Goal: Task Accomplishment & Management: Manage account settings

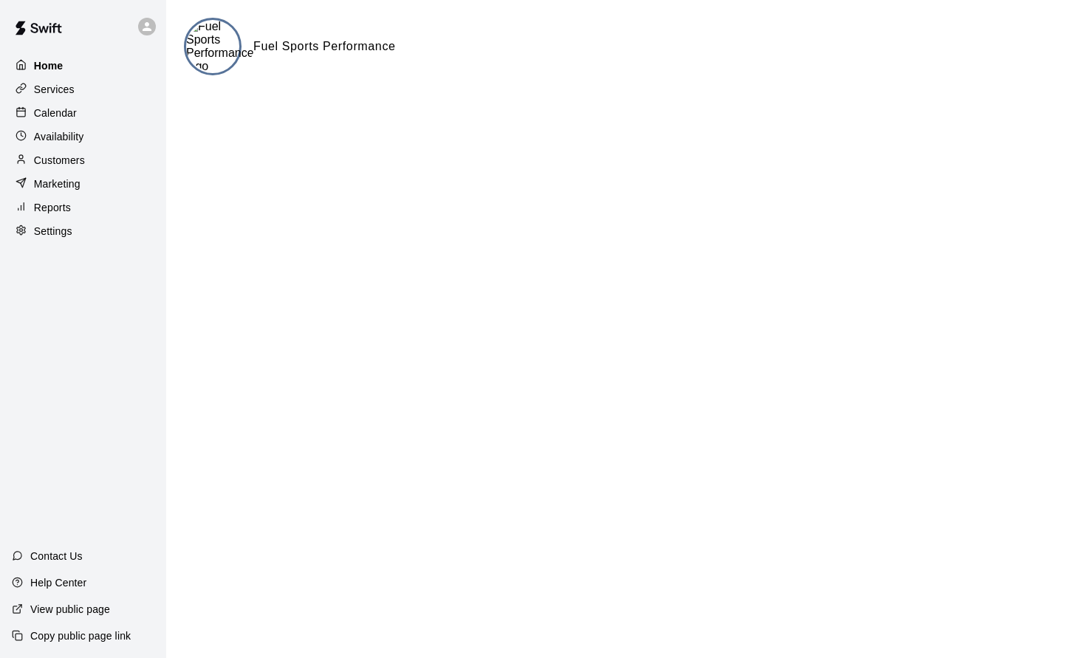
click at [50, 66] on p "Home" at bounding box center [49, 65] width 30 height 15
click at [50, 92] on p "Services" at bounding box center [54, 89] width 41 height 15
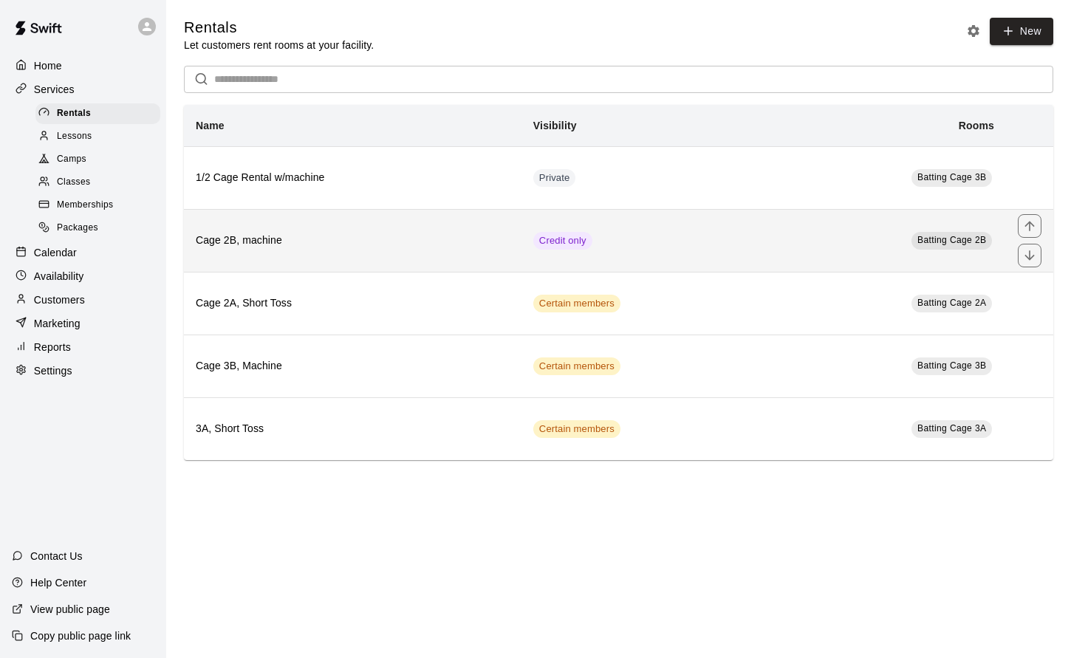
click at [444, 242] on h6 "Cage 2B, machine" at bounding box center [353, 241] width 314 height 16
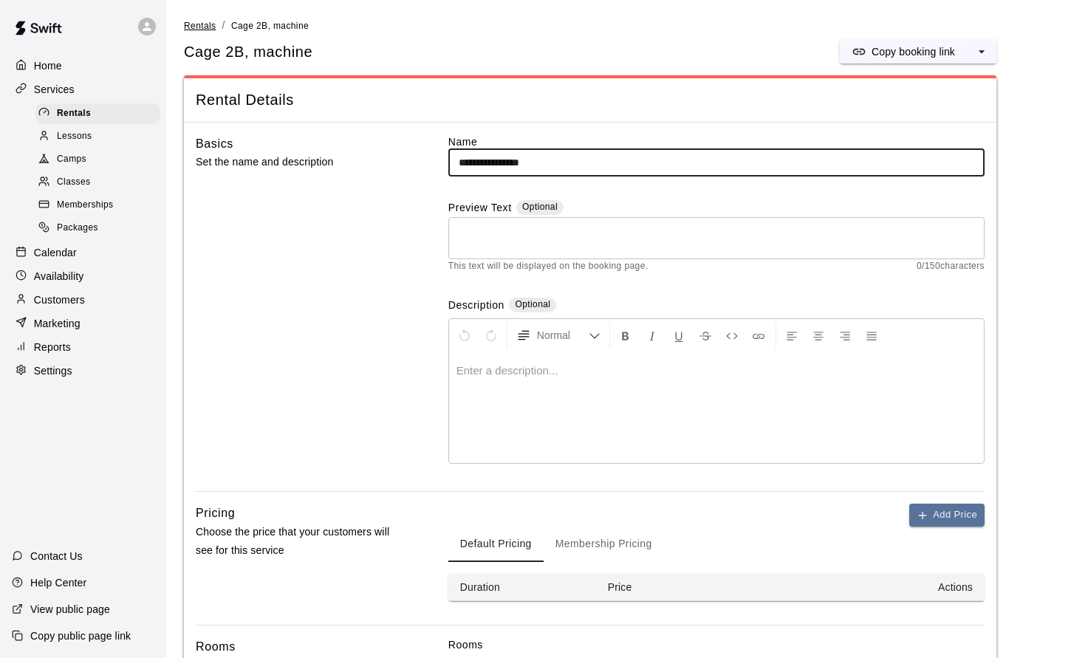
click at [194, 21] on span "Rentals" at bounding box center [200, 26] width 33 height 10
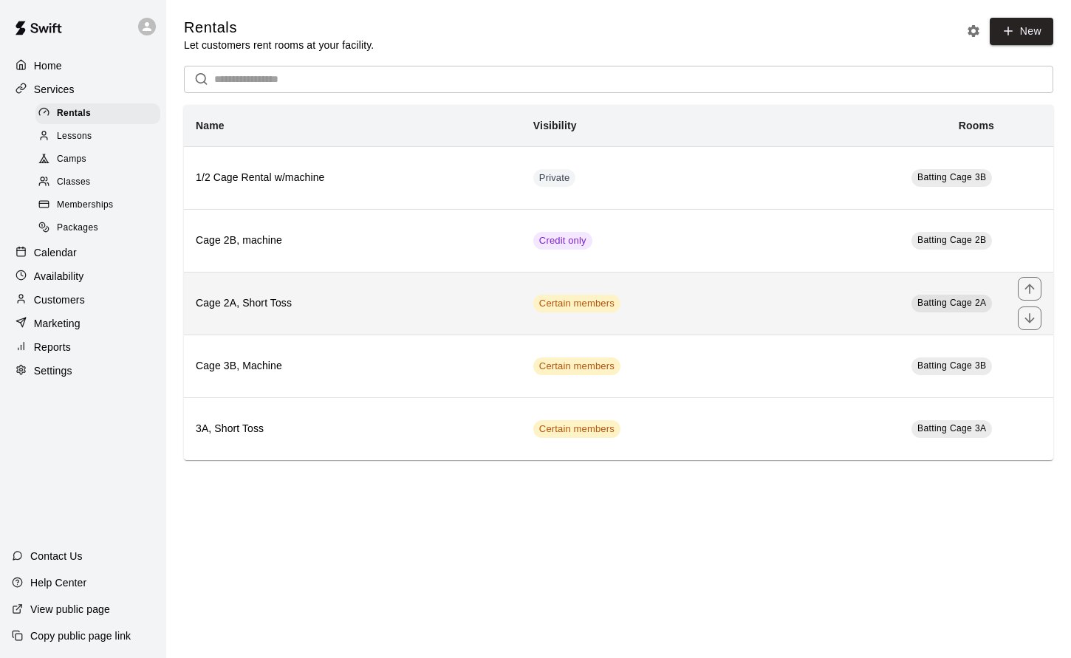
click at [520, 301] on th "Cage 2A, Short Toss" at bounding box center [353, 303] width 338 height 63
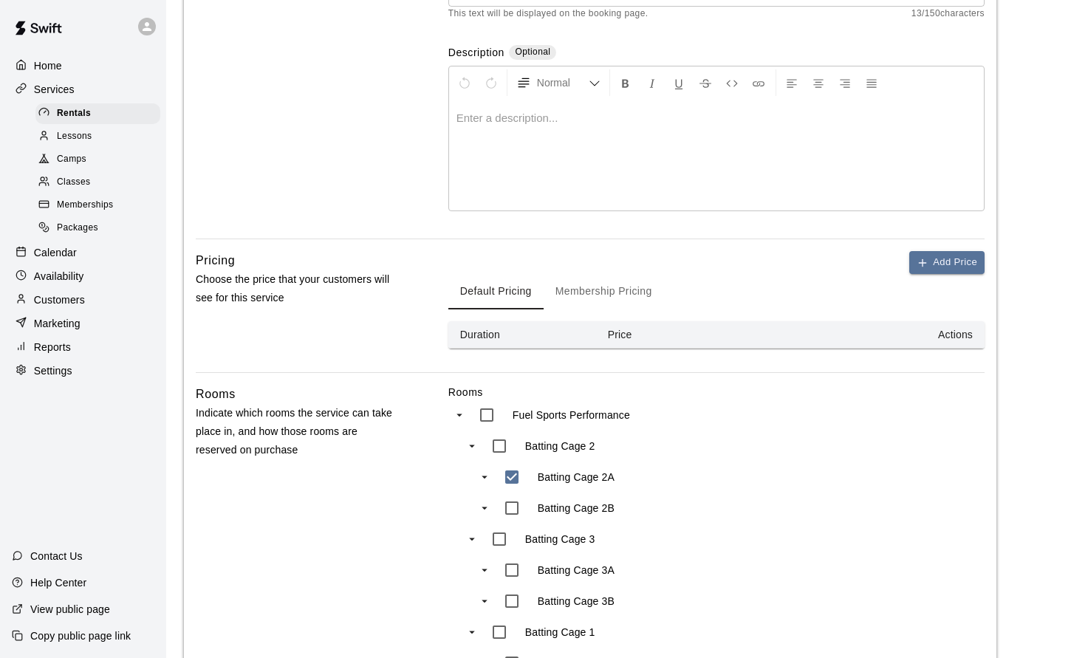
scroll to position [185, 0]
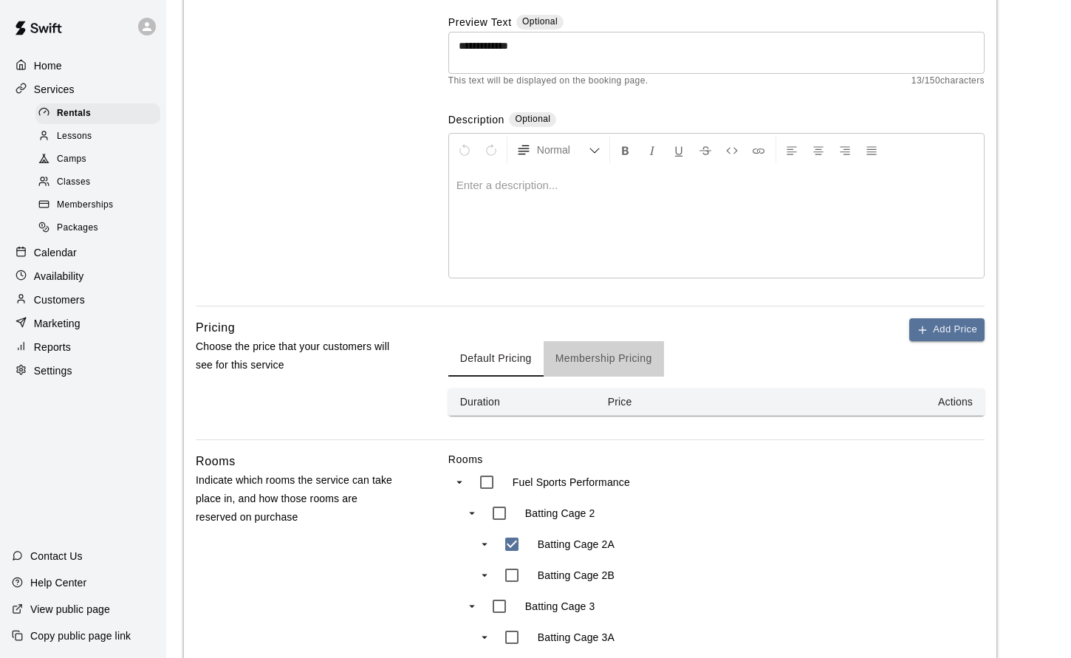
click at [611, 361] on button "Membership Pricing" at bounding box center [604, 358] width 120 height 35
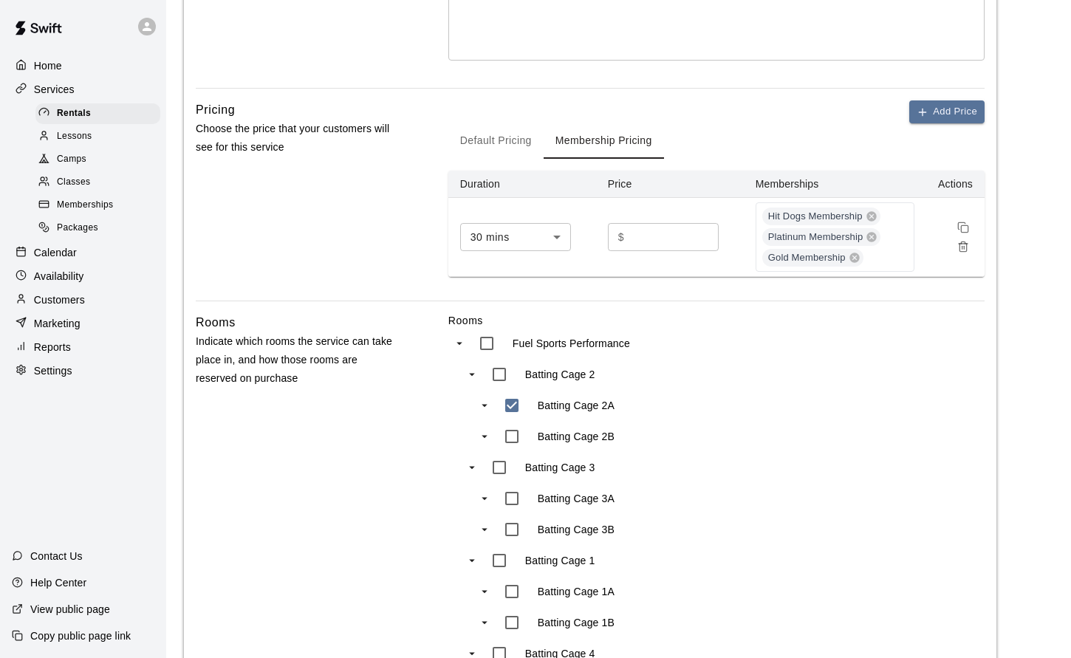
scroll to position [319, 0]
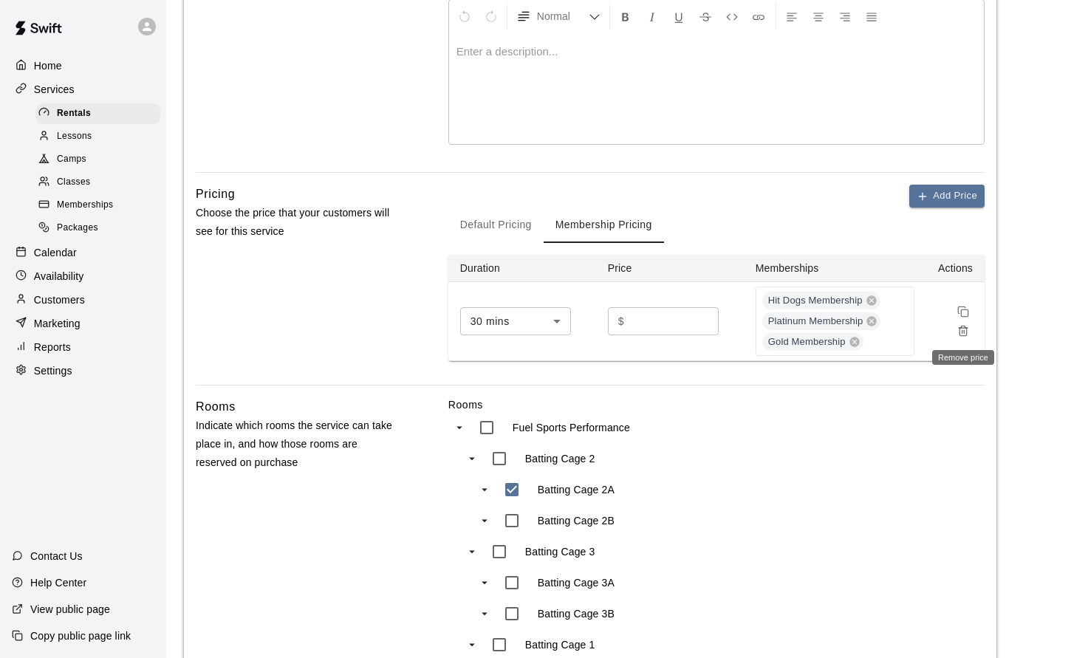
click at [962, 327] on icon "Remove price" at bounding box center [963, 327] width 4 height 2
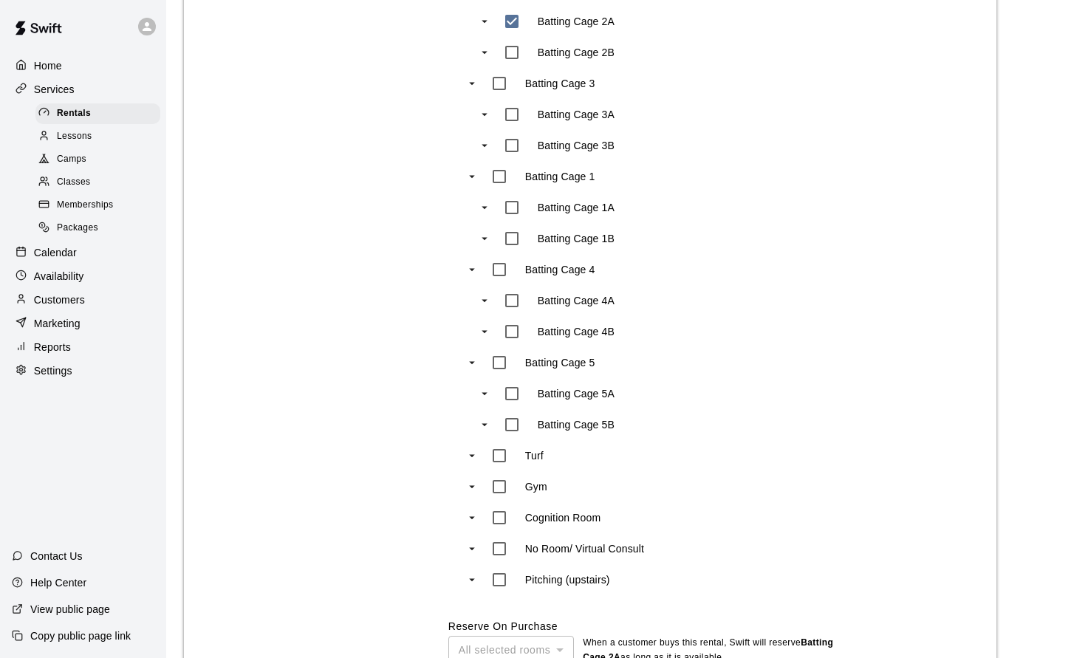
scroll to position [892, 0]
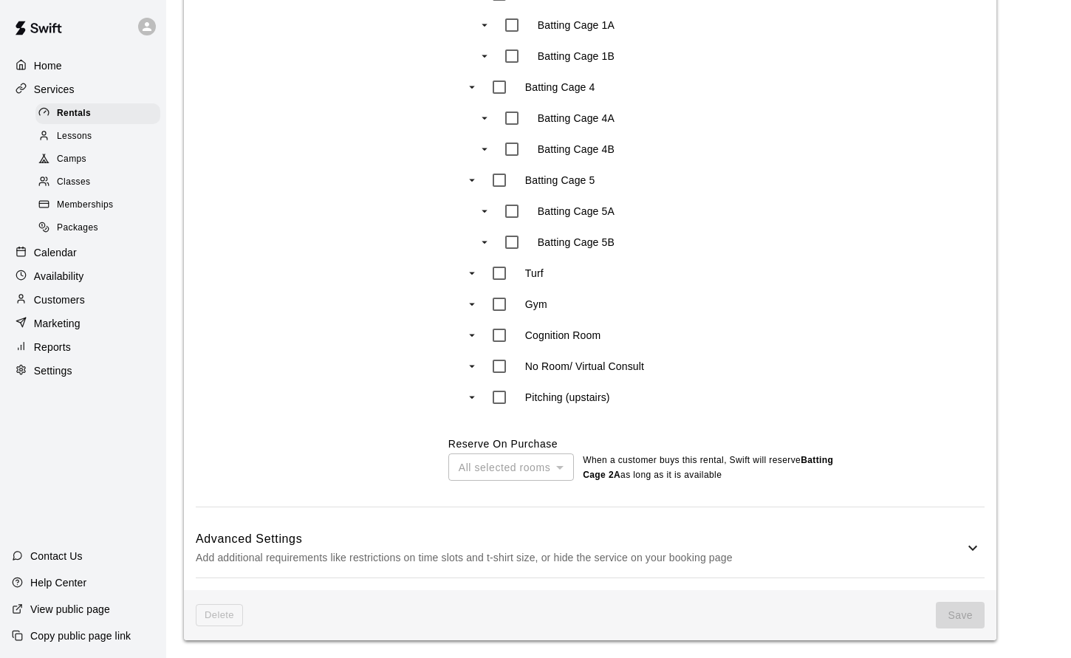
click at [966, 621] on span "Save" at bounding box center [960, 615] width 49 height 27
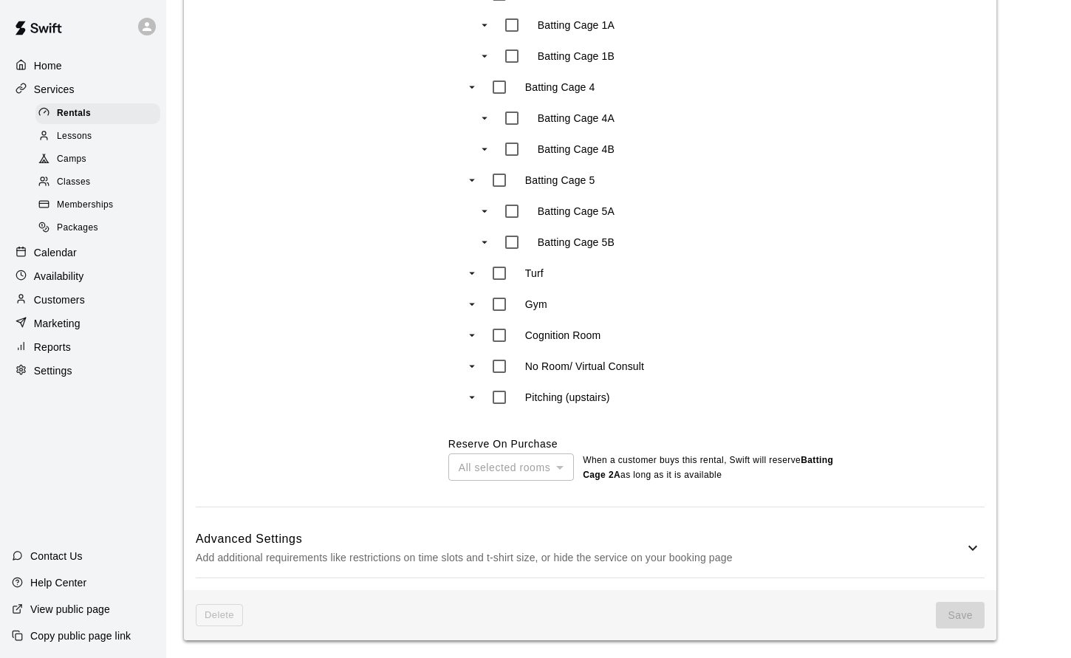
click at [966, 621] on span "Save" at bounding box center [960, 615] width 49 height 27
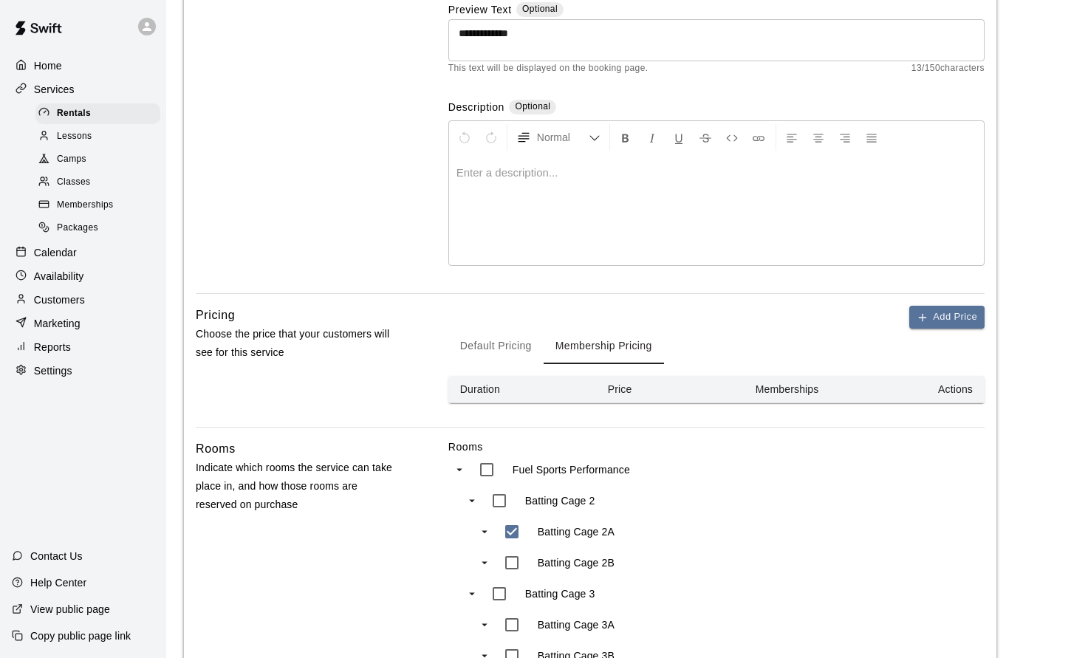
scroll to position [0, 0]
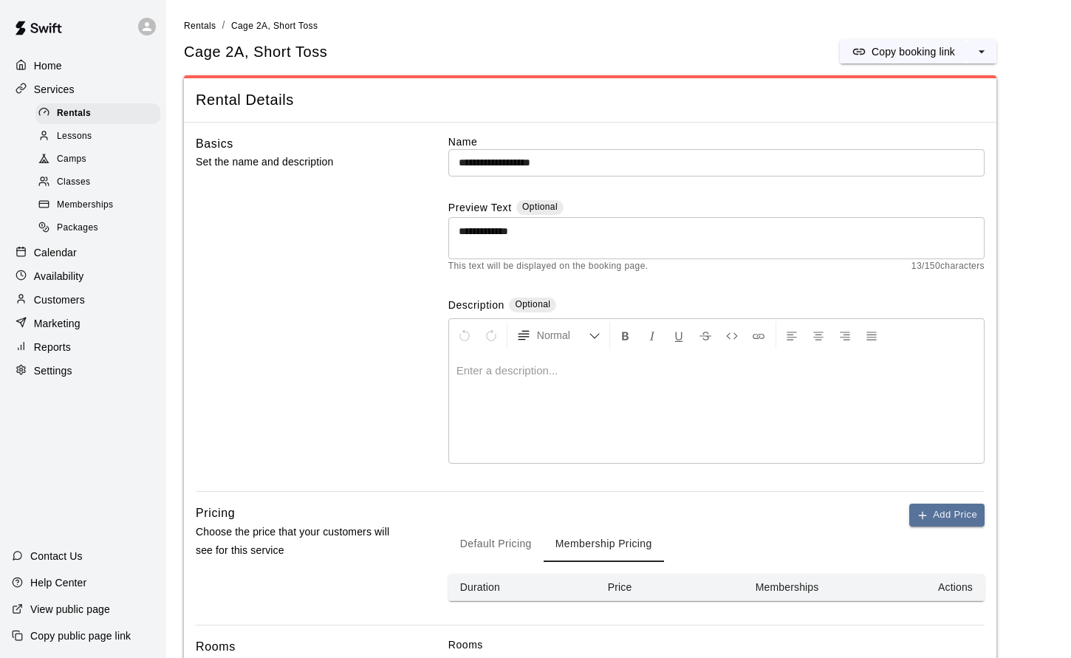
click at [69, 141] on span "Lessons" at bounding box center [74, 136] width 35 height 15
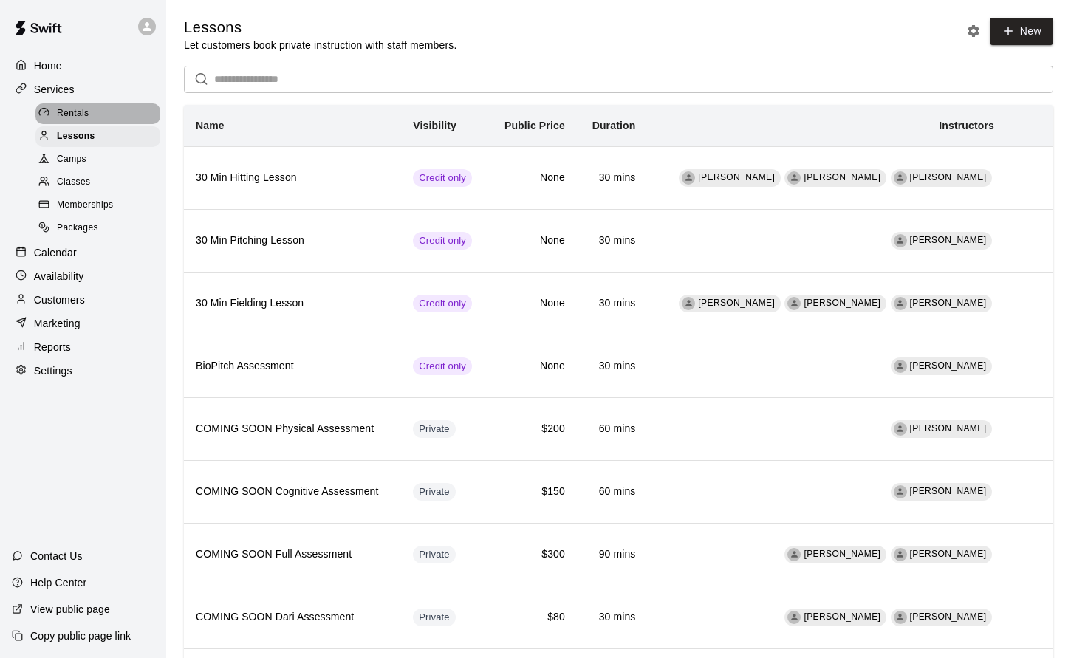
click at [92, 111] on div "Rentals" at bounding box center [97, 113] width 125 height 21
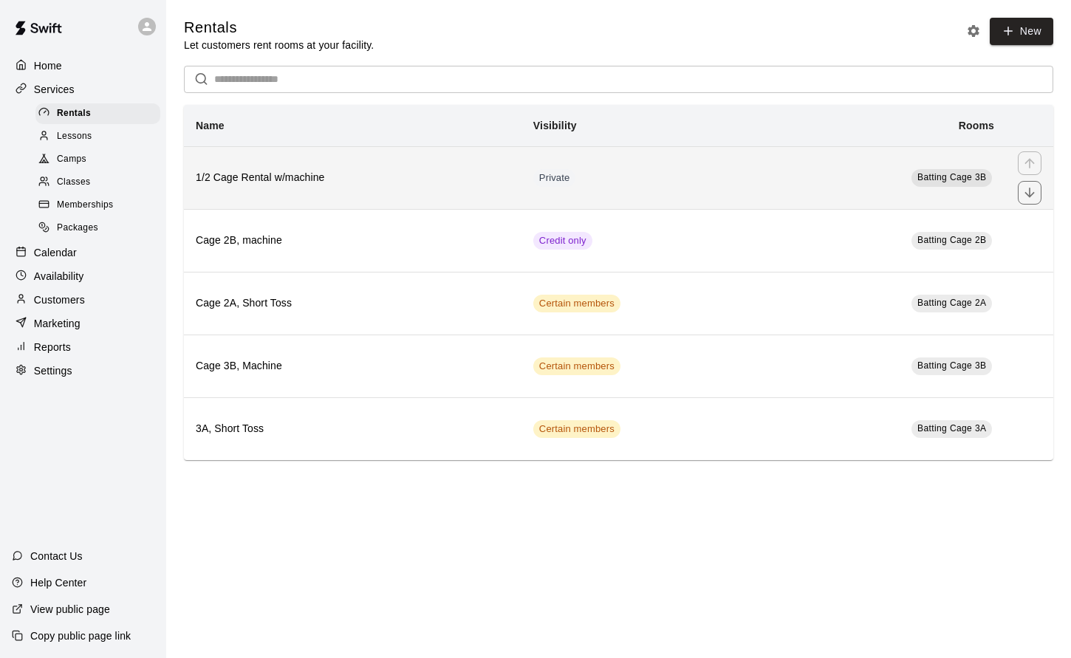
click at [614, 190] on td "Private" at bounding box center [644, 177] width 245 height 63
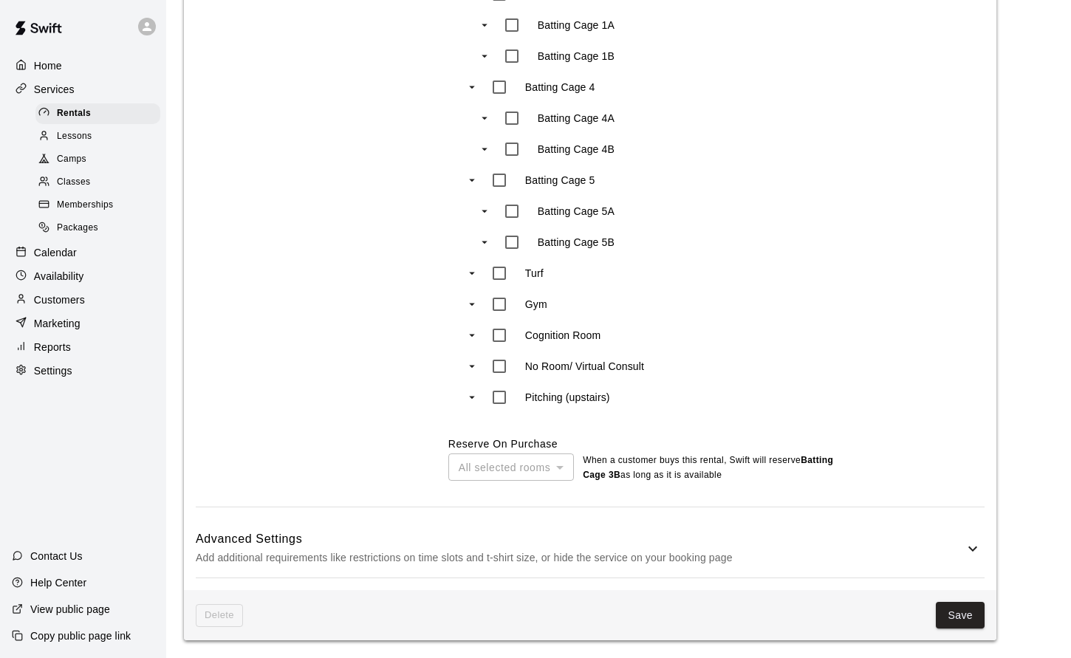
scroll to position [929, 0]
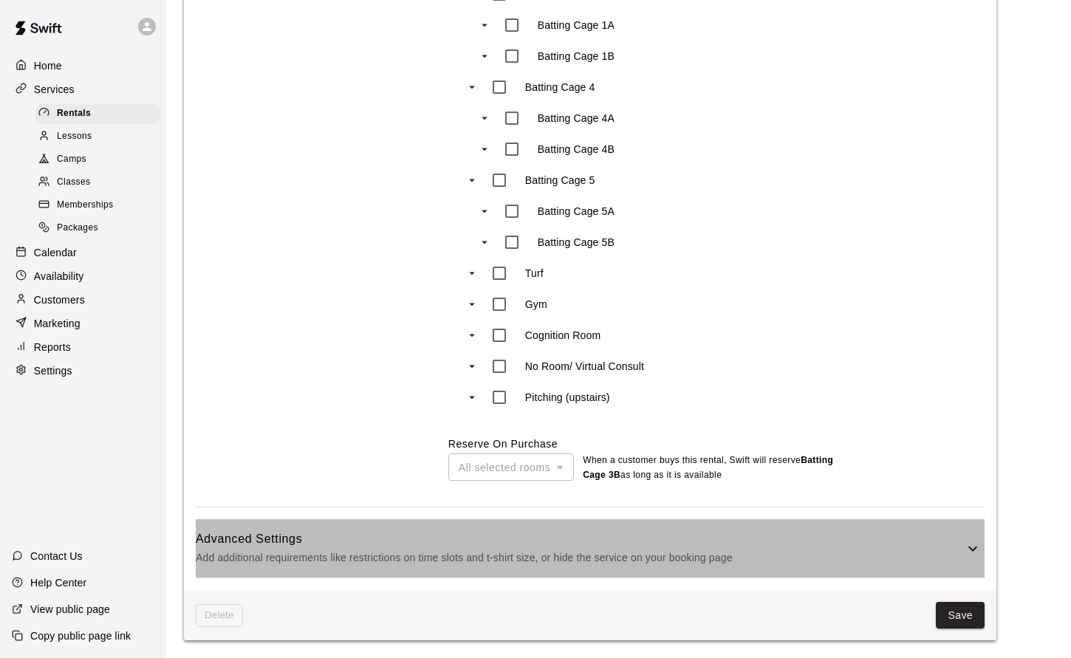
click at [973, 548] on icon at bounding box center [973, 549] width 18 height 18
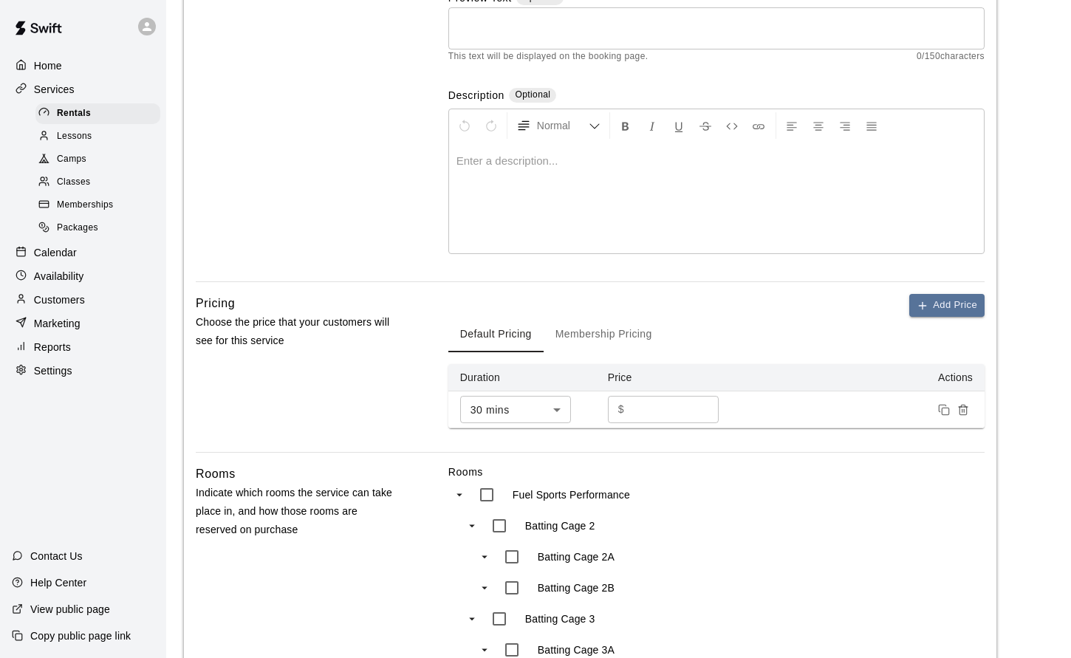
scroll to position [0, 0]
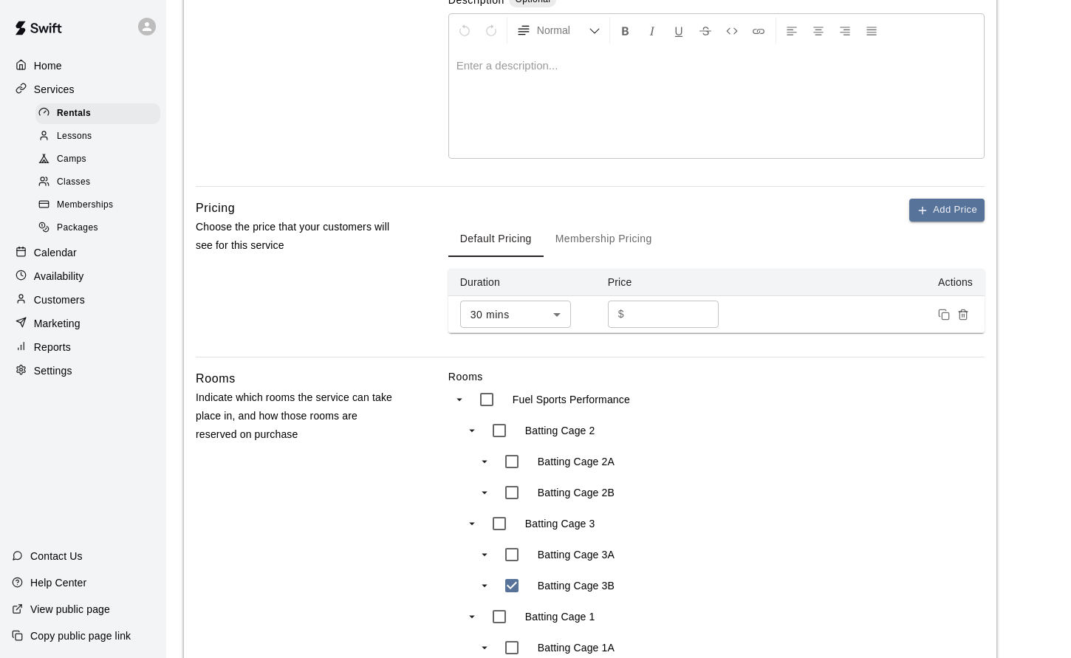
scroll to position [351, 0]
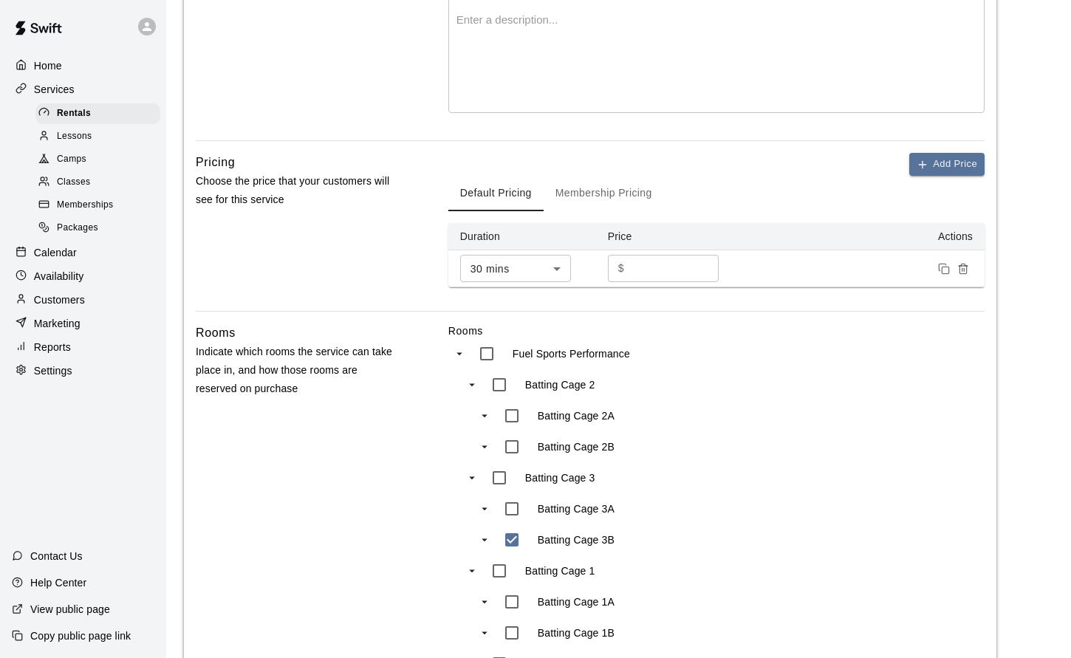
click at [963, 270] on icon "Remove price" at bounding box center [964, 269] width 12 height 12
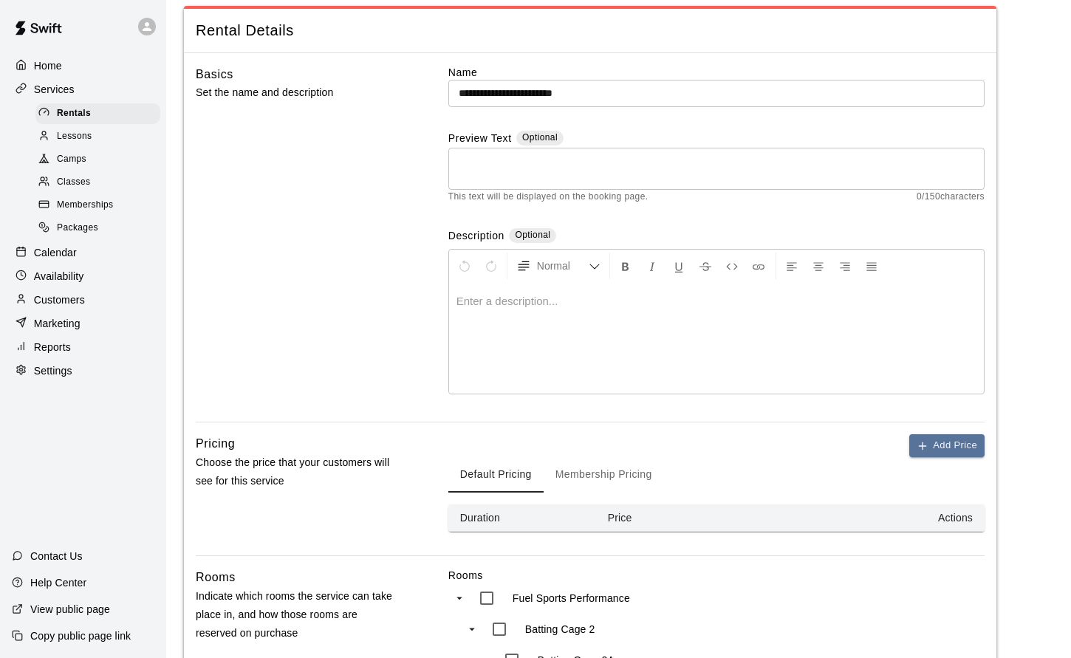
scroll to position [0, 0]
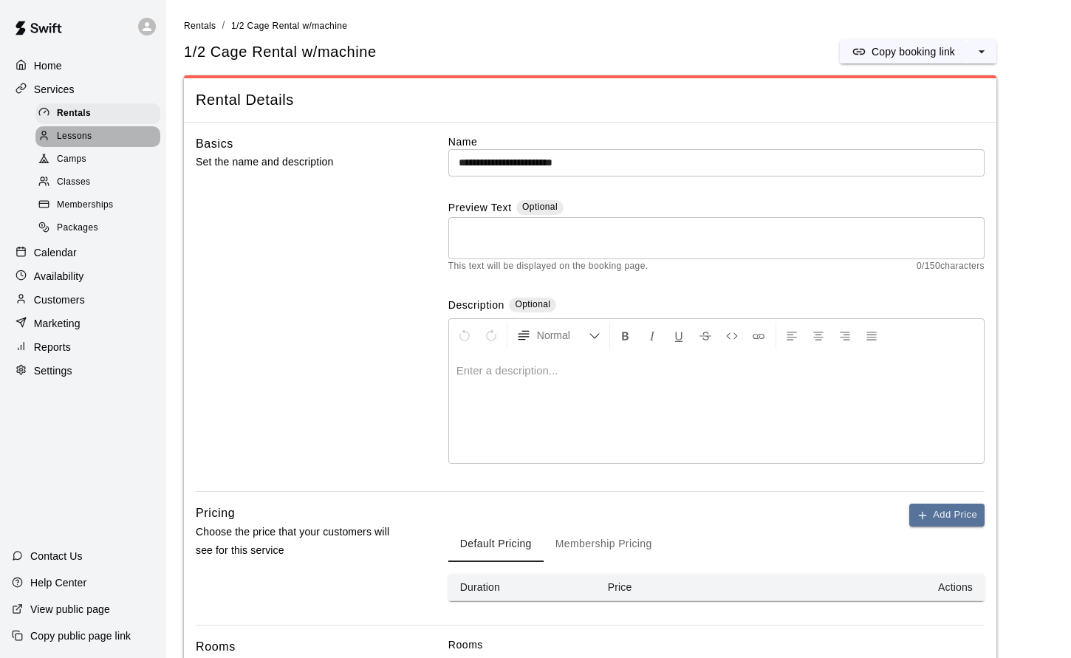
click at [81, 133] on span "Lessons" at bounding box center [74, 136] width 35 height 15
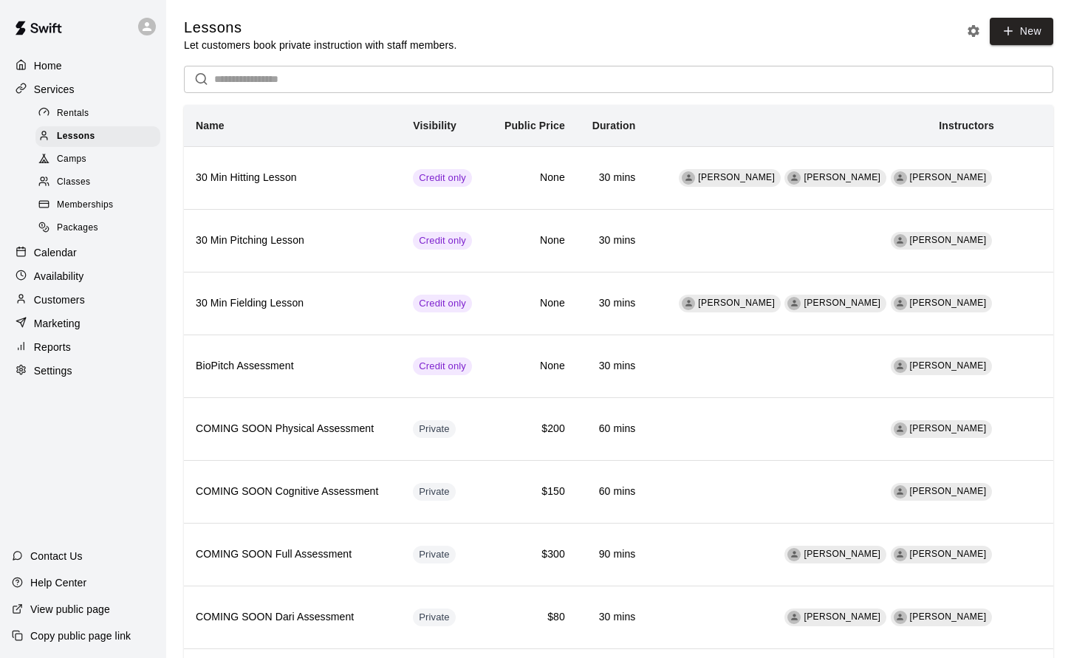
click at [55, 111] on div at bounding box center [47, 113] width 18 height 14
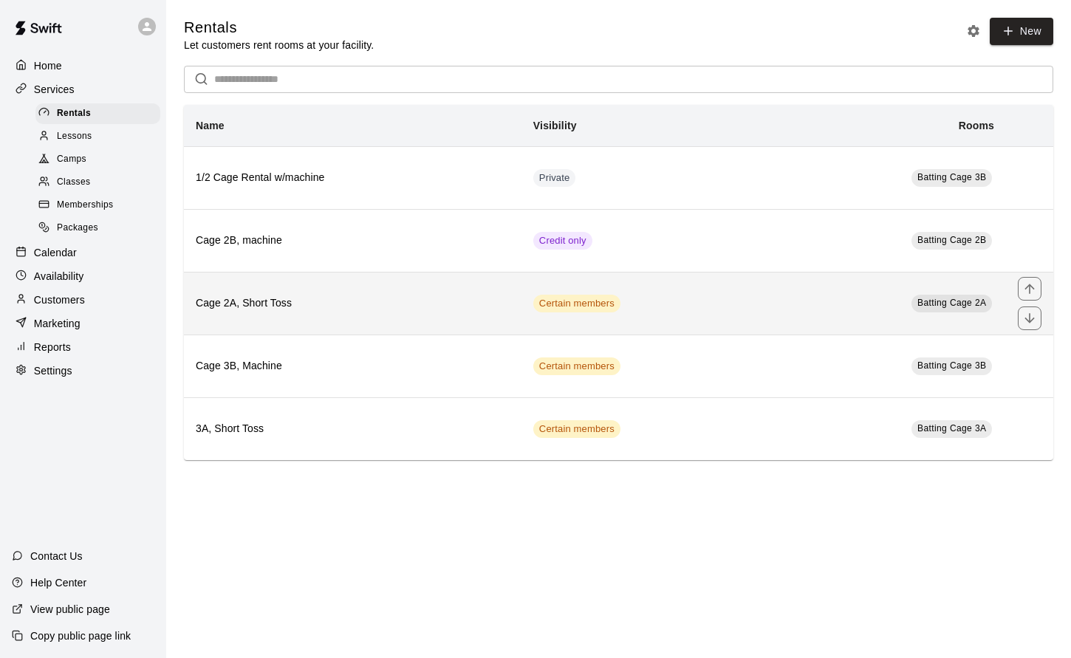
click at [648, 311] on td "Certain members" at bounding box center [644, 303] width 245 height 63
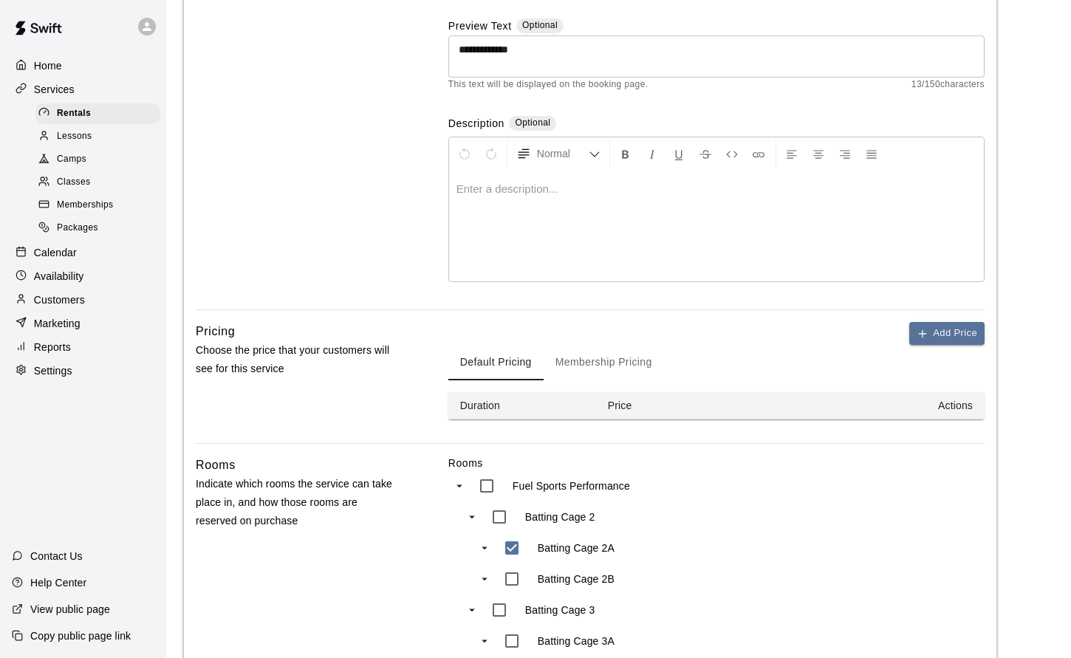
scroll to position [292, 0]
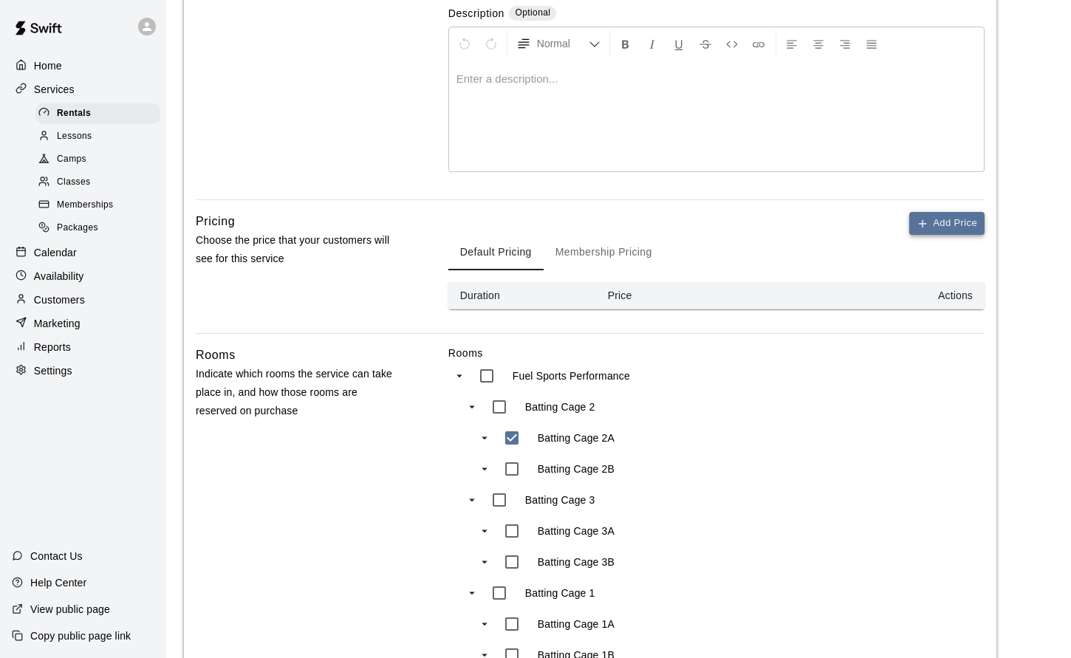
click at [937, 224] on button "Add Price" at bounding box center [947, 223] width 75 height 23
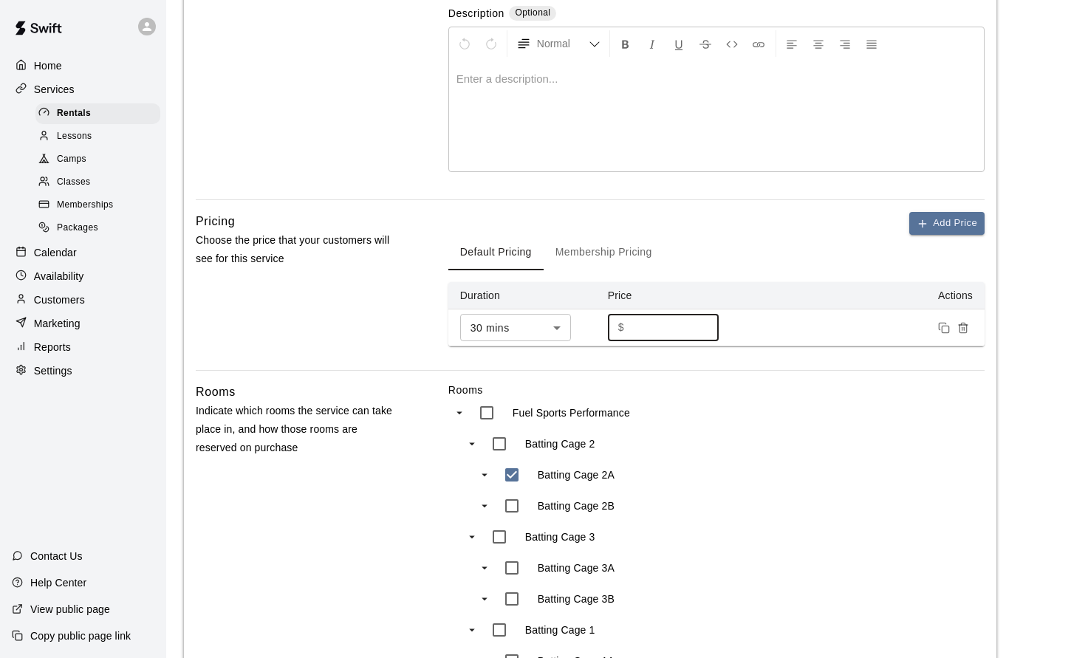
click at [640, 327] on input "*" at bounding box center [674, 327] width 89 height 27
drag, startPoint x: 640, startPoint y: 327, endPoint x: 617, endPoint y: 327, distance: 22.9
click at [630, 327] on input "*" at bounding box center [674, 327] width 89 height 27
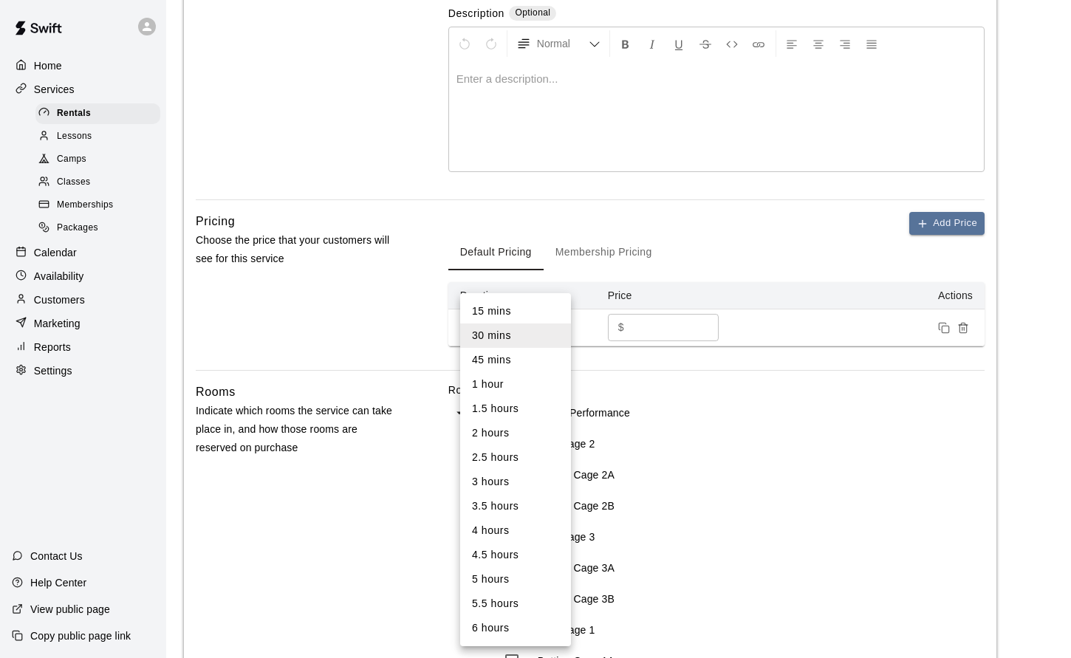
click at [566, 316] on body "**********" at bounding box center [535, 501] width 1071 height 1586
click at [499, 336] on li "30 mins" at bounding box center [515, 336] width 111 height 24
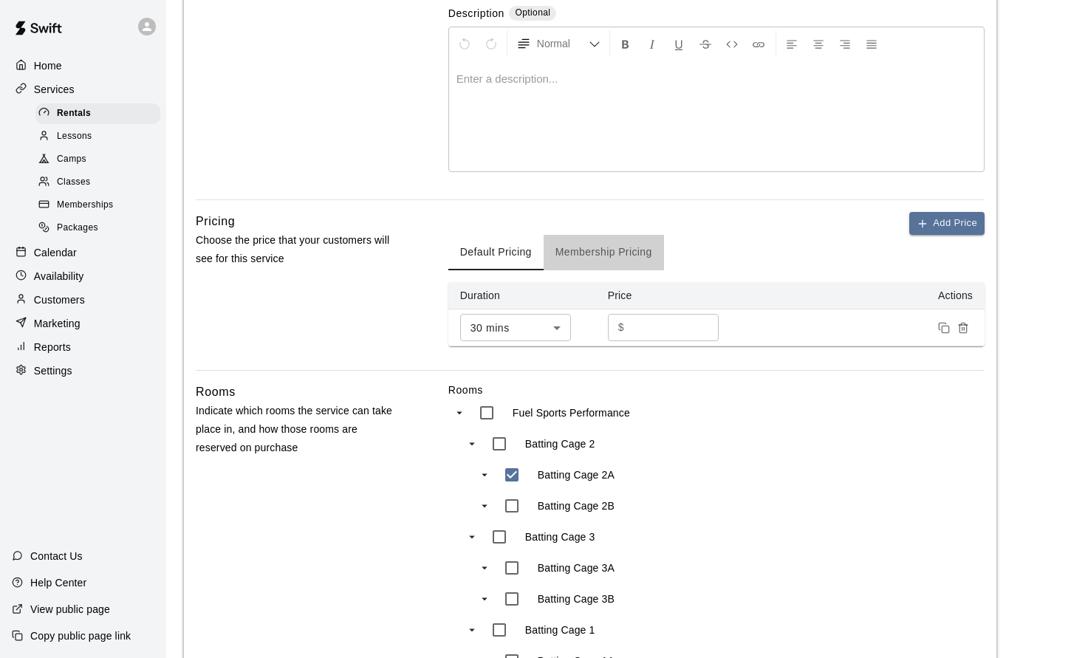
click at [620, 252] on button "Membership Pricing" at bounding box center [604, 252] width 120 height 35
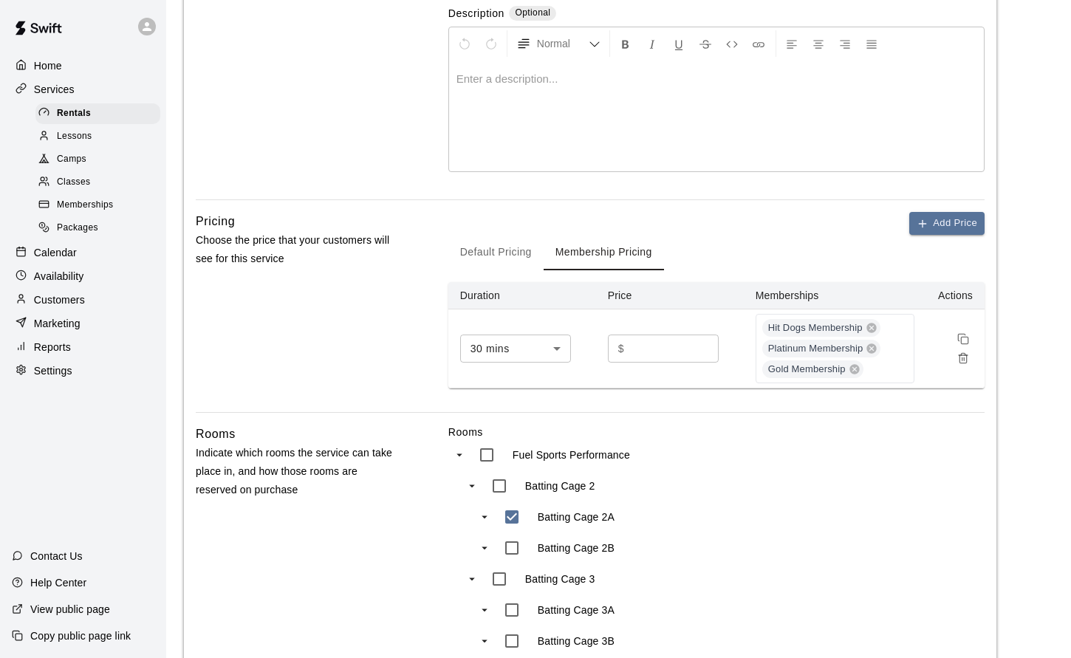
click at [700, 353] on input "****" at bounding box center [674, 348] width 89 height 27
click at [700, 345] on input "***" at bounding box center [674, 348] width 89 height 27
click at [630, 348] on input "***" at bounding box center [674, 348] width 89 height 27
type input "***"
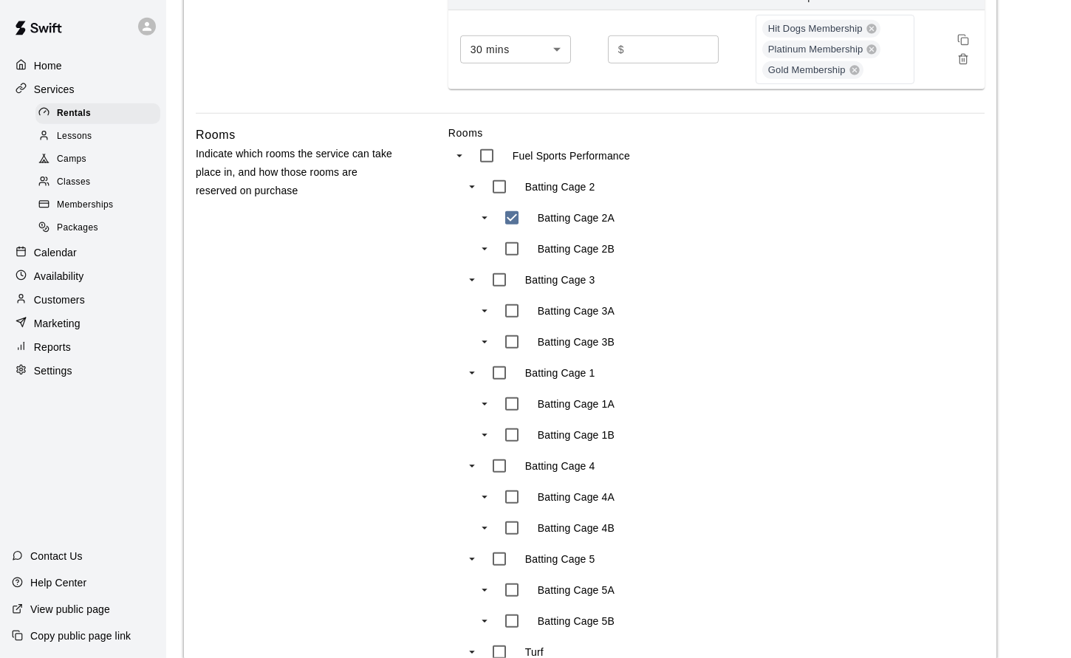
scroll to position [395, 0]
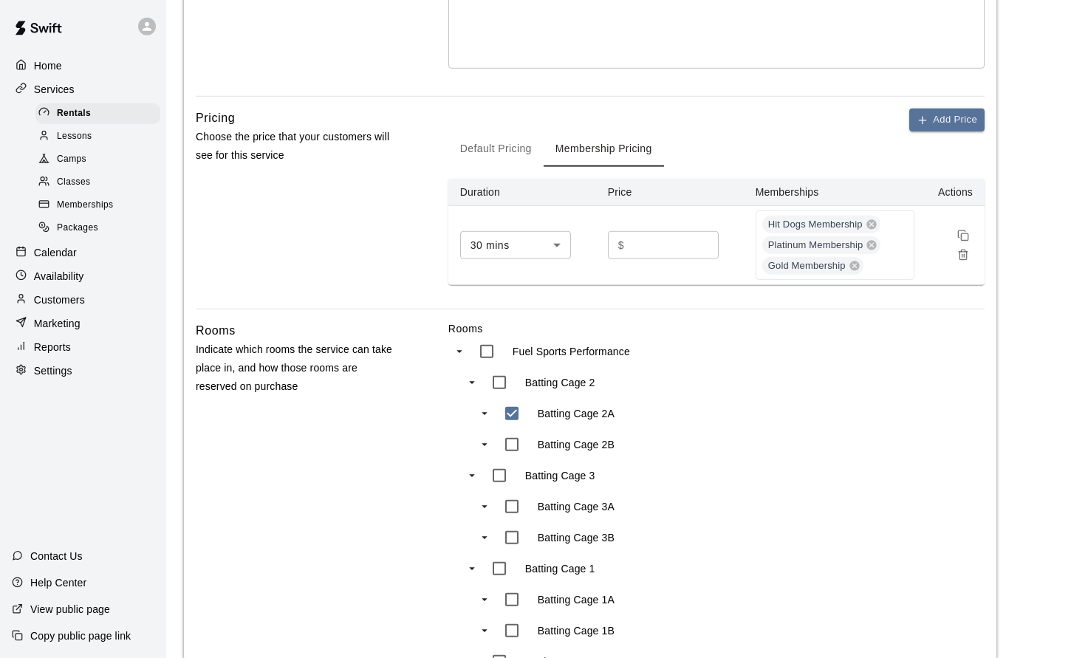
click at [516, 150] on button "Default Pricing" at bounding box center [495, 149] width 95 height 35
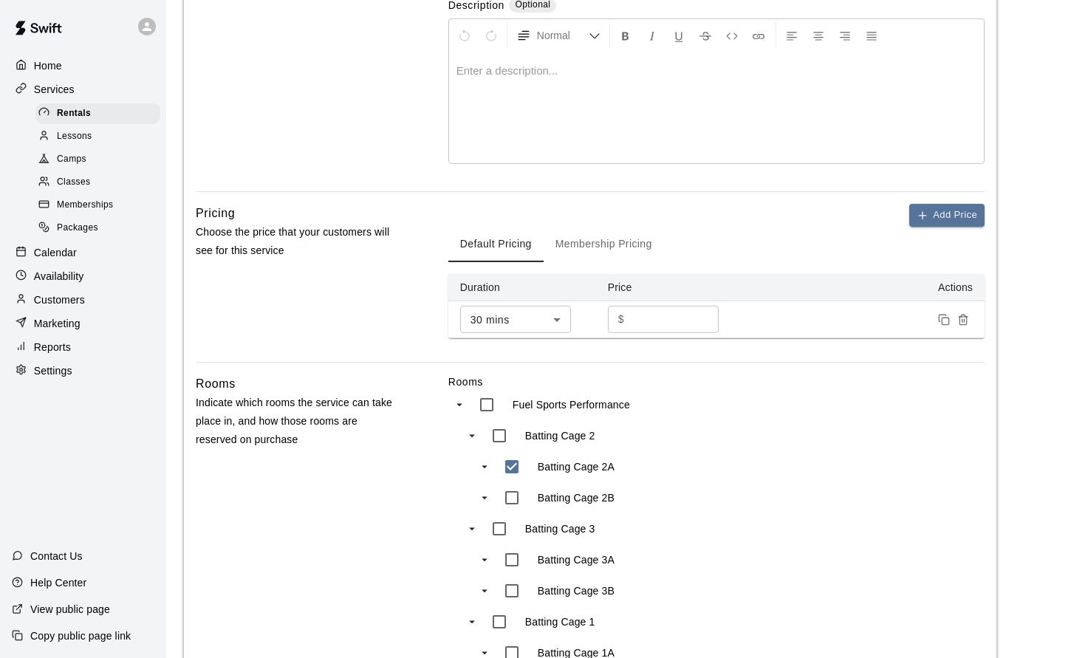
scroll to position [318, 0]
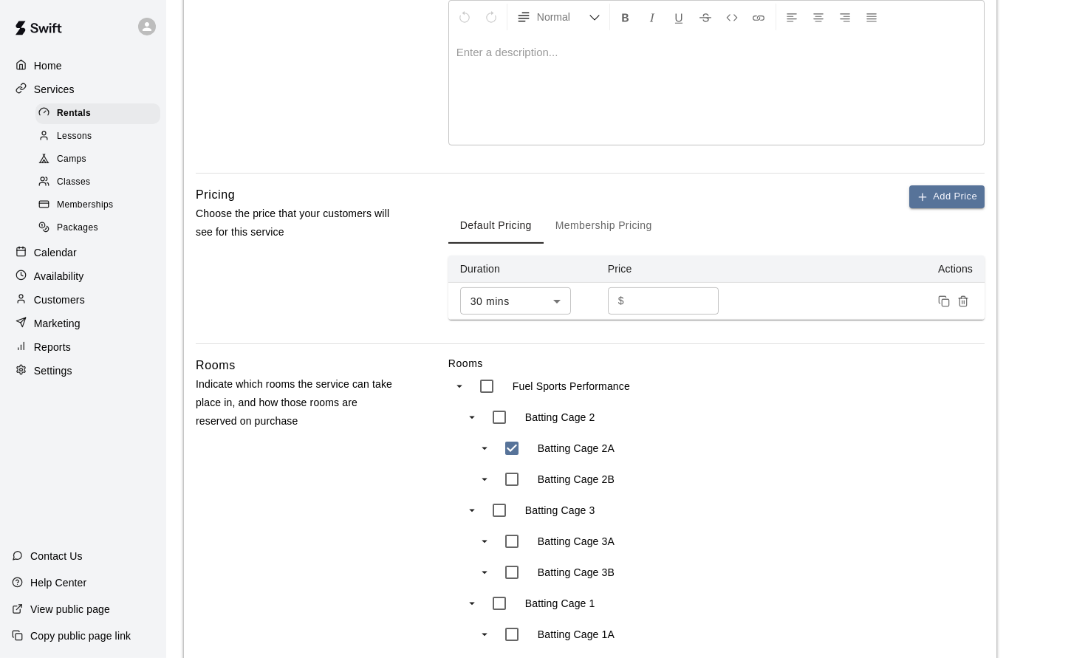
click at [629, 306] on div "$ ​" at bounding box center [663, 300] width 111 height 27
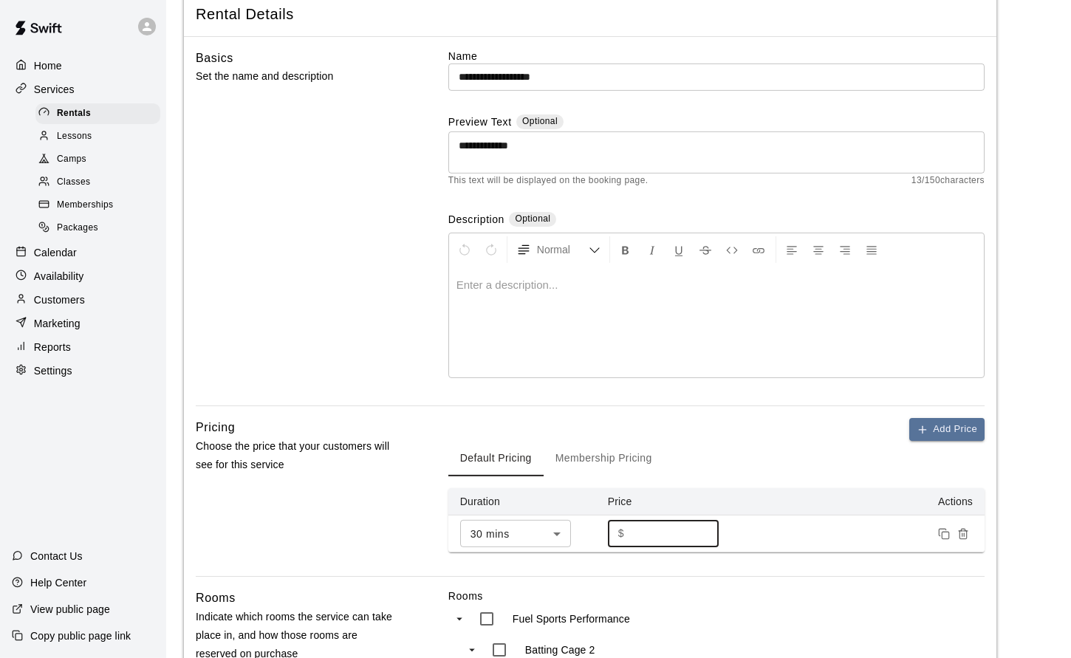
scroll to position [0, 0]
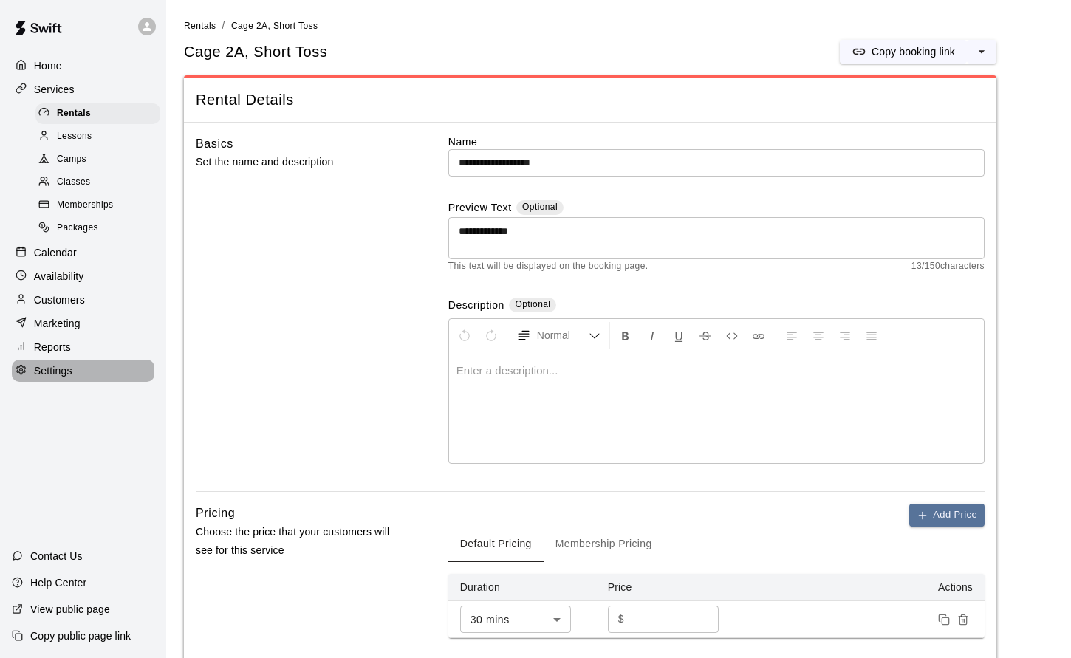
click at [57, 366] on p "Settings" at bounding box center [53, 371] width 38 height 15
select select "**"
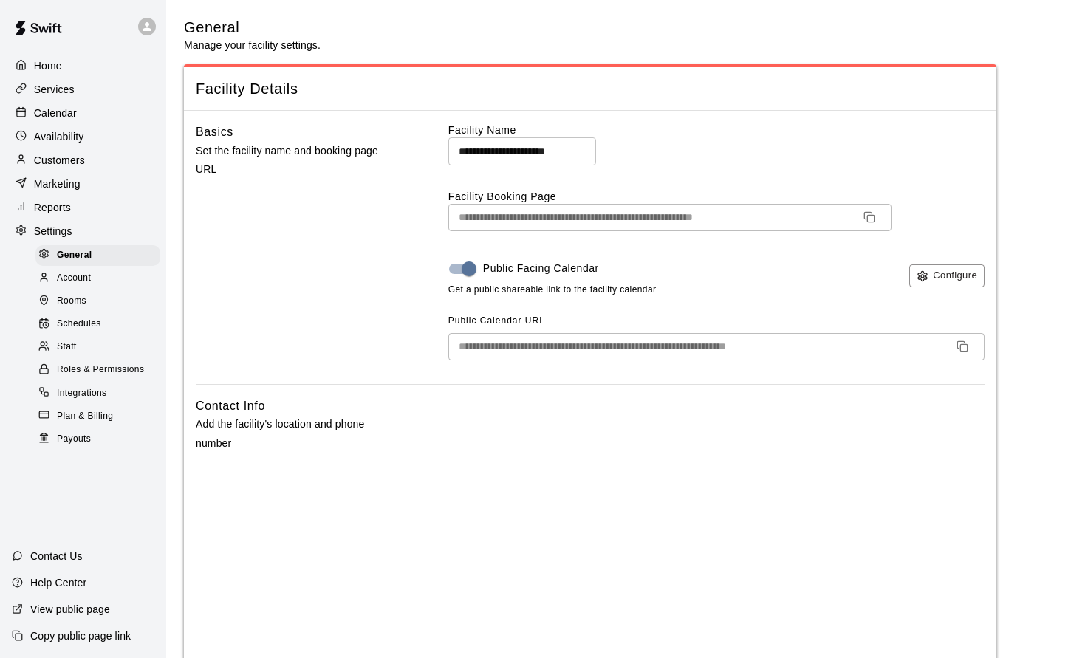
click at [67, 347] on span "Staff" at bounding box center [66, 347] width 19 height 15
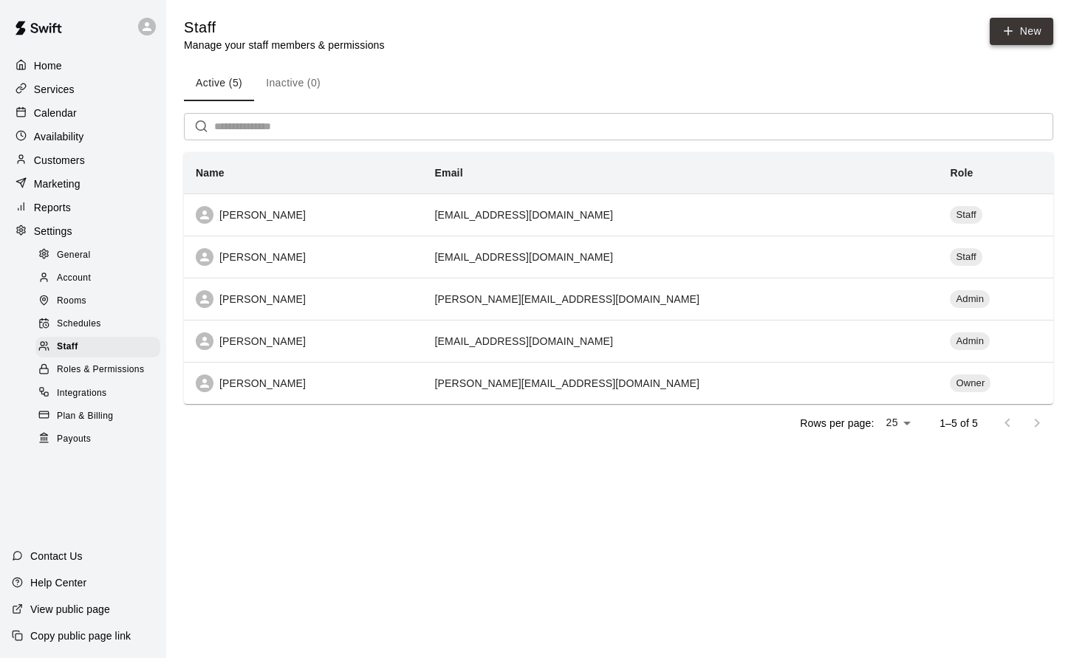
click at [1005, 28] on icon at bounding box center [1008, 30] width 13 height 13
select select "**"
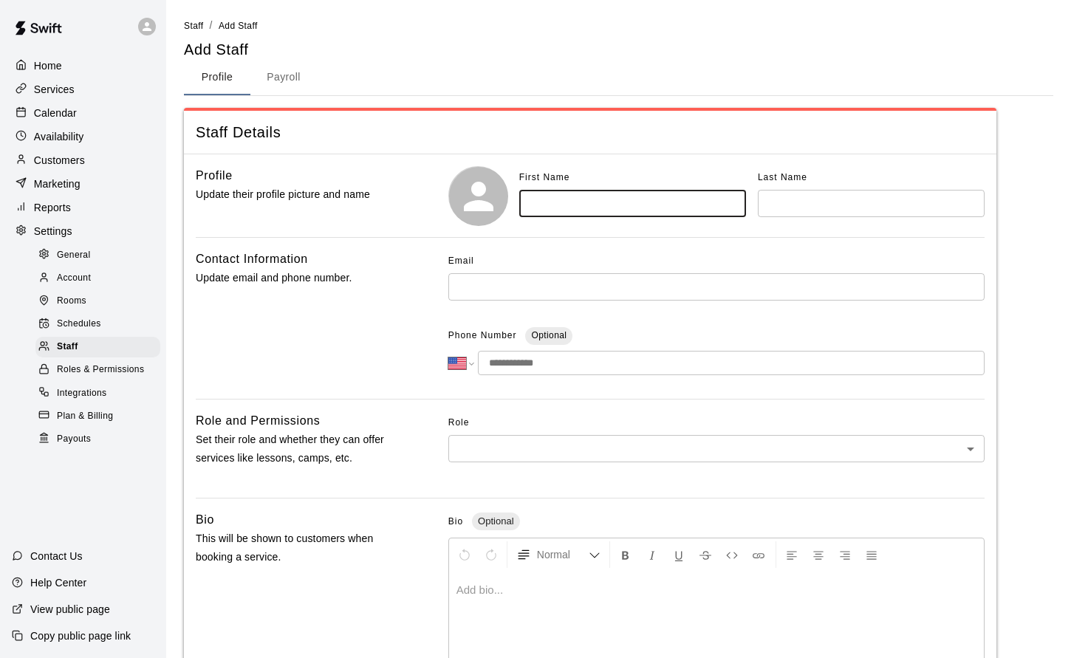
click at [570, 198] on input "text" at bounding box center [632, 203] width 227 height 27
type input "****"
click at [789, 205] on input "text" at bounding box center [871, 203] width 227 height 27
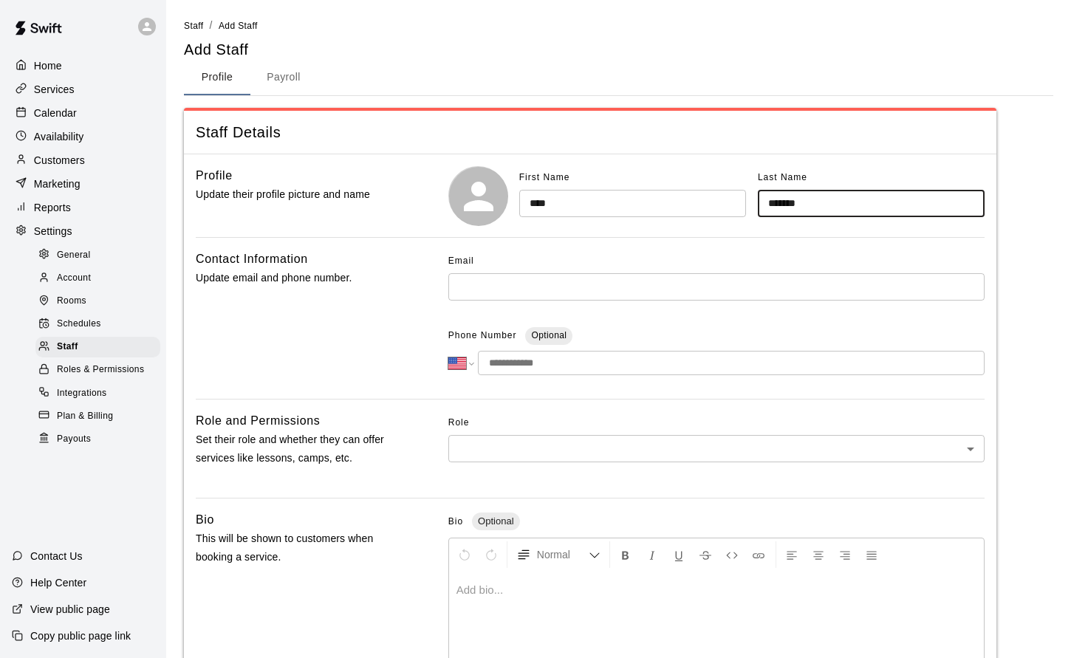
type input "*******"
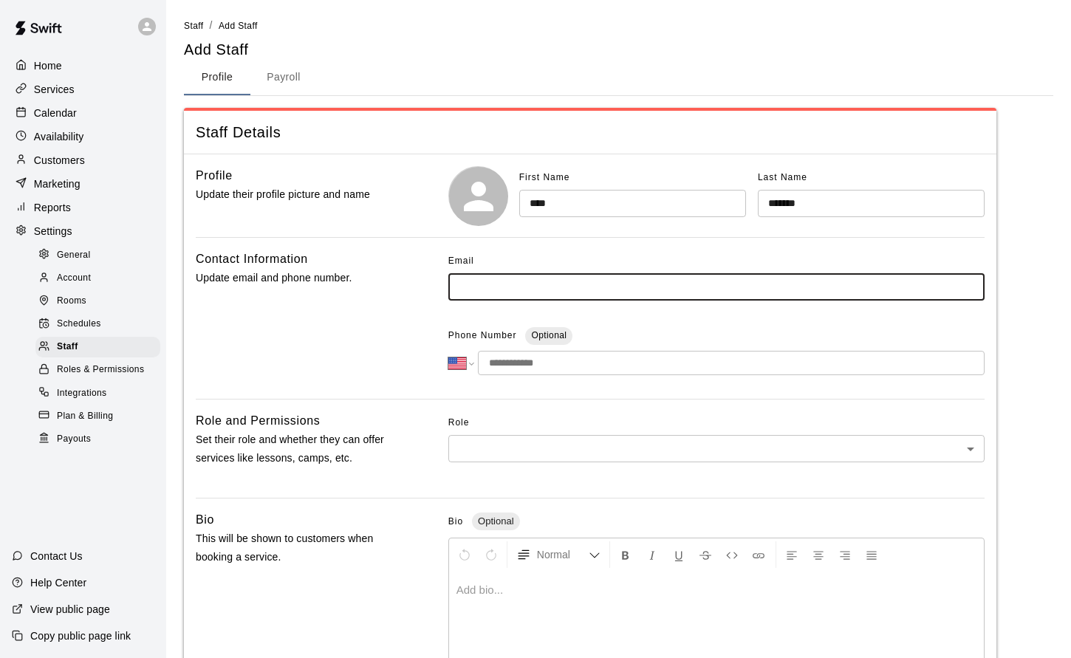
click at [575, 284] on input "text" at bounding box center [716, 286] width 536 height 27
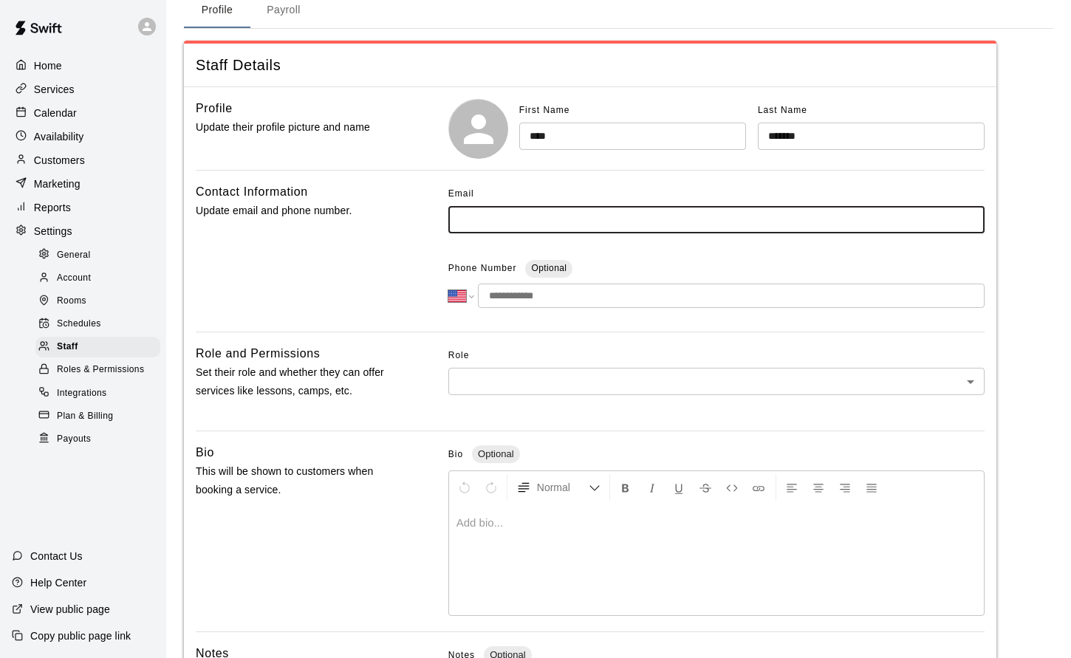
scroll to position [27, 0]
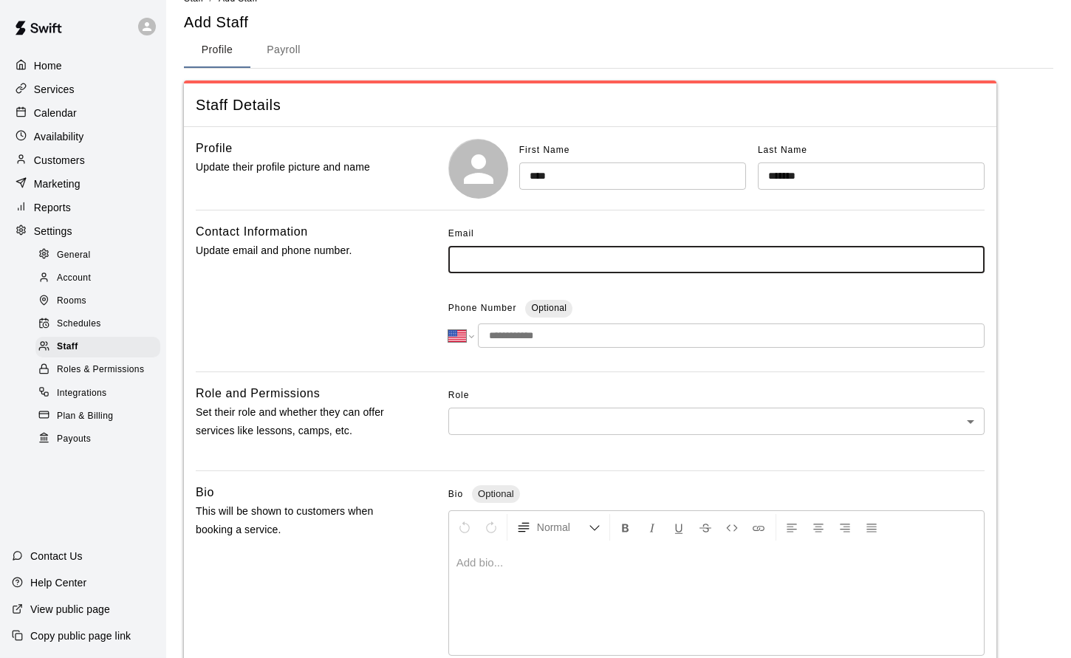
click at [462, 260] on input "text" at bounding box center [716, 259] width 536 height 27
type input "**********"
drag, startPoint x: 534, startPoint y: 262, endPoint x: 423, endPoint y: 262, distance: 111.6
click at [448, 262] on input "**********" at bounding box center [716, 259] width 536 height 27
paste input "**********"
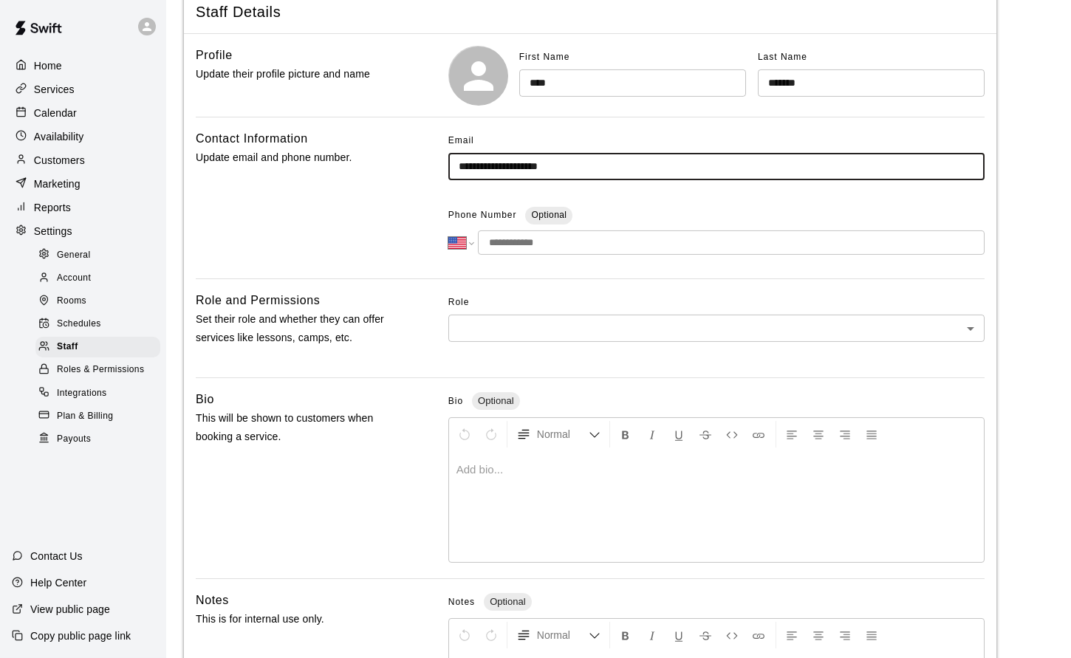
scroll to position [134, 0]
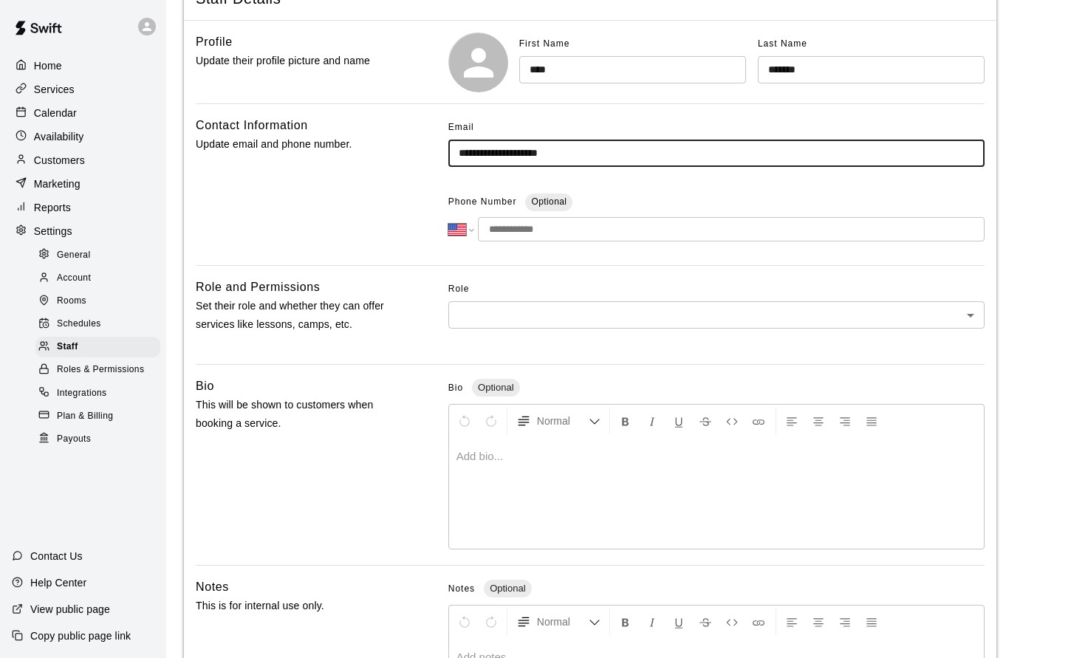
type input "**********"
click at [481, 324] on body "**********" at bounding box center [535, 350] width 1071 height 969
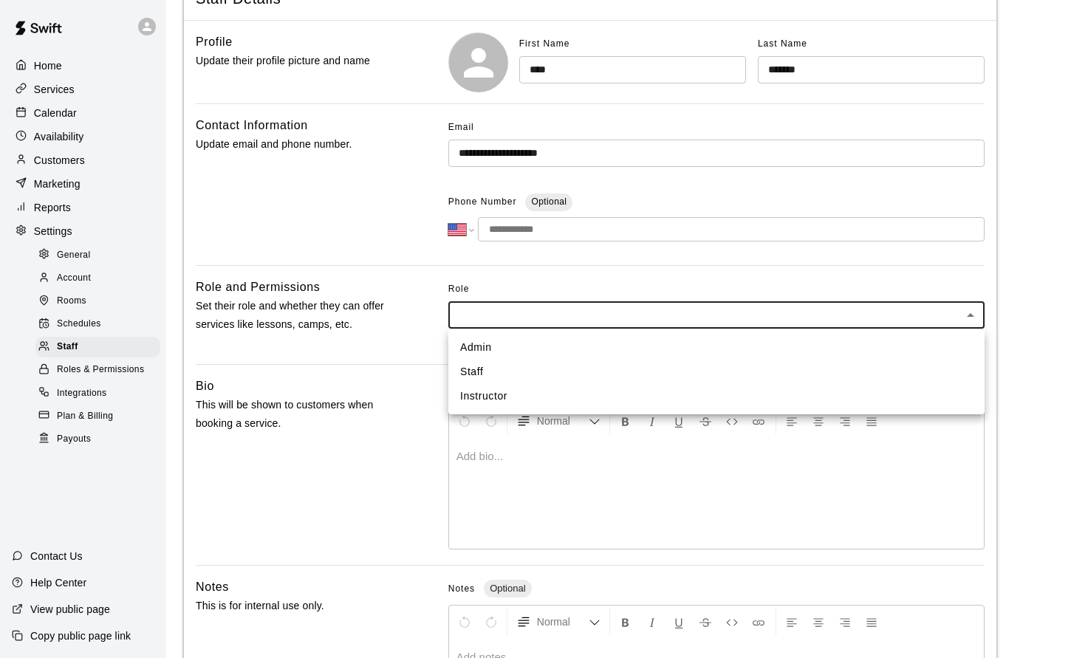
click at [486, 393] on li "Instructor" at bounding box center [716, 396] width 536 height 24
type input "**********"
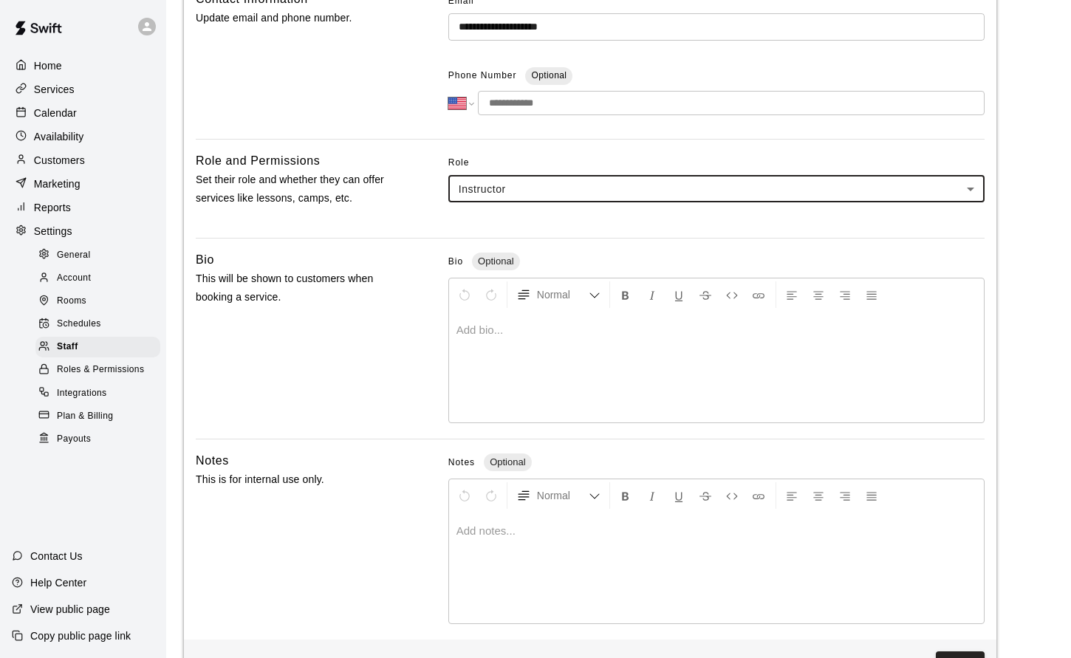
scroll to position [311, 0]
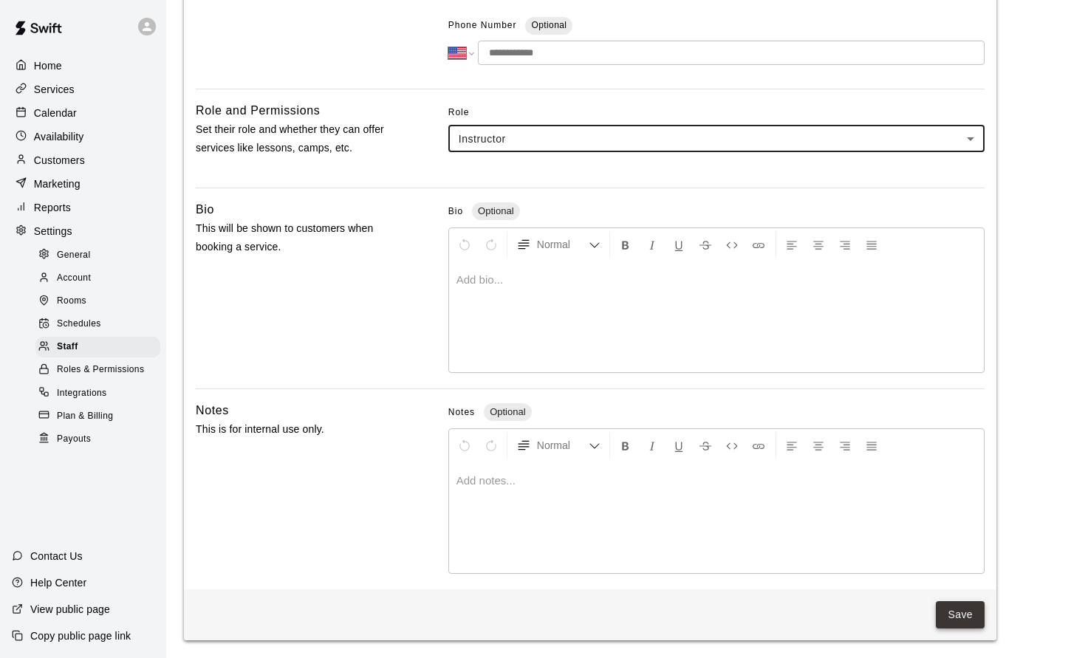
click at [954, 616] on button "Save" at bounding box center [960, 614] width 49 height 27
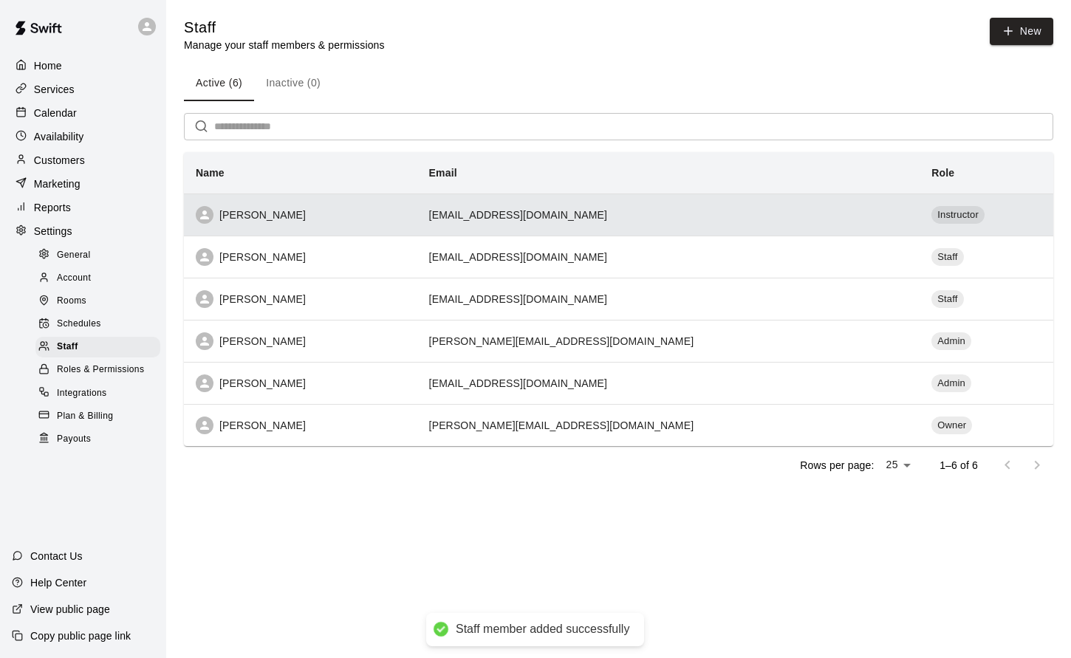
click at [256, 215] on div "[PERSON_NAME]" at bounding box center [301, 215] width 210 height 18
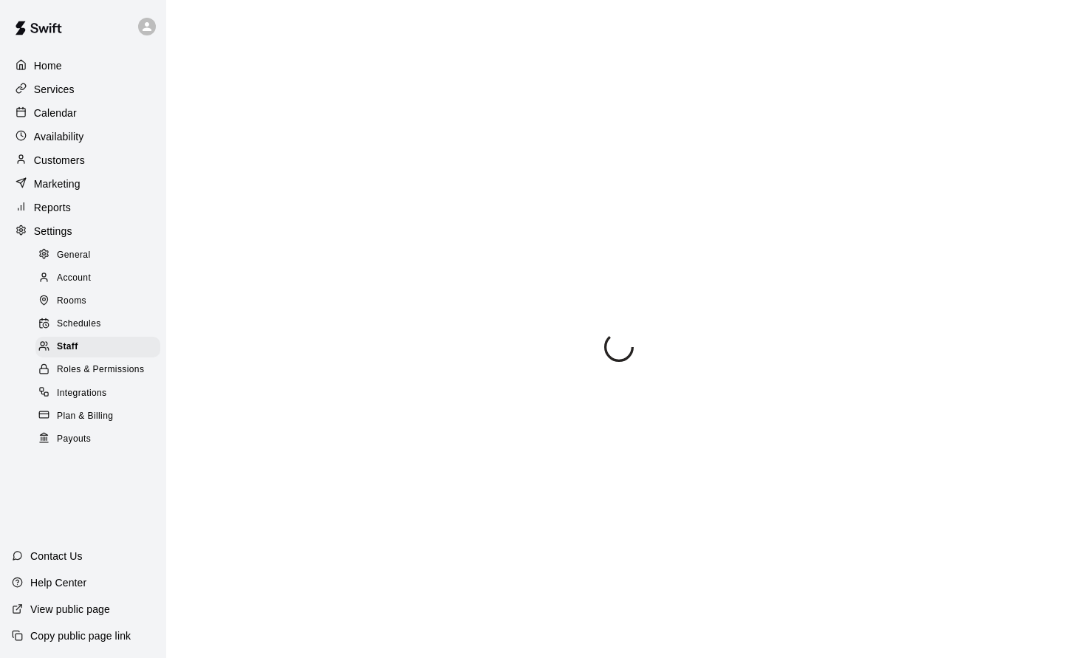
select select "**"
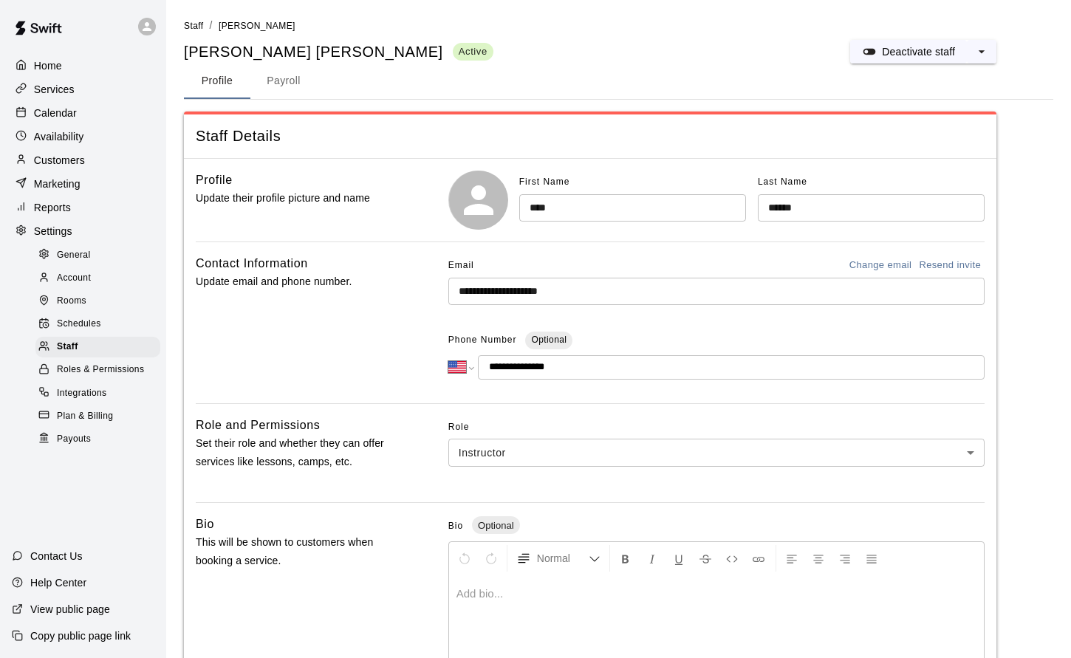
drag, startPoint x: 576, startPoint y: 366, endPoint x: 485, endPoint y: 366, distance: 91.6
click at [485, 366] on input "**********" at bounding box center [731, 367] width 507 height 24
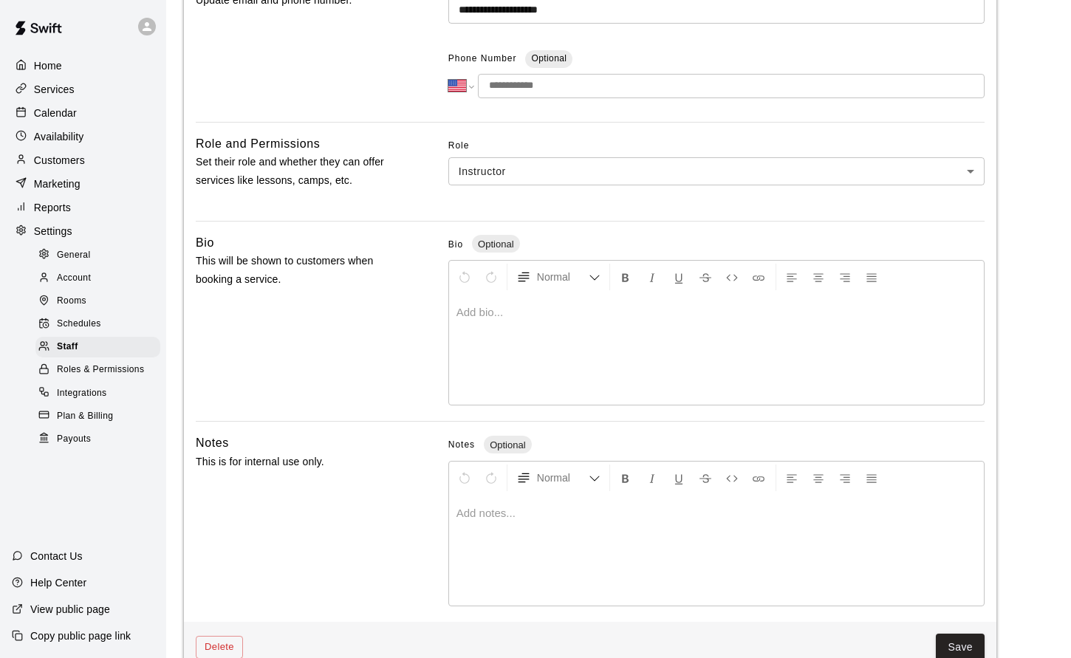
scroll to position [315, 0]
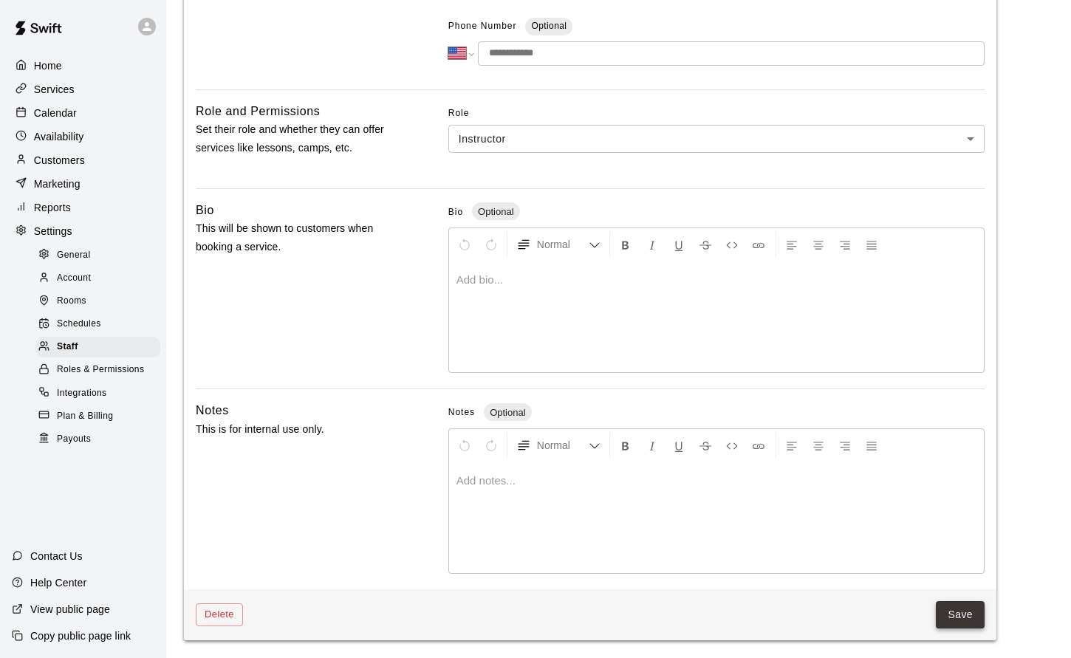
click at [971, 618] on button "Save" at bounding box center [960, 614] width 49 height 27
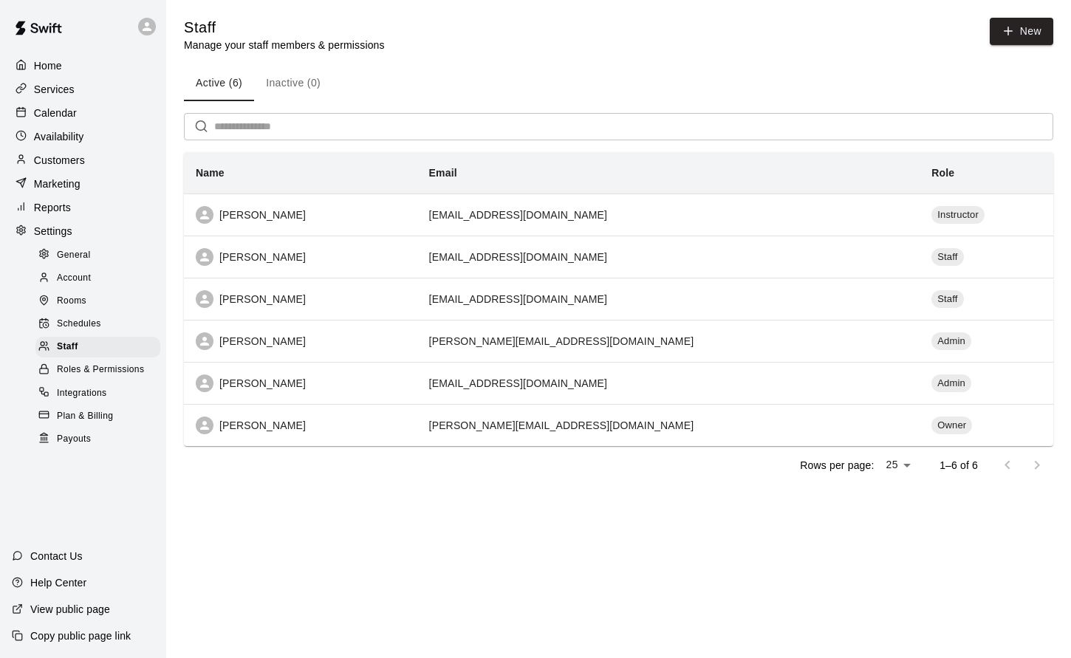
click at [44, 135] on p "Availability" at bounding box center [59, 136] width 50 height 15
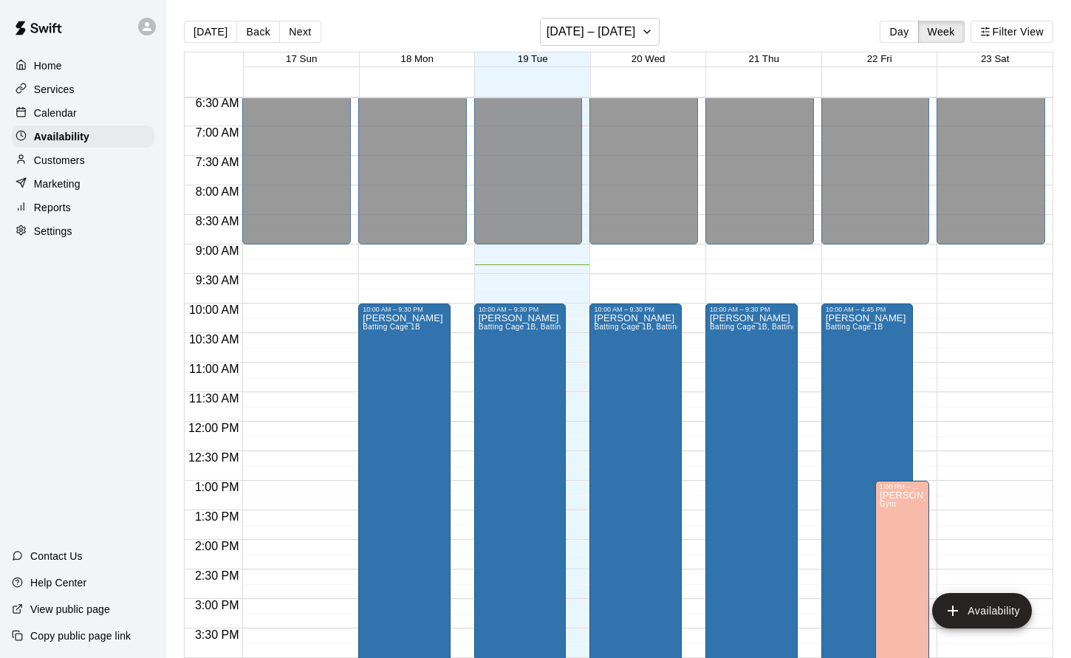
scroll to position [157, 0]
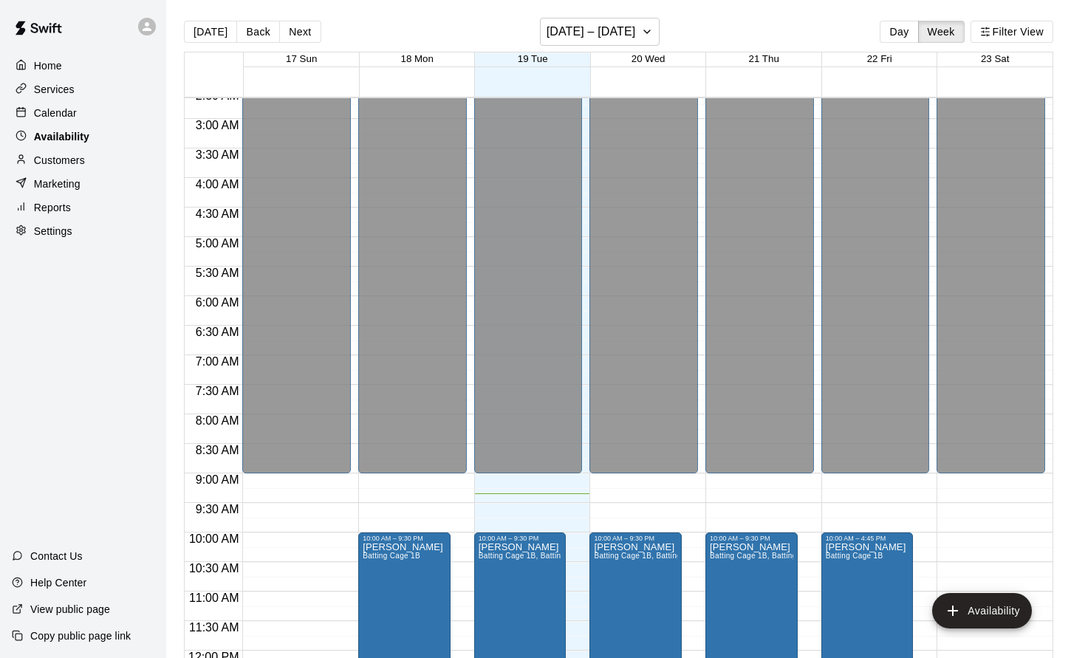
click at [52, 134] on p "Availability" at bounding box center [61, 136] width 55 height 15
click at [64, 137] on p "Availability" at bounding box center [61, 136] width 55 height 15
click at [968, 613] on button "Availability" at bounding box center [982, 610] width 100 height 35
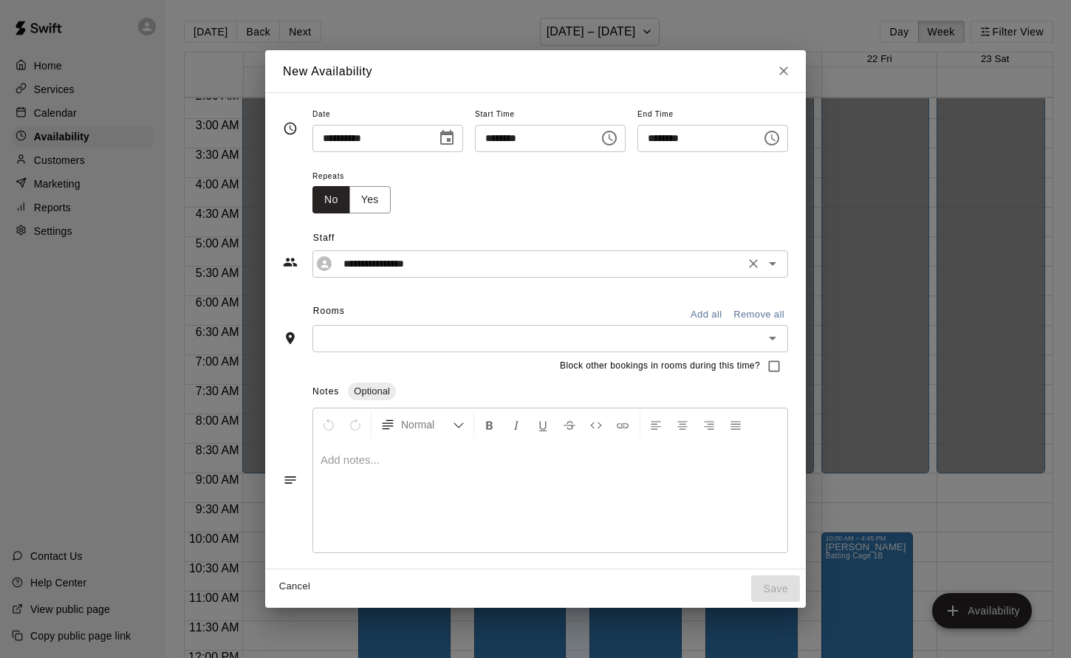
click at [782, 261] on icon "Open" at bounding box center [773, 264] width 18 height 18
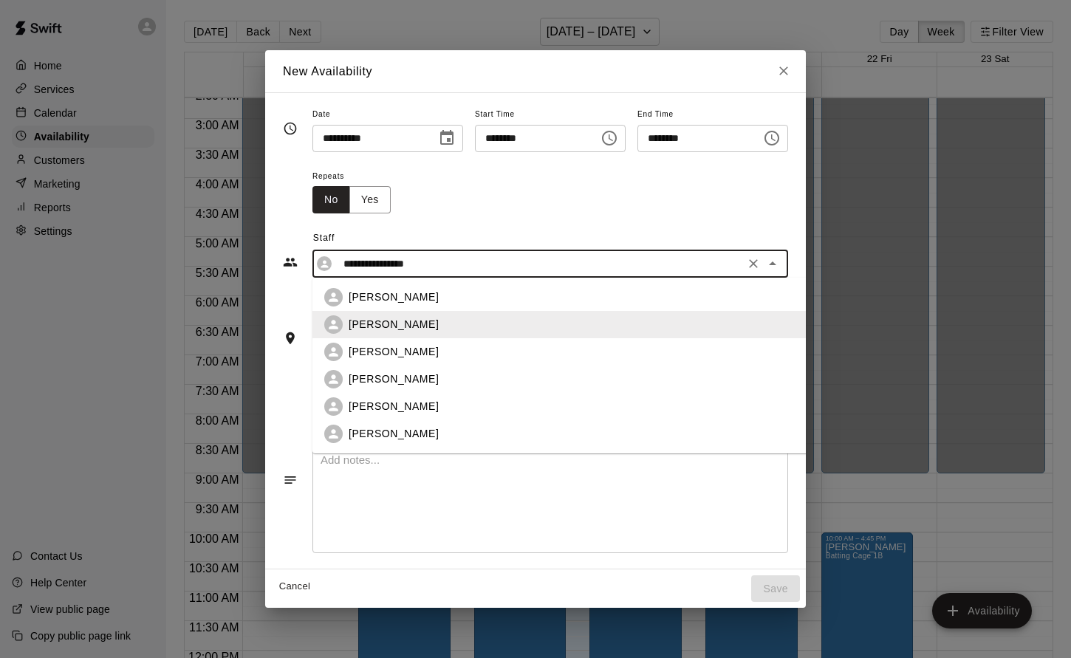
click at [350, 409] on p "[PERSON_NAME]" at bounding box center [394, 407] width 90 height 16
type input "**********"
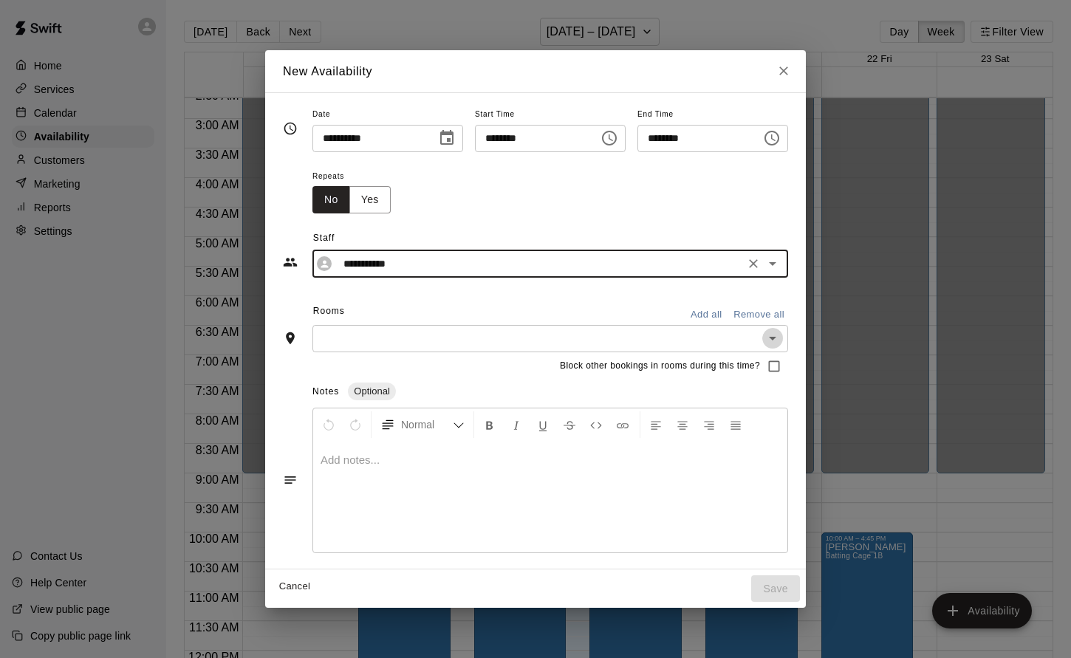
click at [782, 341] on icon "Open" at bounding box center [773, 339] width 18 height 18
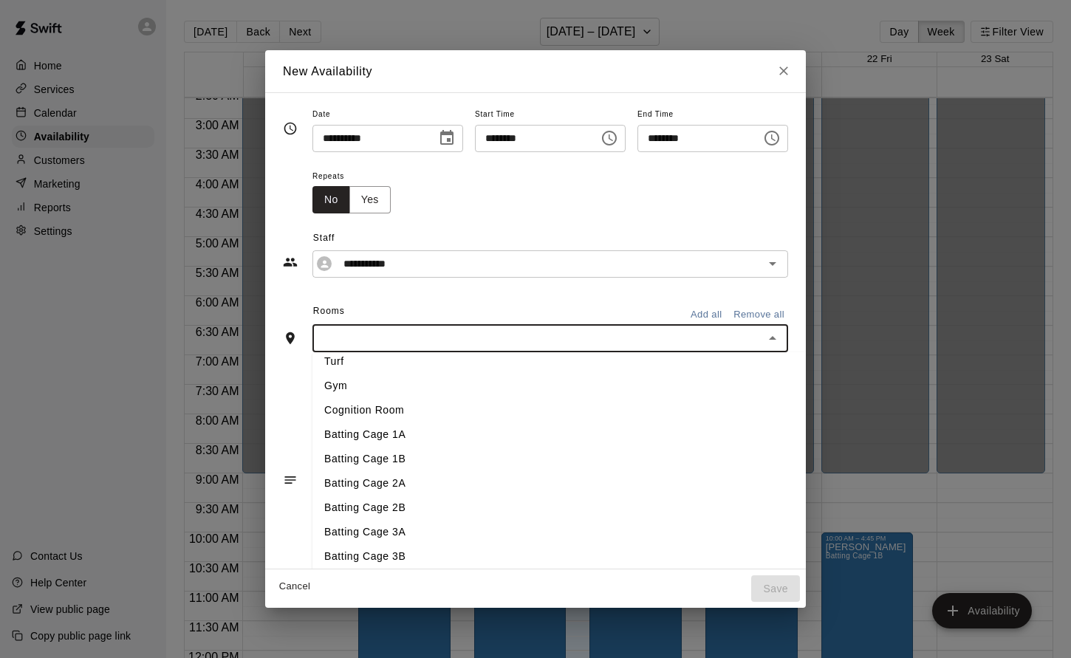
scroll to position [0, 0]
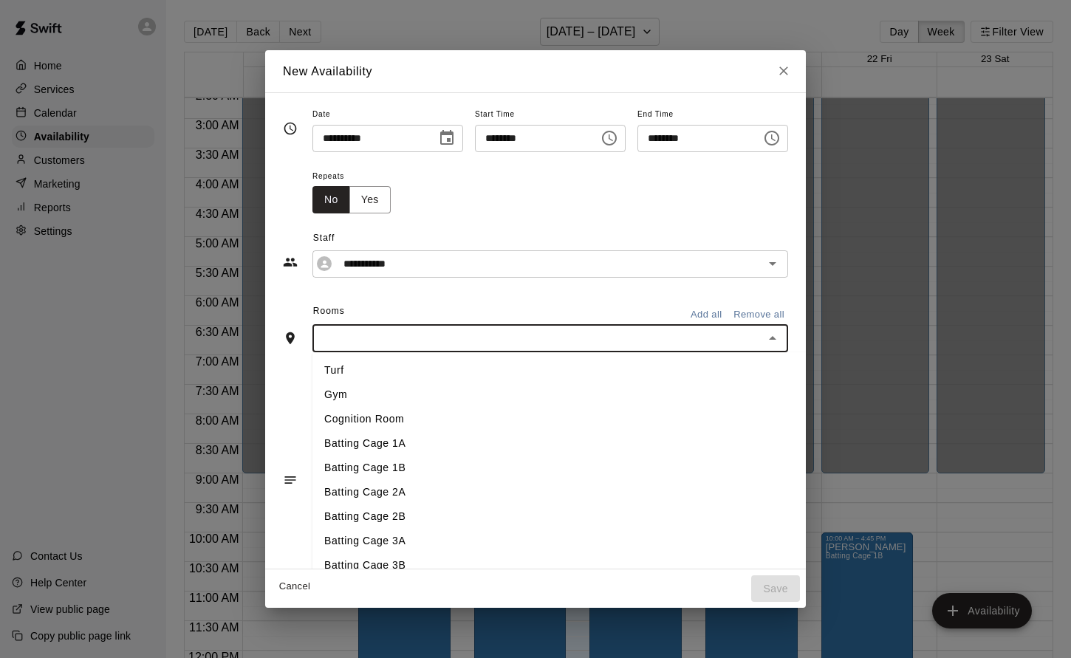
click at [318, 375] on li "Turf" at bounding box center [594, 370] width 563 height 24
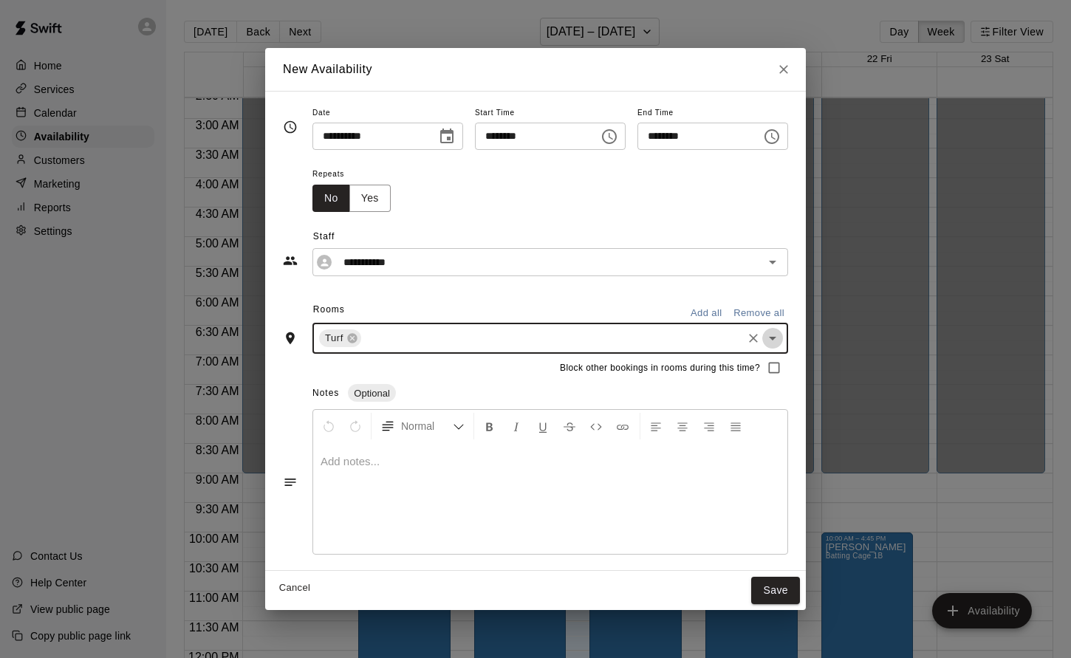
click at [782, 340] on icon "Open" at bounding box center [773, 339] width 18 height 18
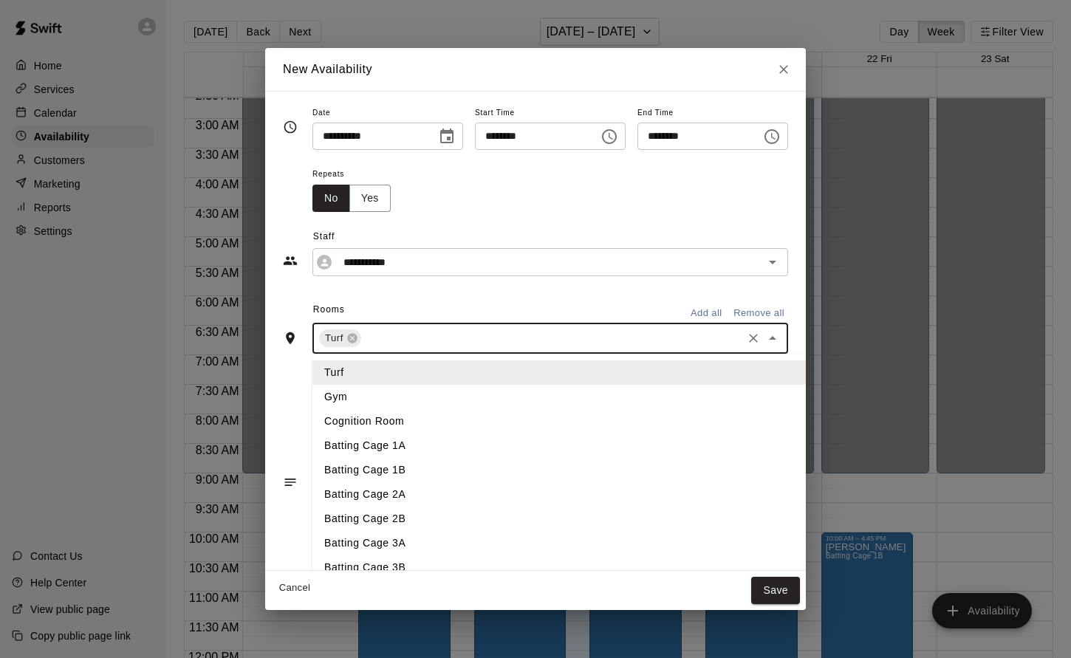
click at [361, 437] on li "Batting Cage 1A" at bounding box center [594, 446] width 563 height 24
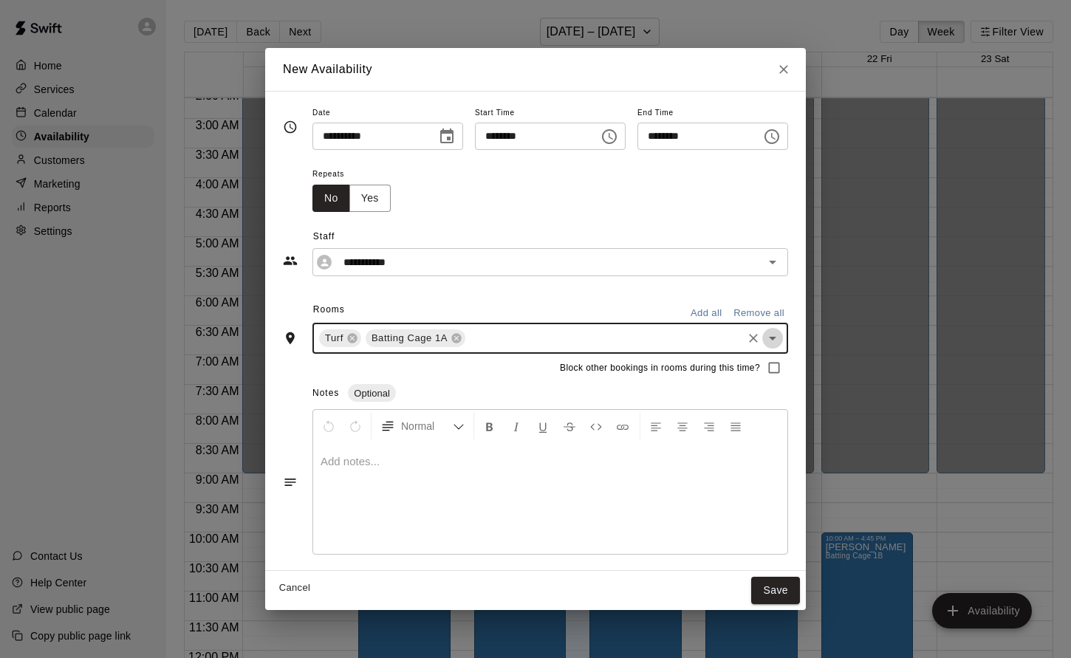
click at [782, 341] on icon "Open" at bounding box center [773, 339] width 18 height 18
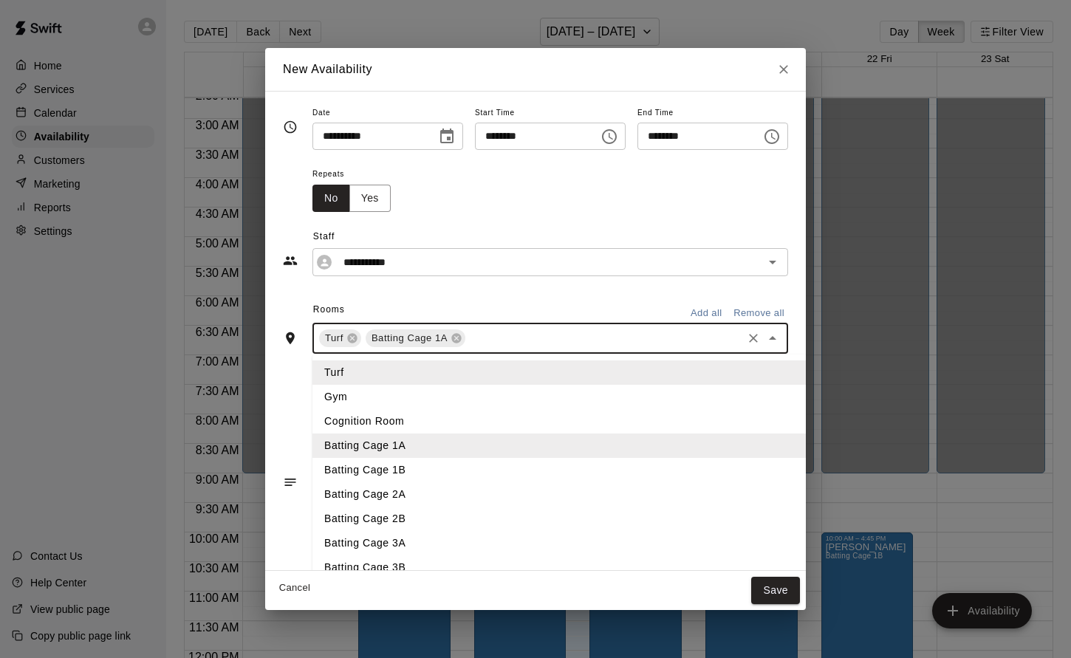
click at [335, 476] on li "Batting Cage 1B" at bounding box center [594, 470] width 563 height 24
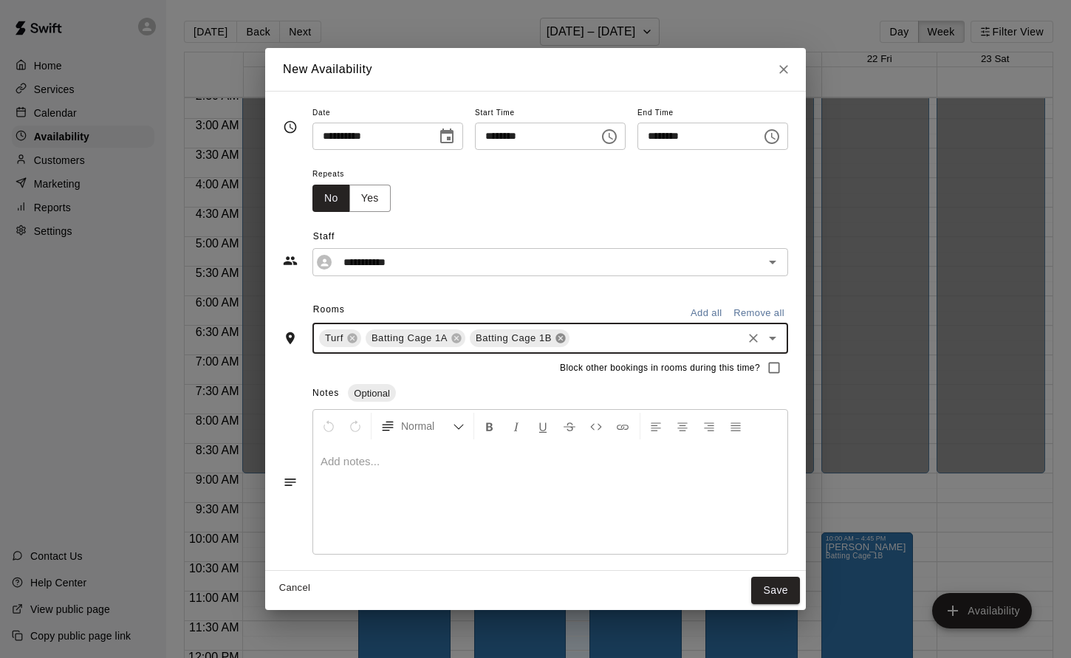
click at [555, 344] on icon at bounding box center [561, 338] width 12 height 12
click at [782, 344] on icon "Open" at bounding box center [773, 339] width 18 height 18
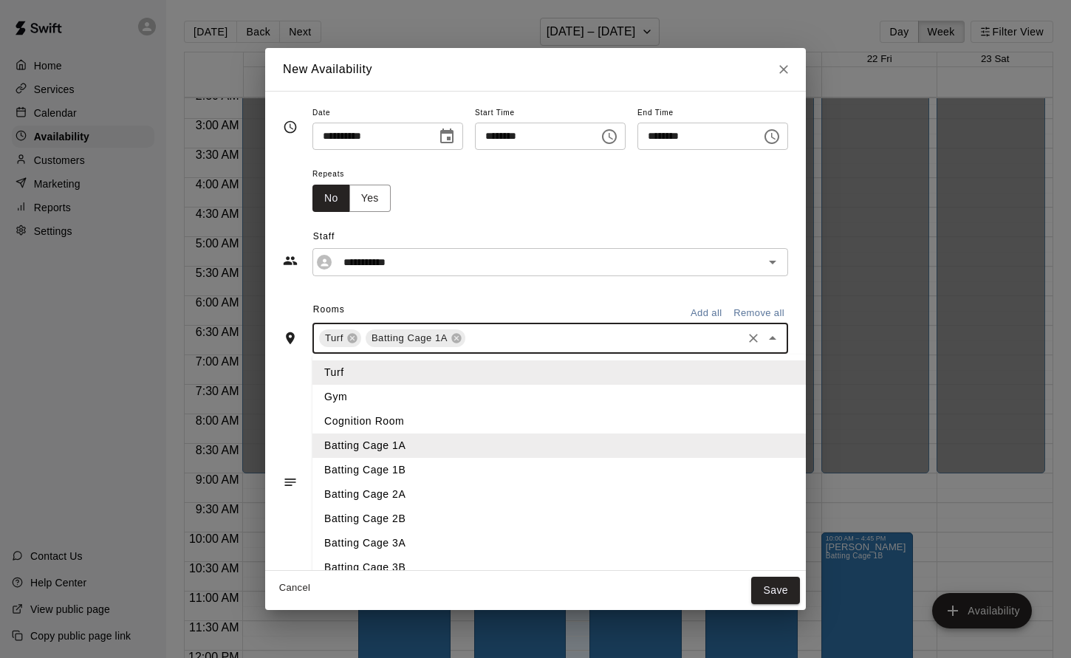
click at [336, 490] on li "Batting Cage 2A" at bounding box center [594, 494] width 563 height 24
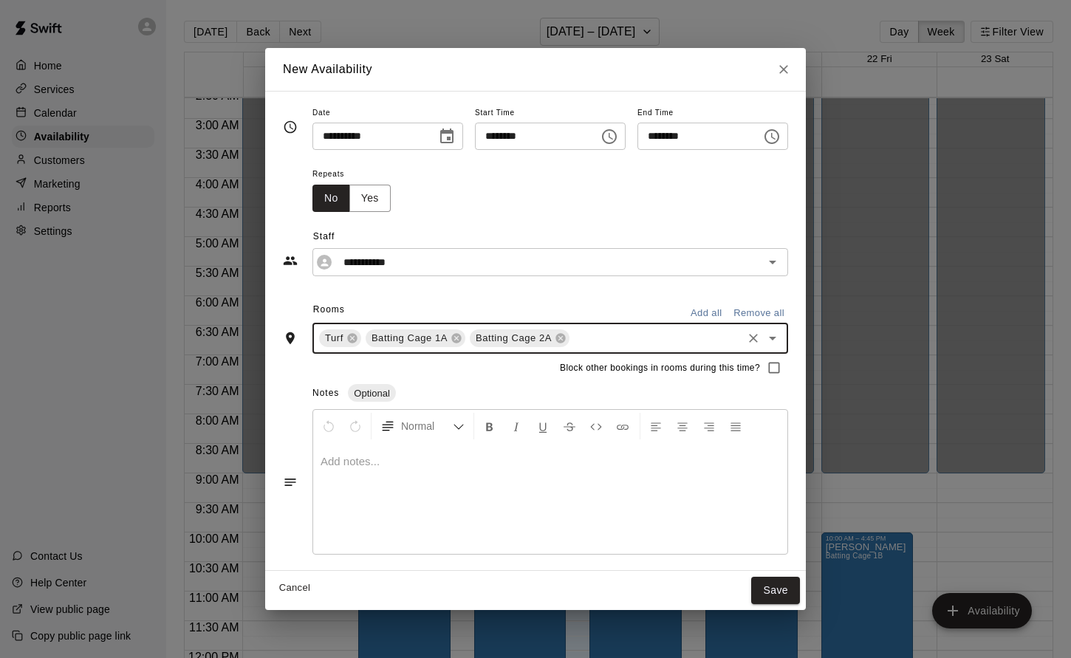
click at [777, 339] on icon "Open" at bounding box center [772, 339] width 7 height 4
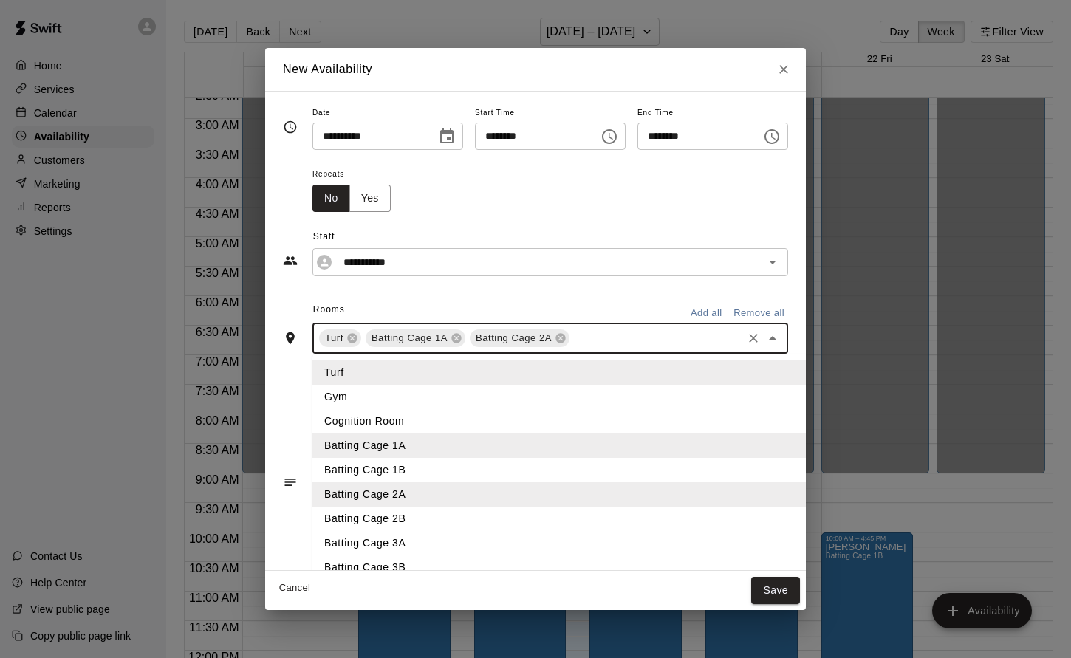
click at [334, 519] on li "Batting Cage 2B" at bounding box center [594, 519] width 563 height 24
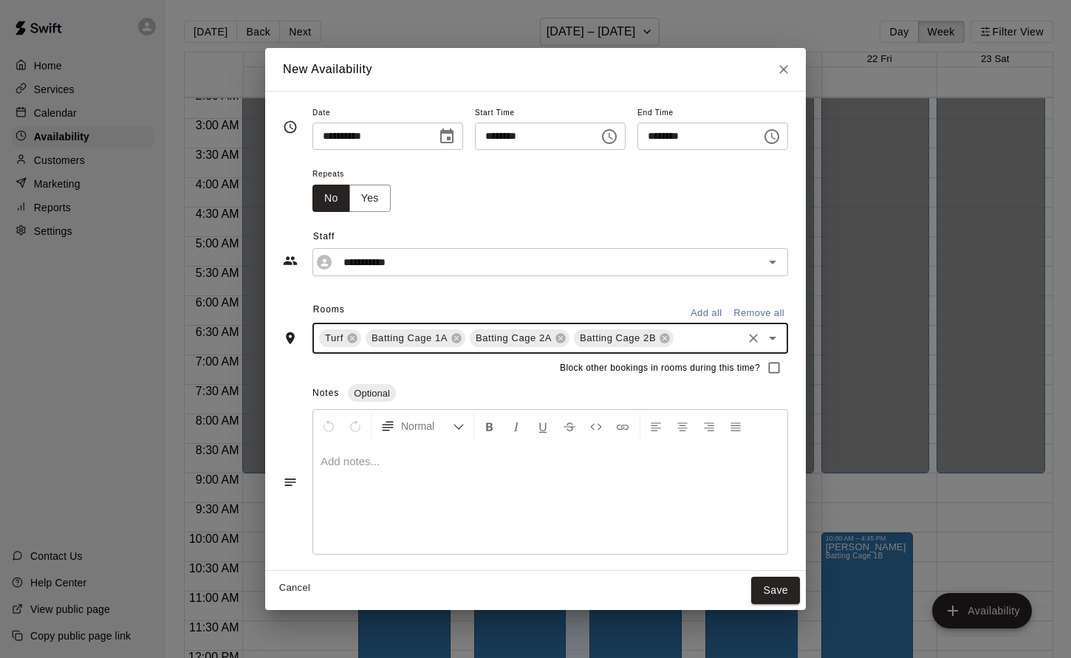
click at [782, 340] on icon "Open" at bounding box center [773, 339] width 18 height 18
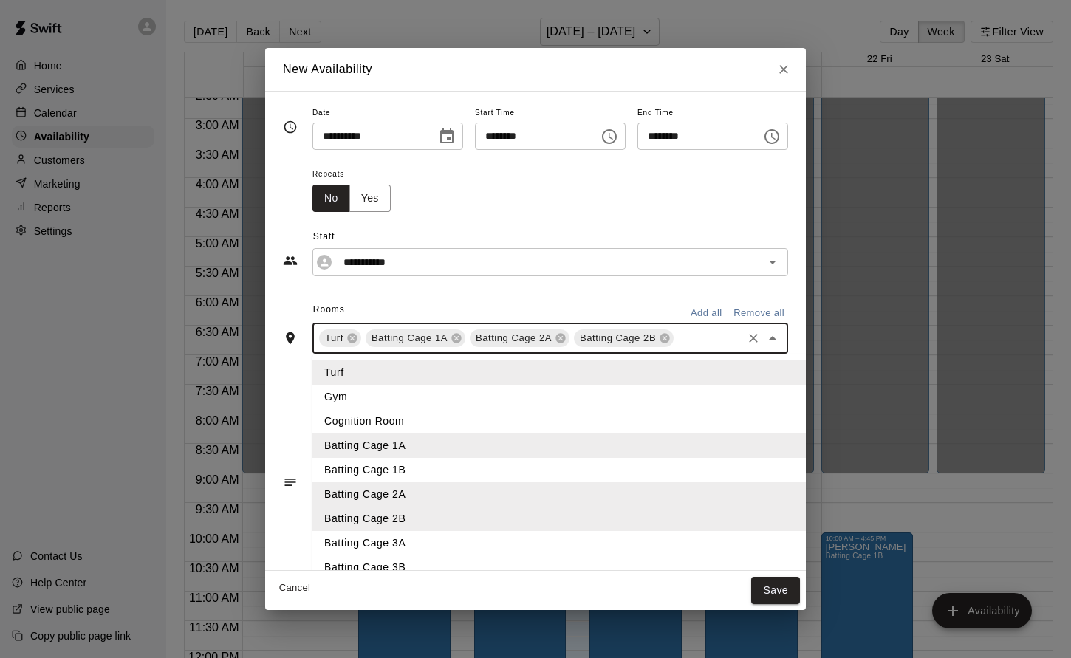
click at [371, 538] on li "Batting Cage 3A" at bounding box center [594, 543] width 563 height 24
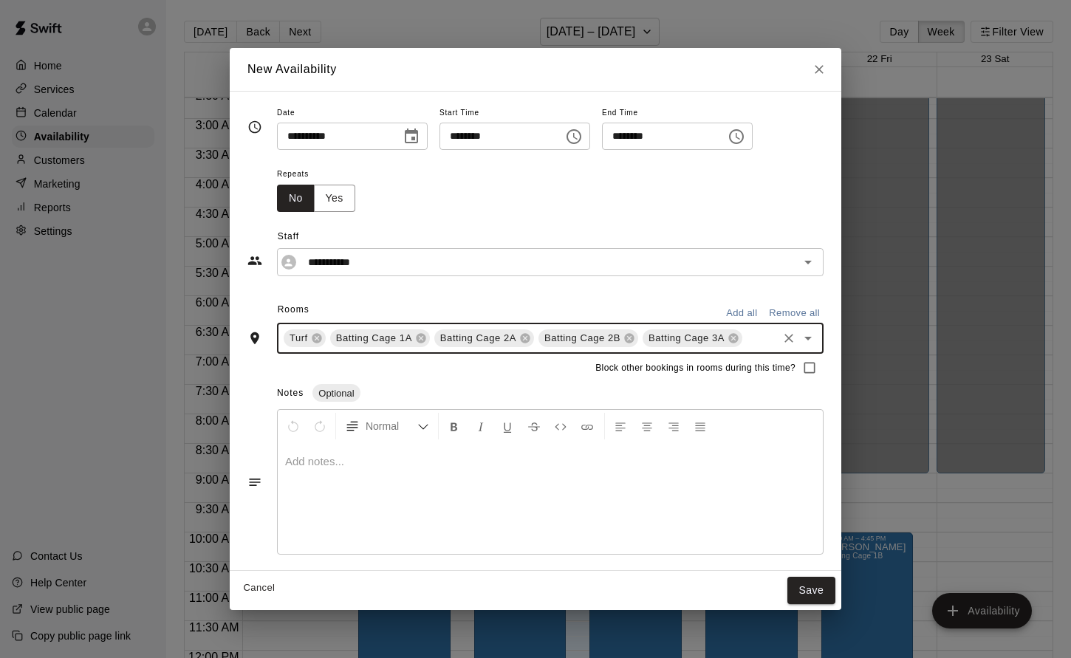
click at [817, 338] on icon "Open" at bounding box center [808, 339] width 18 height 18
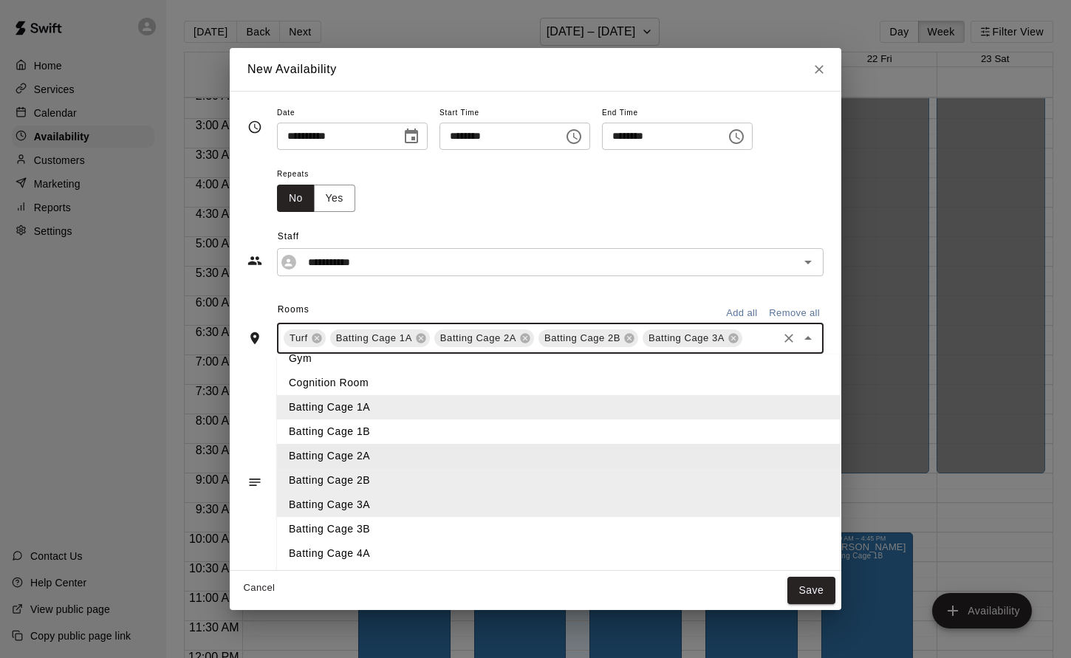
scroll to position [66, 0]
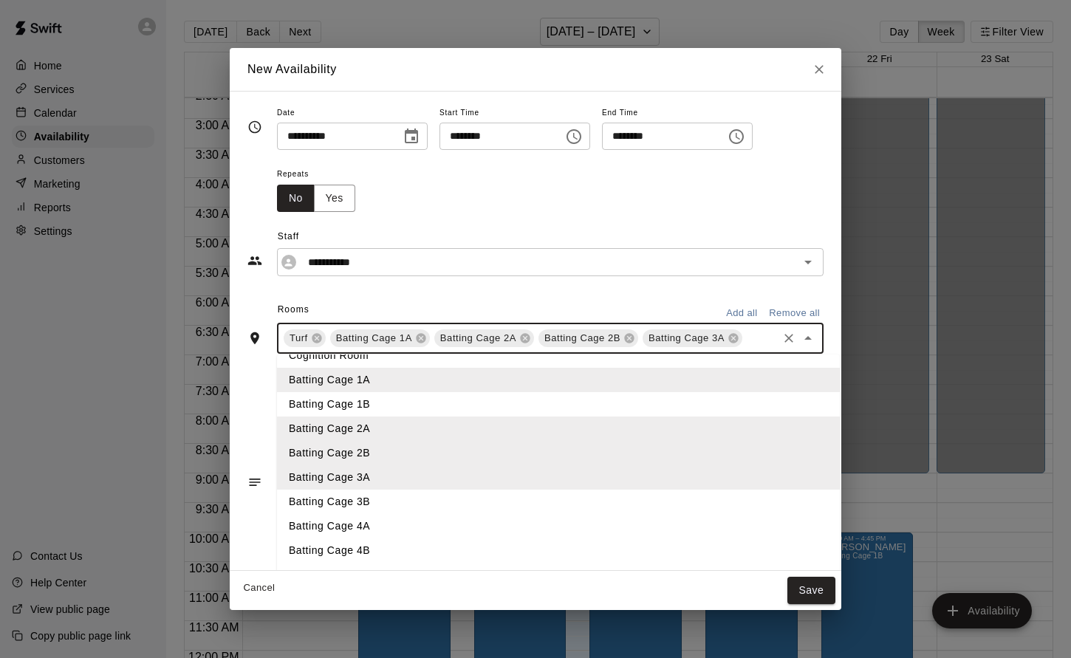
click at [330, 508] on li "Batting Cage 3B" at bounding box center [558, 502] width 563 height 24
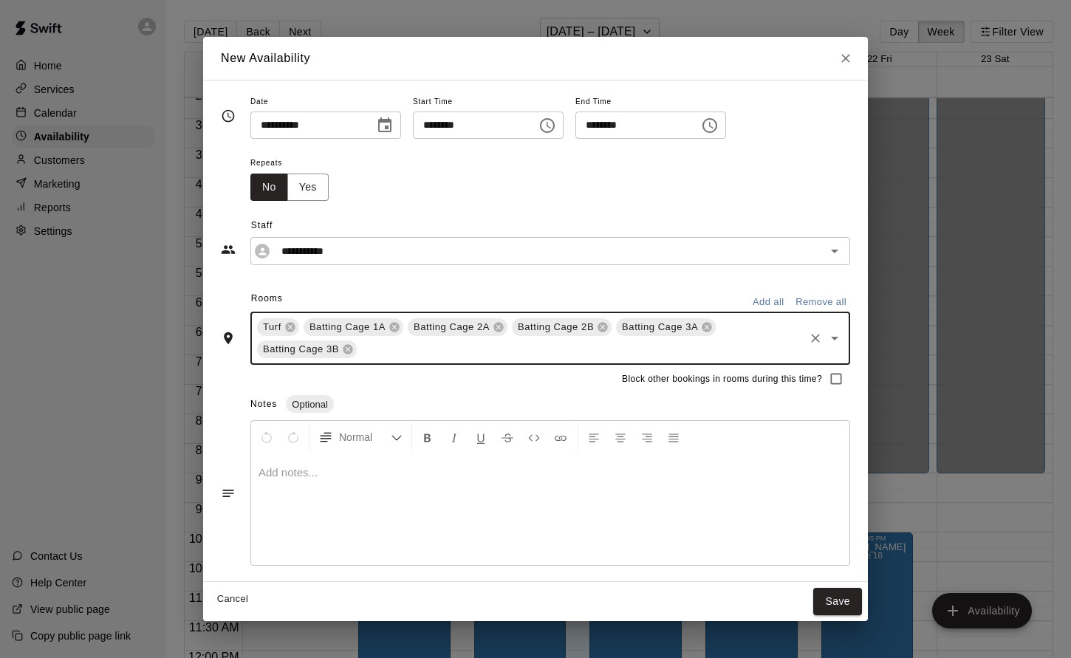
click at [834, 341] on icon "Open" at bounding box center [835, 339] width 18 height 18
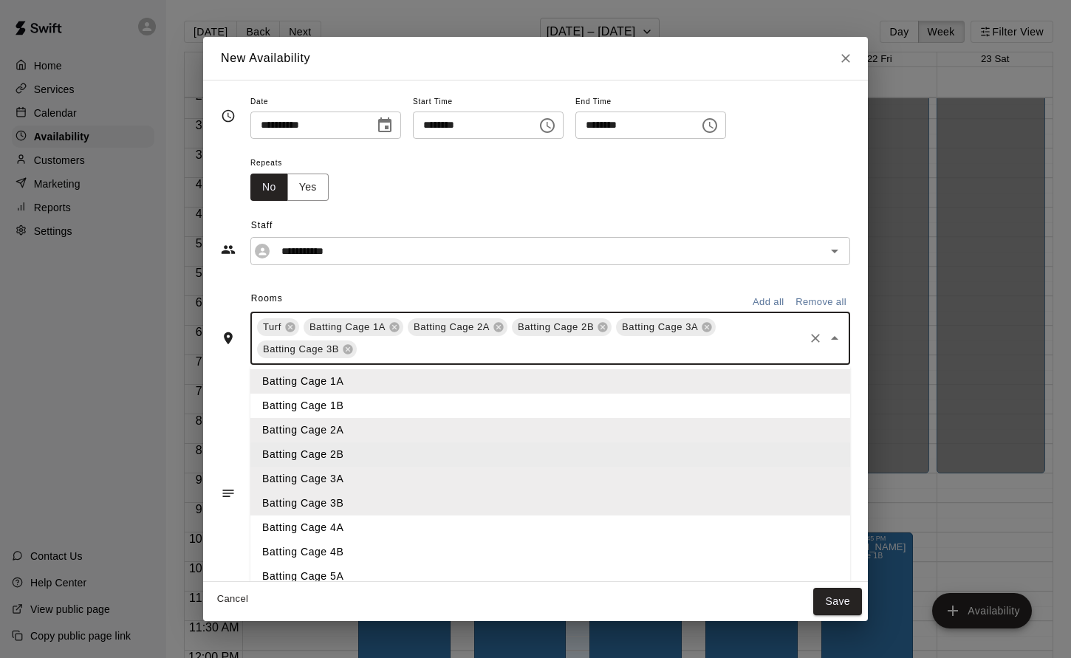
scroll to position [115, 0]
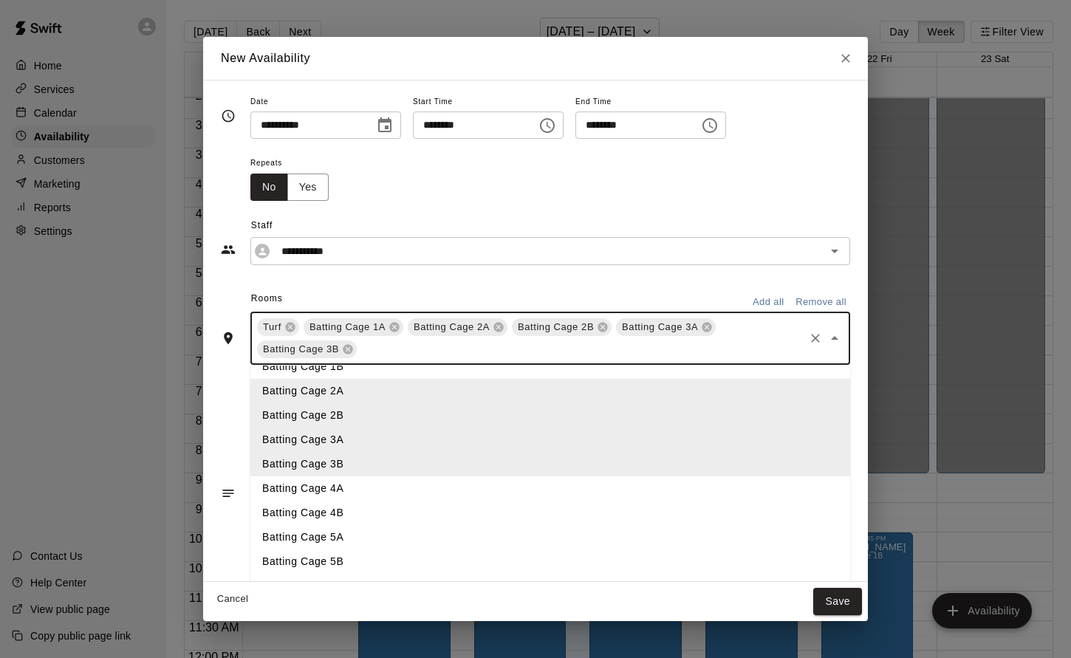
click at [351, 491] on li "Batting Cage 4A" at bounding box center [550, 489] width 600 height 24
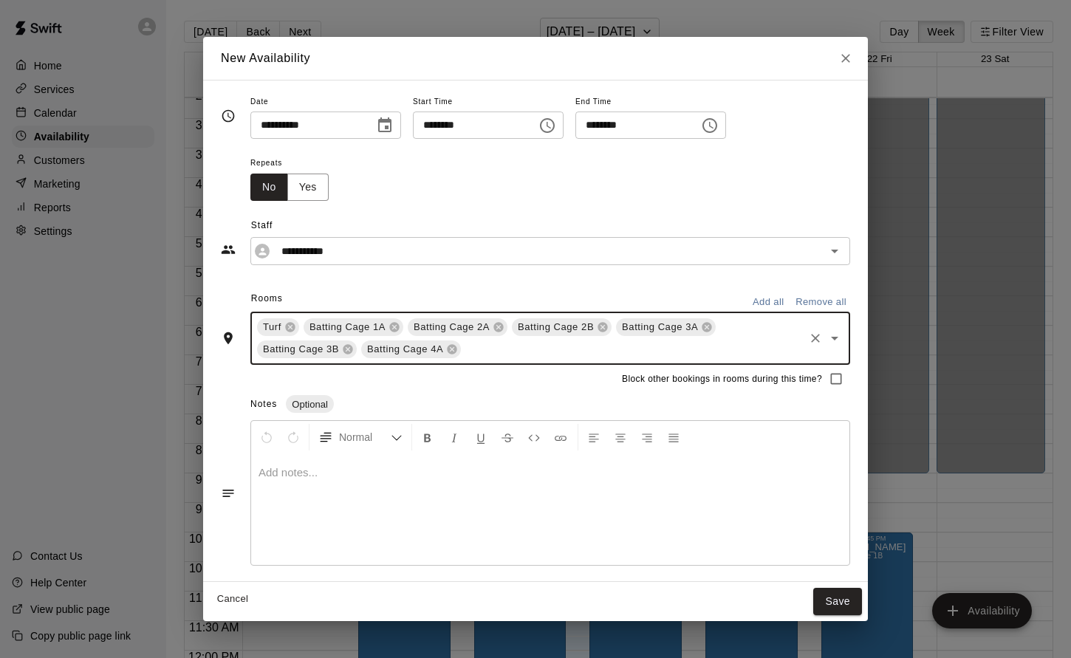
click at [831, 336] on icon "Open" at bounding box center [835, 339] width 18 height 18
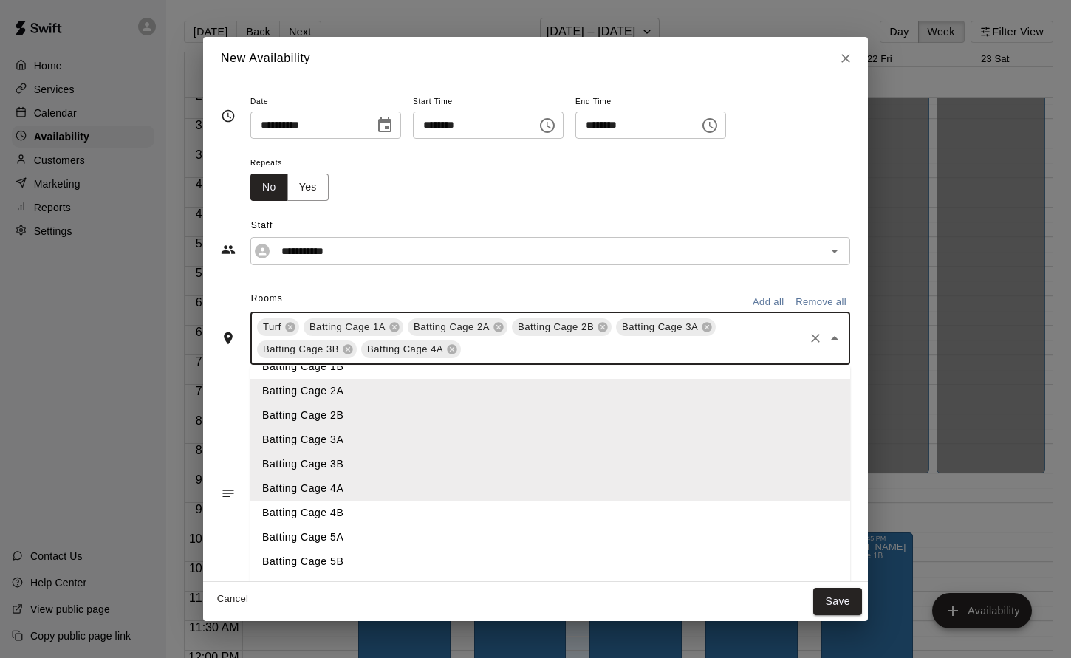
click at [349, 508] on li "Batting Cage 4B" at bounding box center [550, 513] width 600 height 24
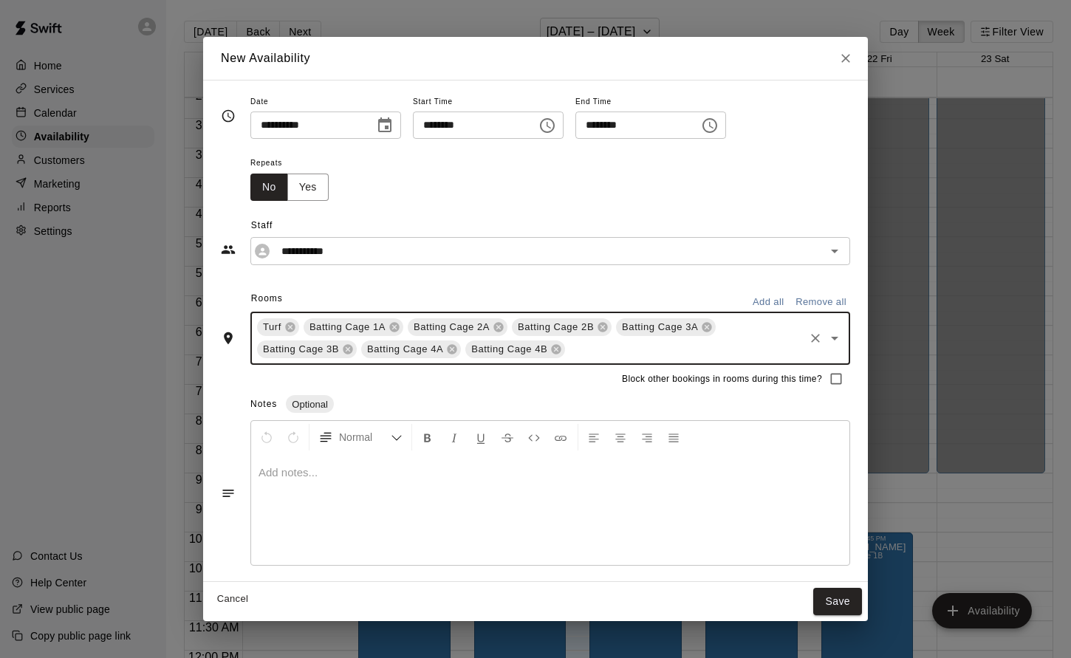
click at [838, 338] on icon "Open" at bounding box center [835, 339] width 18 height 18
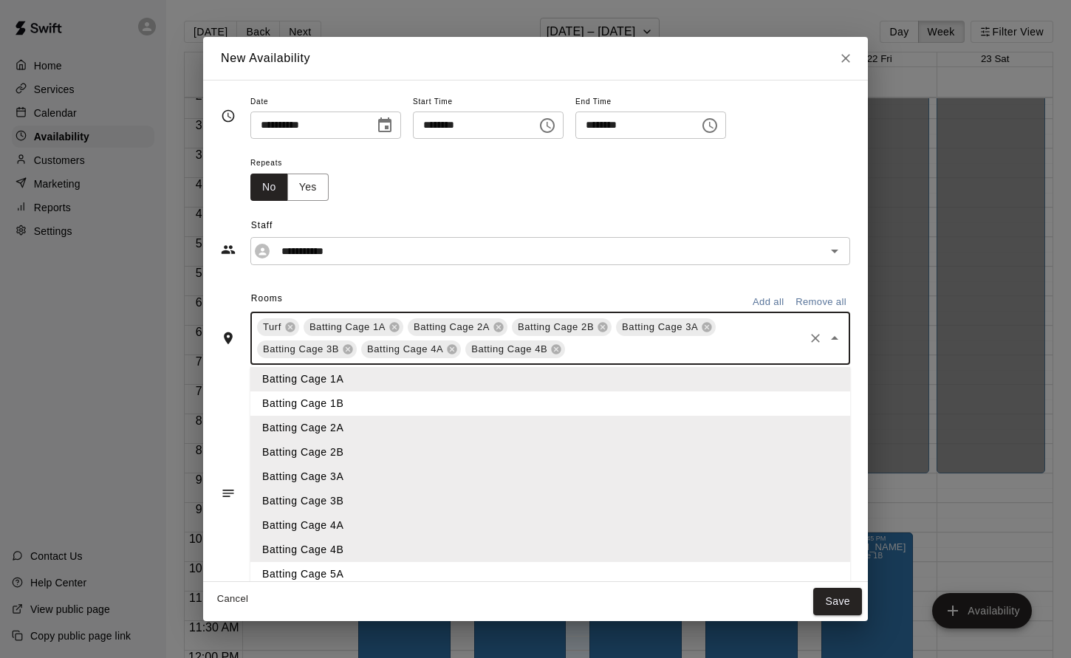
scroll to position [105, 0]
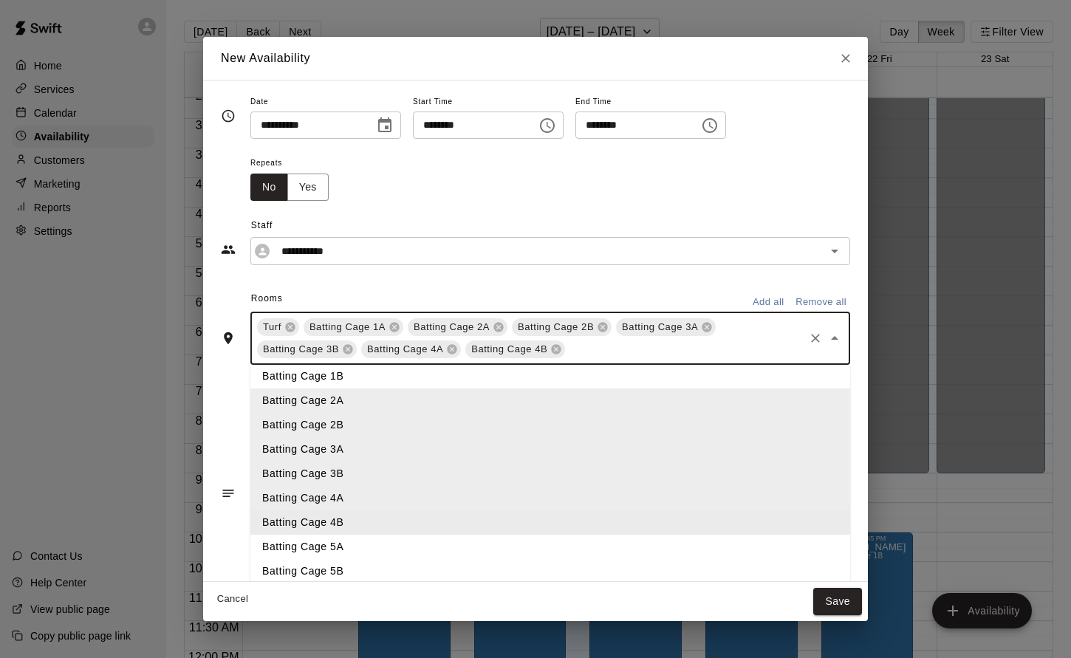
click at [349, 525] on li "Batting Cage 4B" at bounding box center [550, 523] width 600 height 24
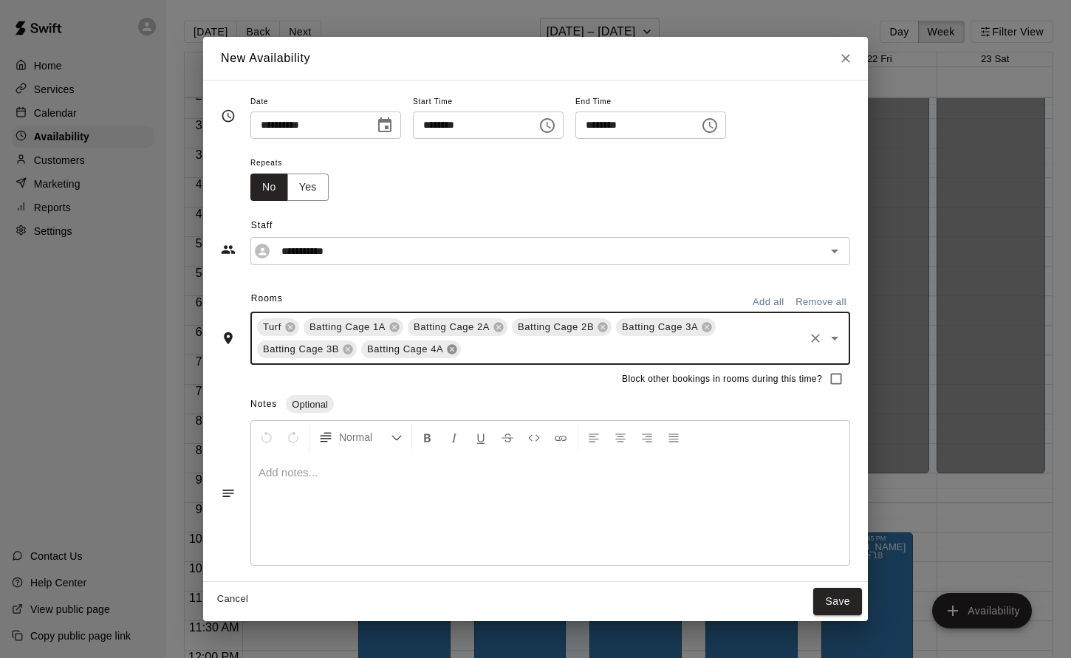
click at [456, 349] on icon at bounding box center [452, 350] width 10 height 10
click at [835, 339] on icon "Open" at bounding box center [834, 339] width 7 height 4
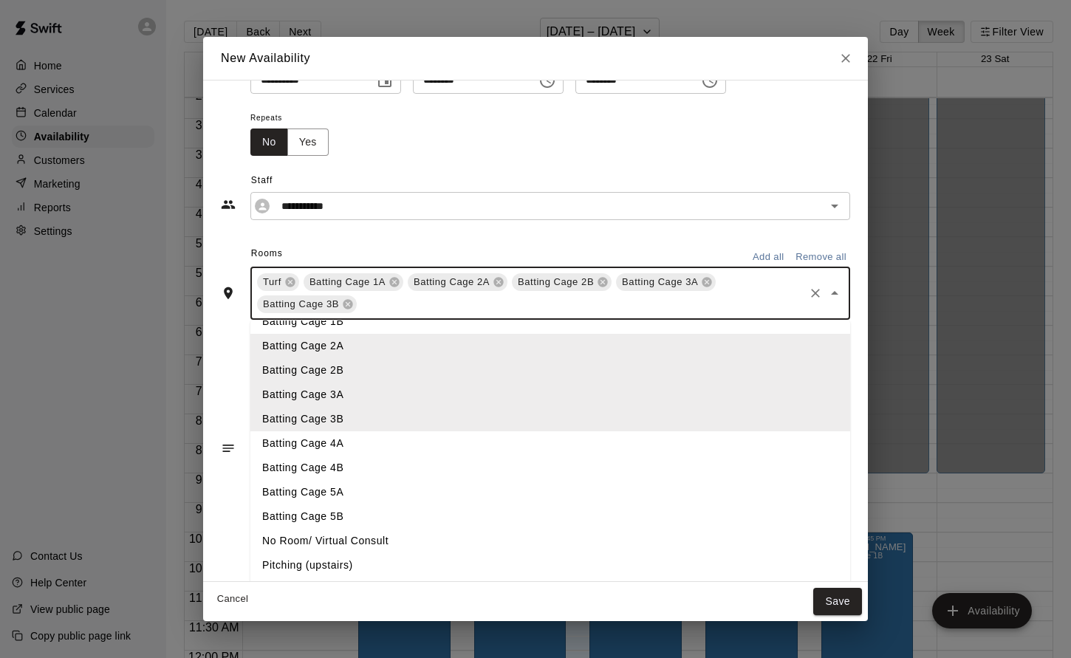
scroll to position [47, 0]
click at [344, 563] on li "Pitching (upstairs)" at bounding box center [550, 564] width 600 height 24
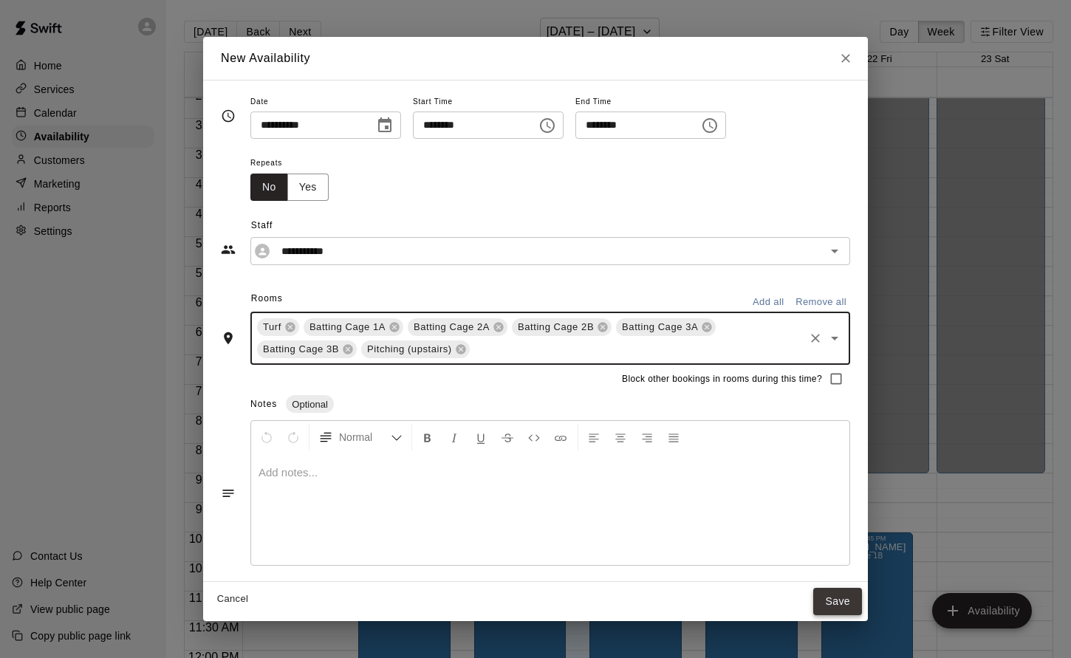
click at [836, 603] on button "Save" at bounding box center [837, 601] width 49 height 27
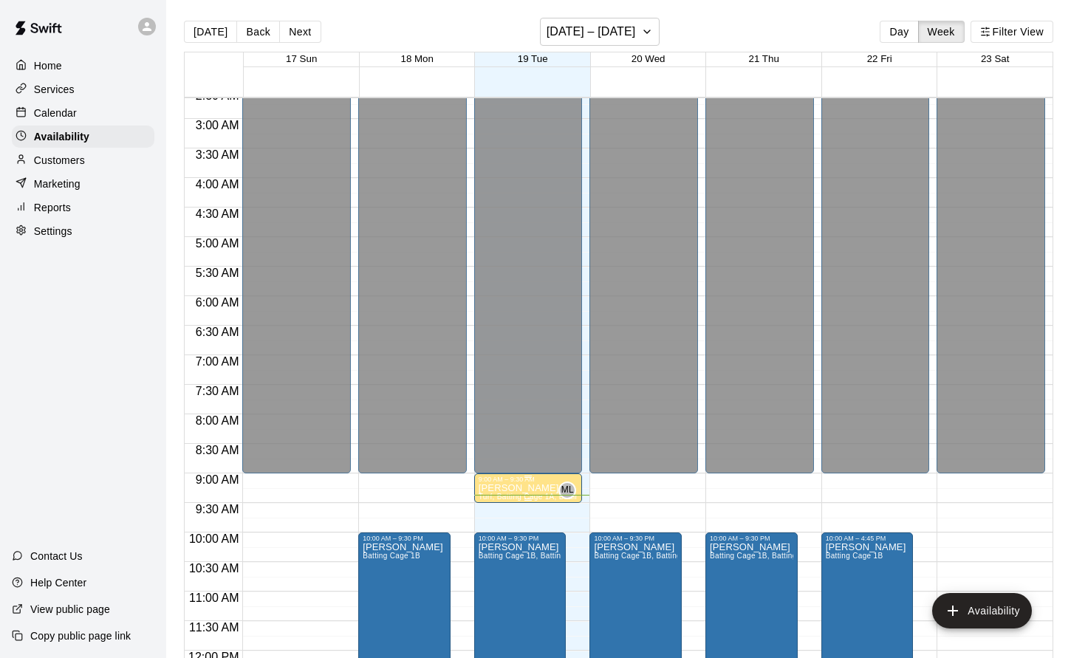
click at [536, 483] on div "9:00 AM – 9:30 AM" at bounding box center [529, 479] width 100 height 7
click at [491, 494] on icon "edit" at bounding box center [493, 491] width 13 height 13
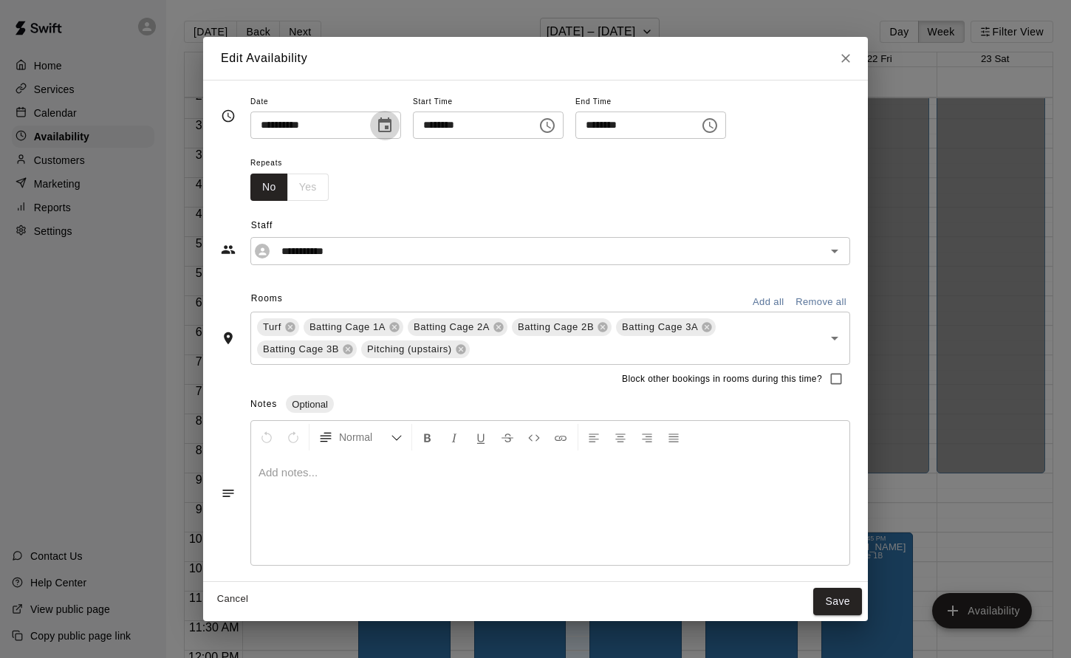
click at [394, 124] on icon "Choose date, selected date is Aug 19, 2025" at bounding box center [385, 126] width 18 height 18
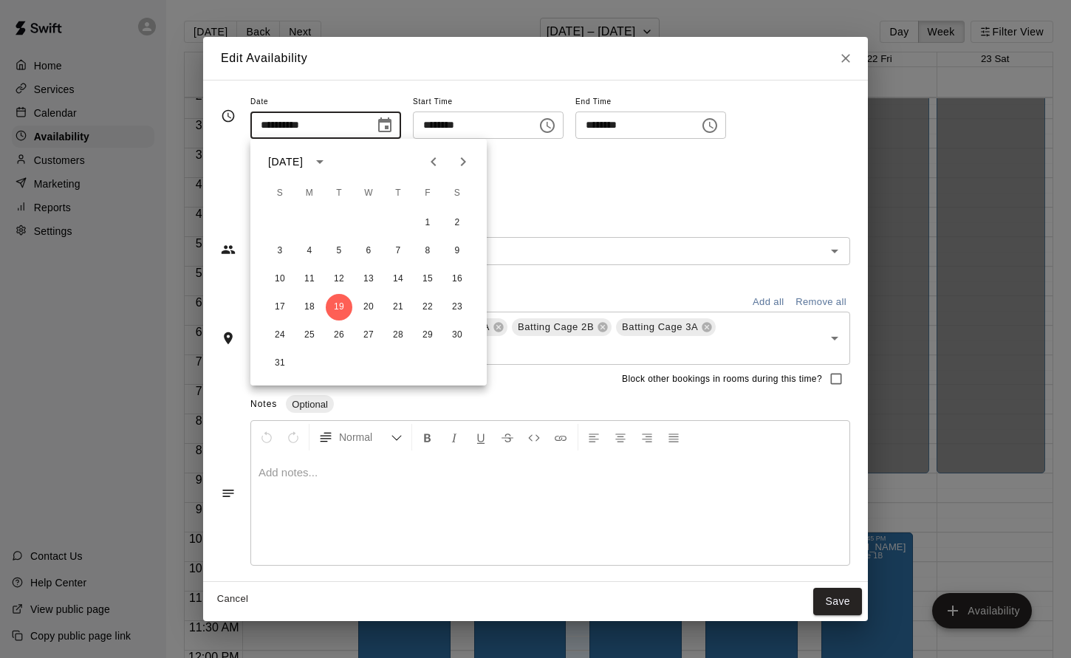
click at [585, 225] on span "Staff" at bounding box center [550, 226] width 599 height 24
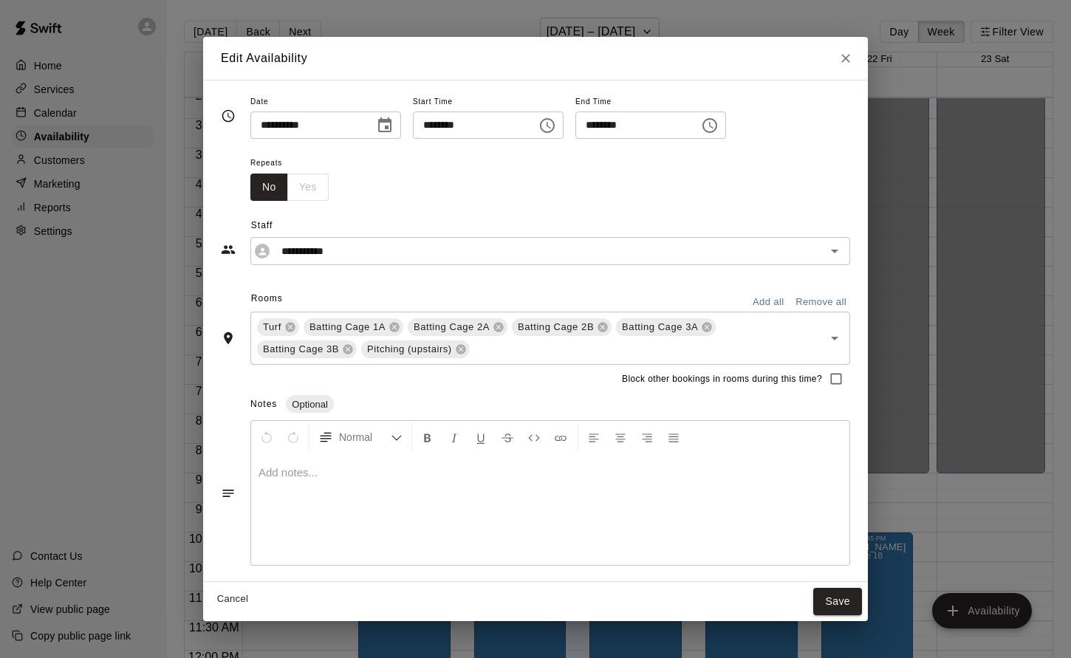
click at [556, 122] on icon "Choose time, selected time is 9:00 AM" at bounding box center [548, 126] width 18 height 18
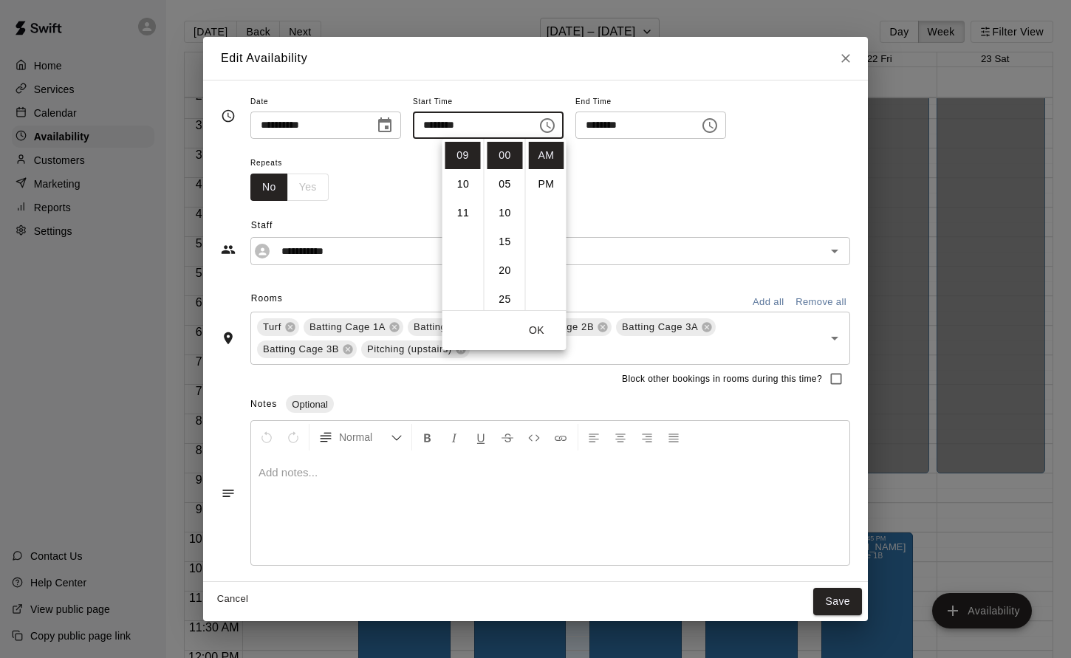
scroll to position [259, 0]
drag, startPoint x: 503, startPoint y: 129, endPoint x: 414, endPoint y: 129, distance: 88.7
click at [414, 129] on input "********" at bounding box center [470, 125] width 114 height 27
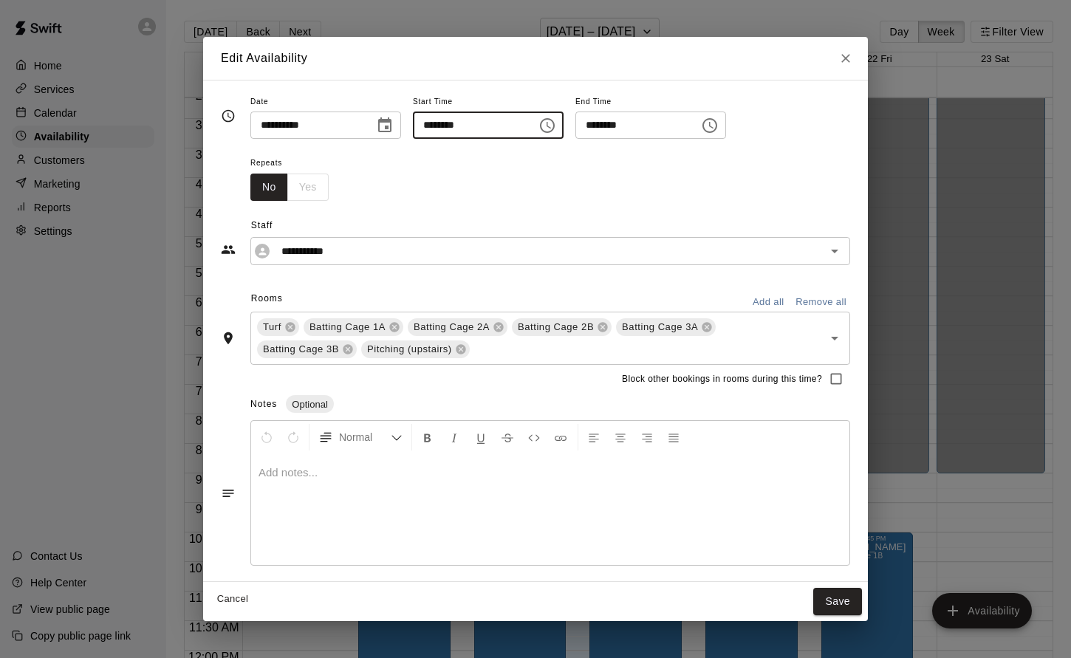
drag, startPoint x: 495, startPoint y: 124, endPoint x: 448, endPoint y: 124, distance: 47.3
click at [448, 124] on input "********" at bounding box center [470, 125] width 114 height 27
click at [502, 123] on input "********" at bounding box center [470, 125] width 114 height 27
click at [556, 126] on icon "Choose time, selected time is 9:00 AM" at bounding box center [548, 126] width 18 height 18
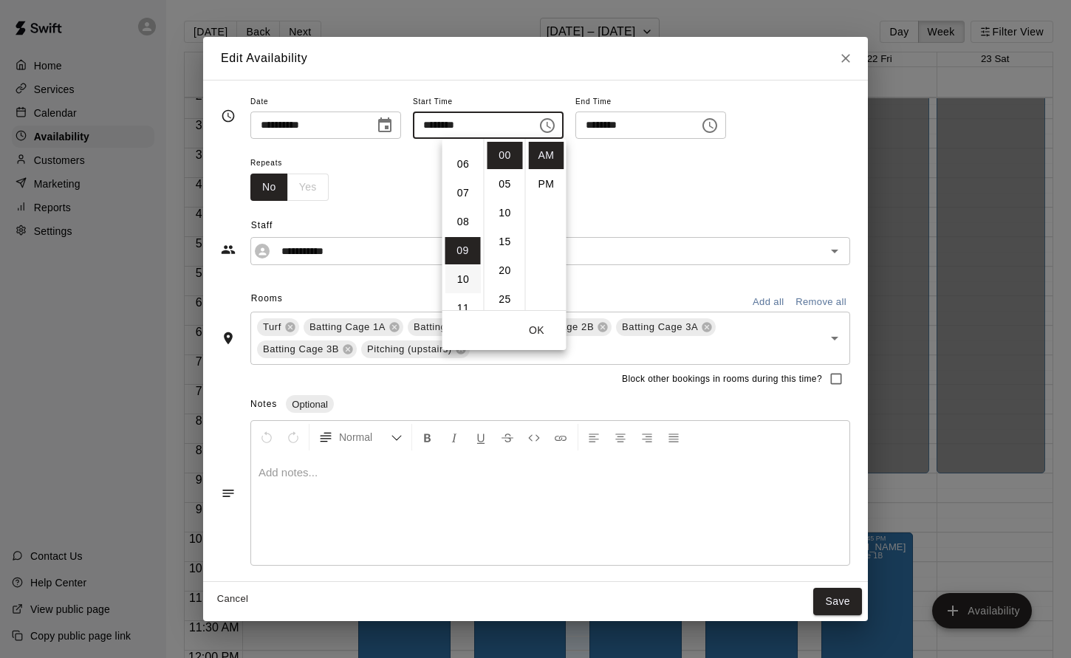
scroll to position [0, 0]
click at [461, 260] on li "07" at bounding box center [463, 263] width 35 height 27
click at [501, 218] on li "10" at bounding box center [505, 212] width 35 height 27
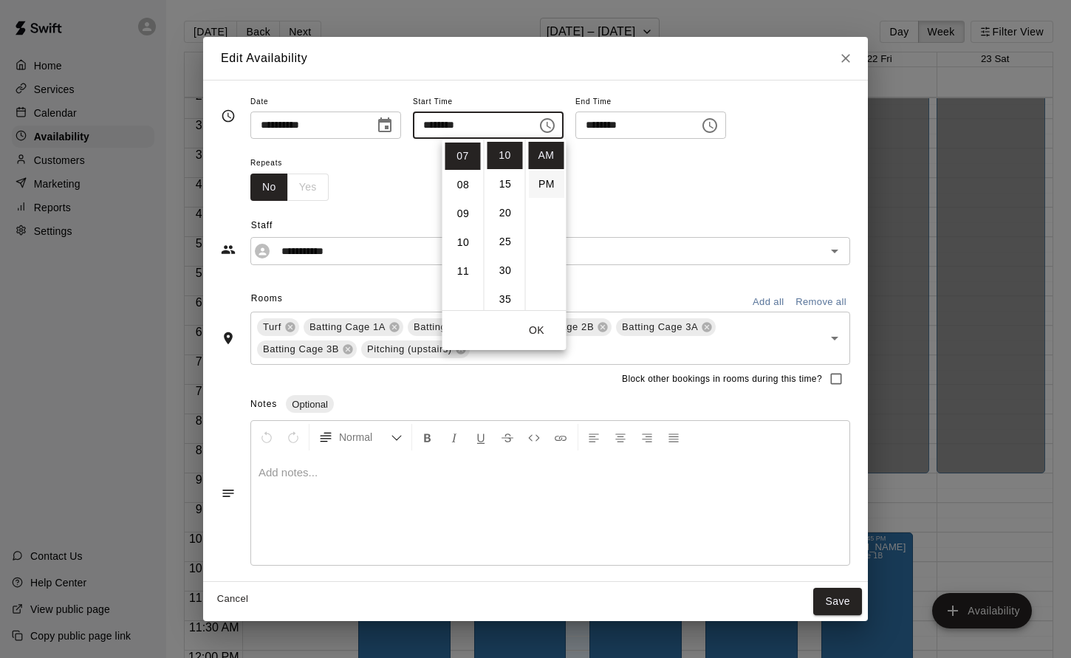
click at [539, 184] on li "PM" at bounding box center [546, 184] width 35 height 27
type input "********"
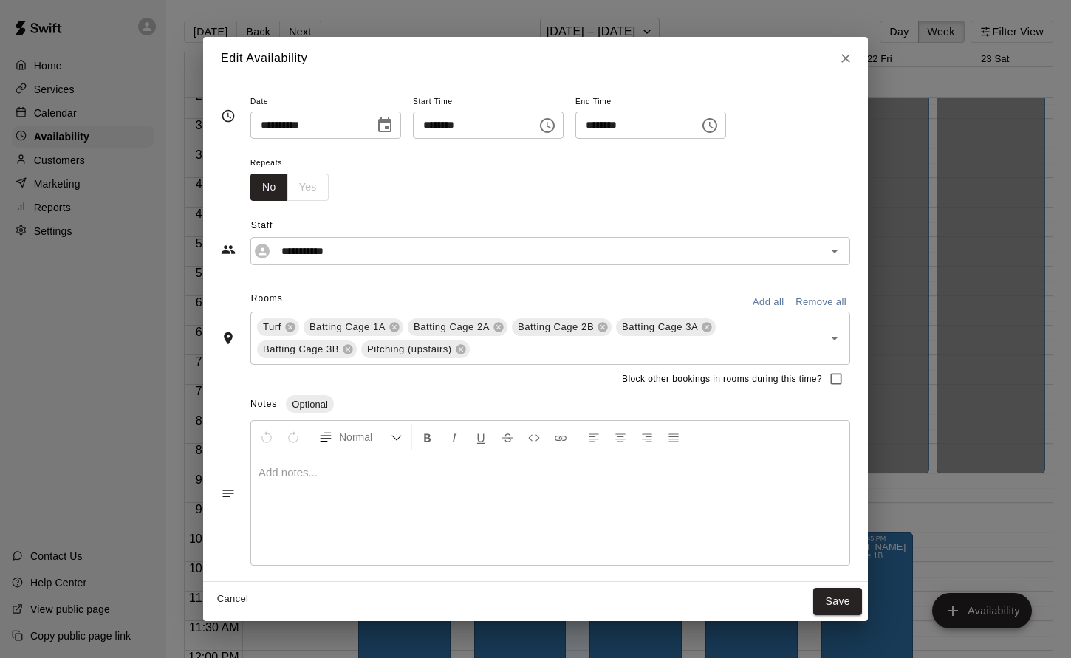
scroll to position [24, 0]
click at [556, 127] on icon "Choose time, selected time is 7:10 PM" at bounding box center [548, 126] width 18 height 18
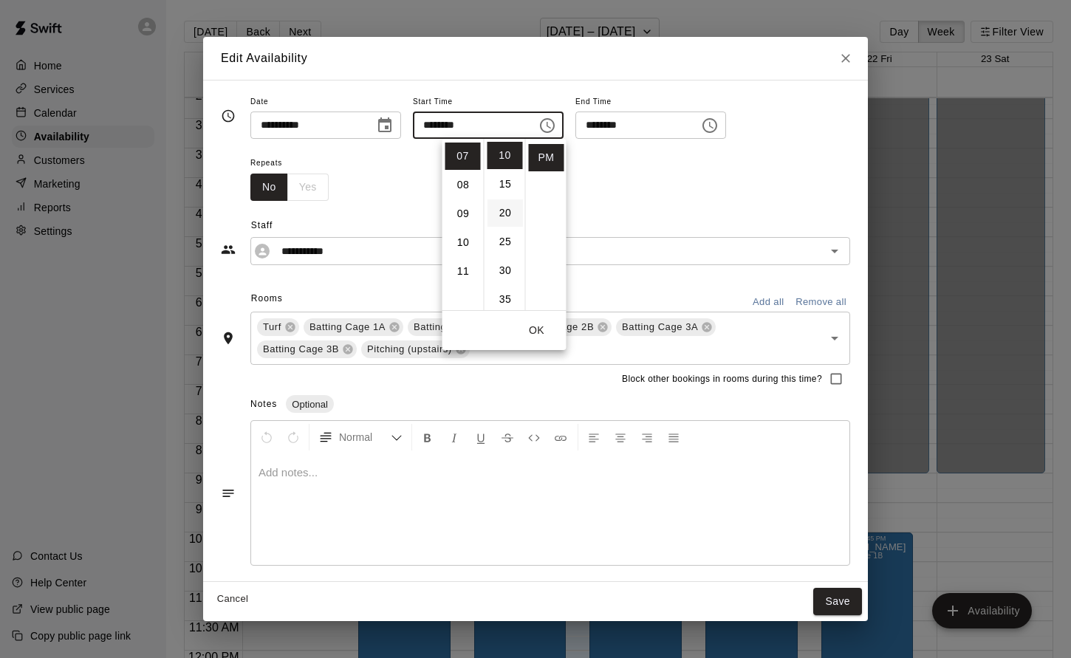
scroll to position [0, 0]
click at [506, 158] on li "00" at bounding box center [505, 155] width 35 height 27
type input "********"
click at [719, 127] on icon "Choose time, selected time is 7:40 PM" at bounding box center [710, 126] width 18 height 18
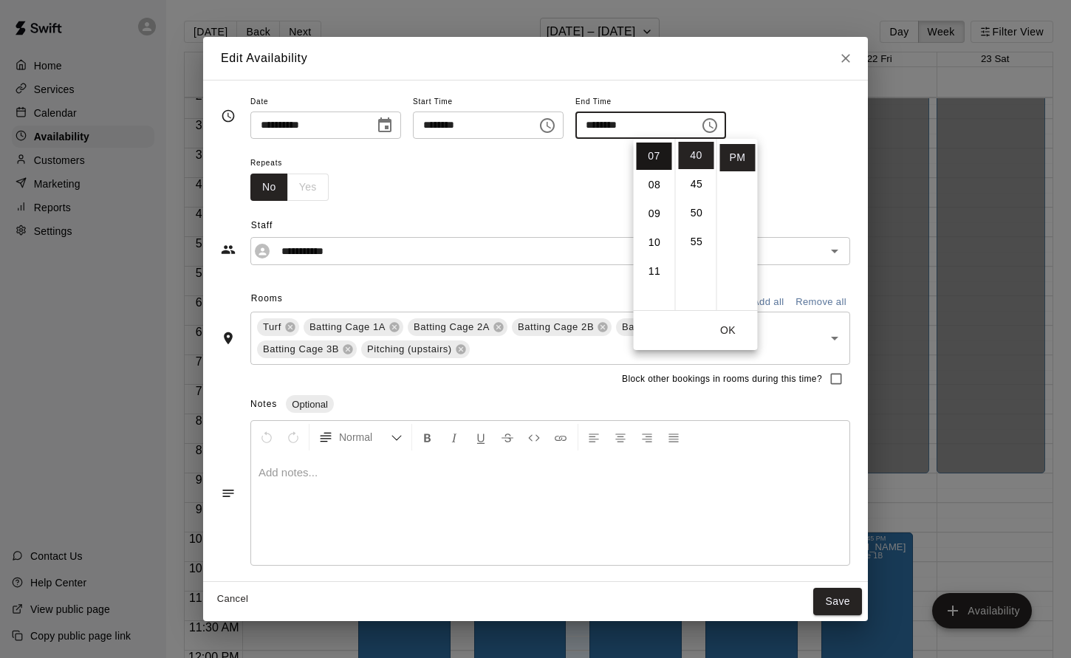
scroll to position [201, 0]
click at [655, 208] on li "09" at bounding box center [654, 213] width 35 height 27
click at [695, 166] on li "30" at bounding box center [696, 161] width 35 height 27
type input "********"
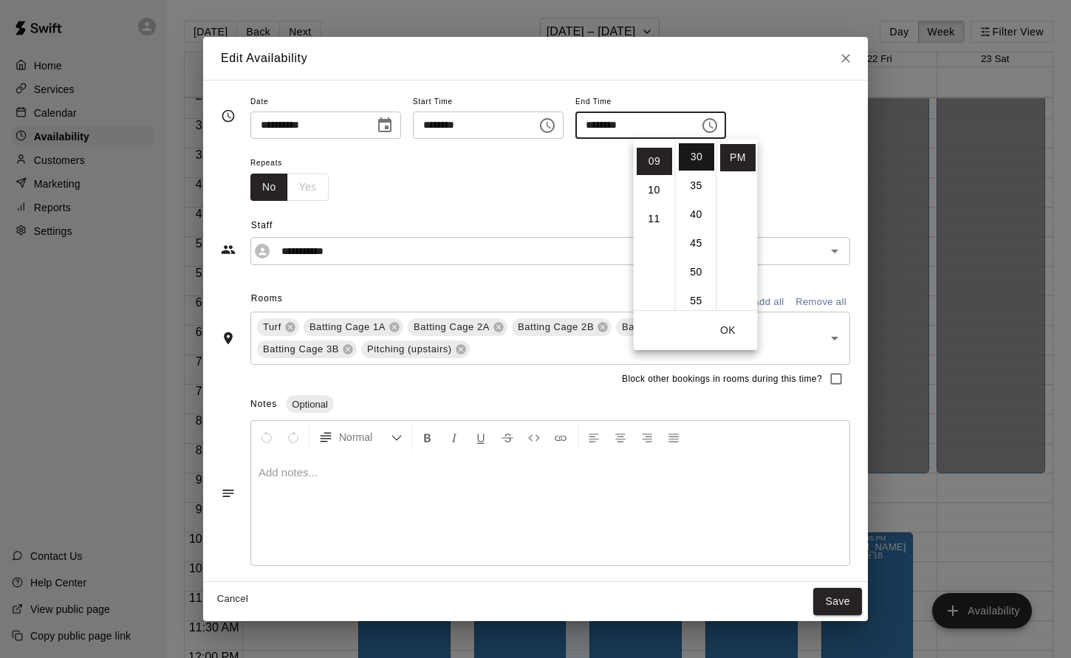
scroll to position [172, 0]
click at [774, 191] on div "Repeats No Yes" at bounding box center [550, 177] width 600 height 47
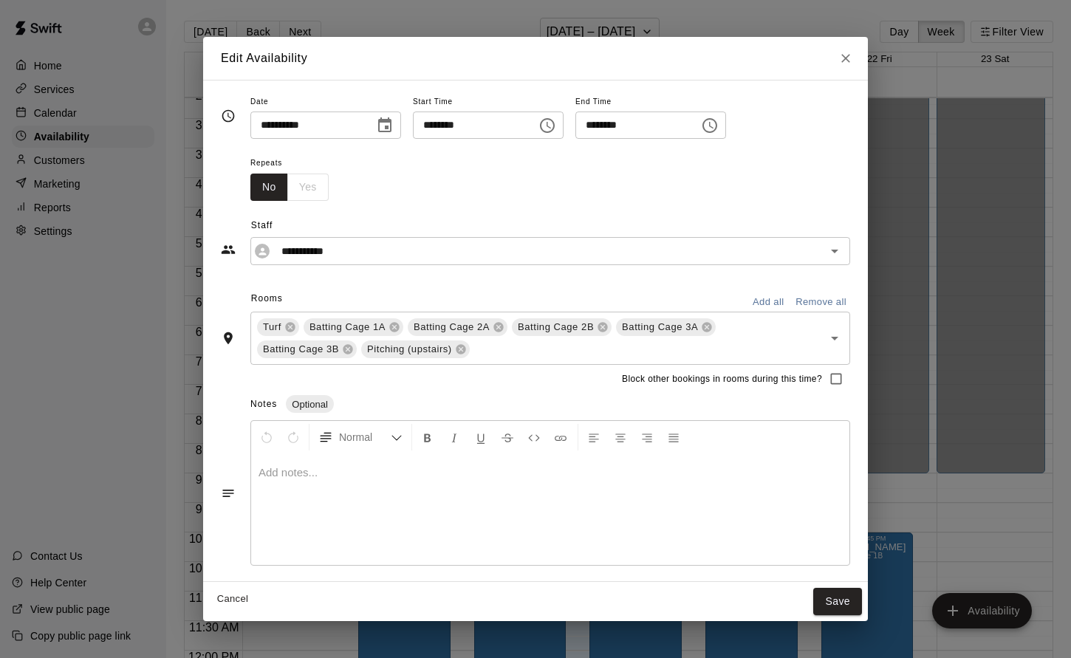
click at [317, 188] on div "No Yes" at bounding box center [289, 187] width 78 height 27
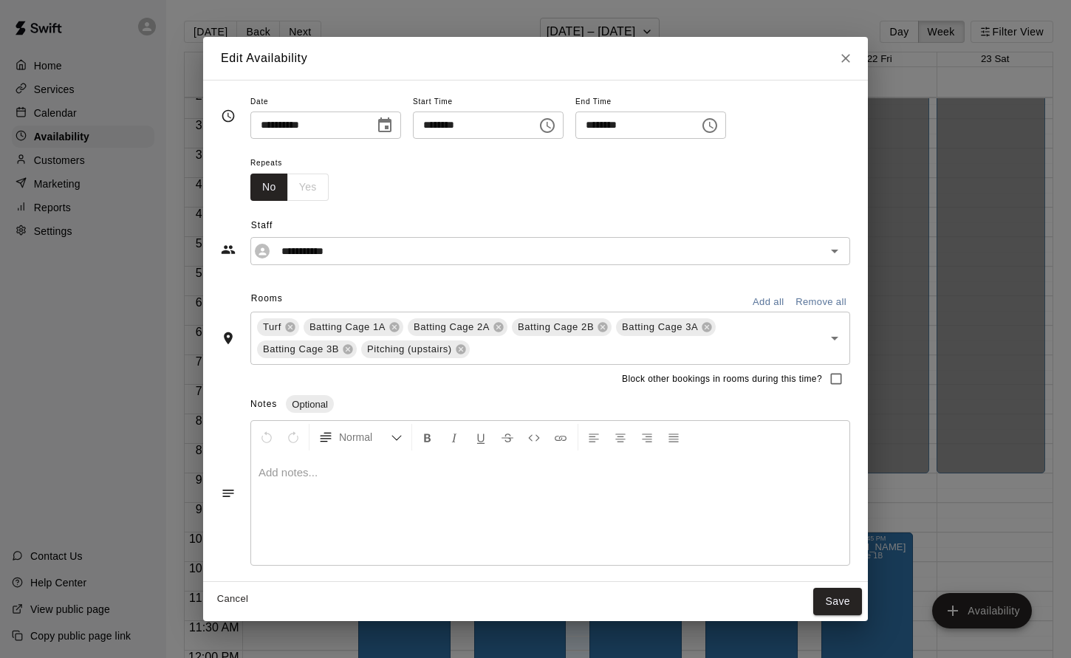
click at [317, 188] on div "No Yes" at bounding box center [289, 187] width 78 height 27
click at [855, 600] on button "Save" at bounding box center [837, 601] width 49 height 27
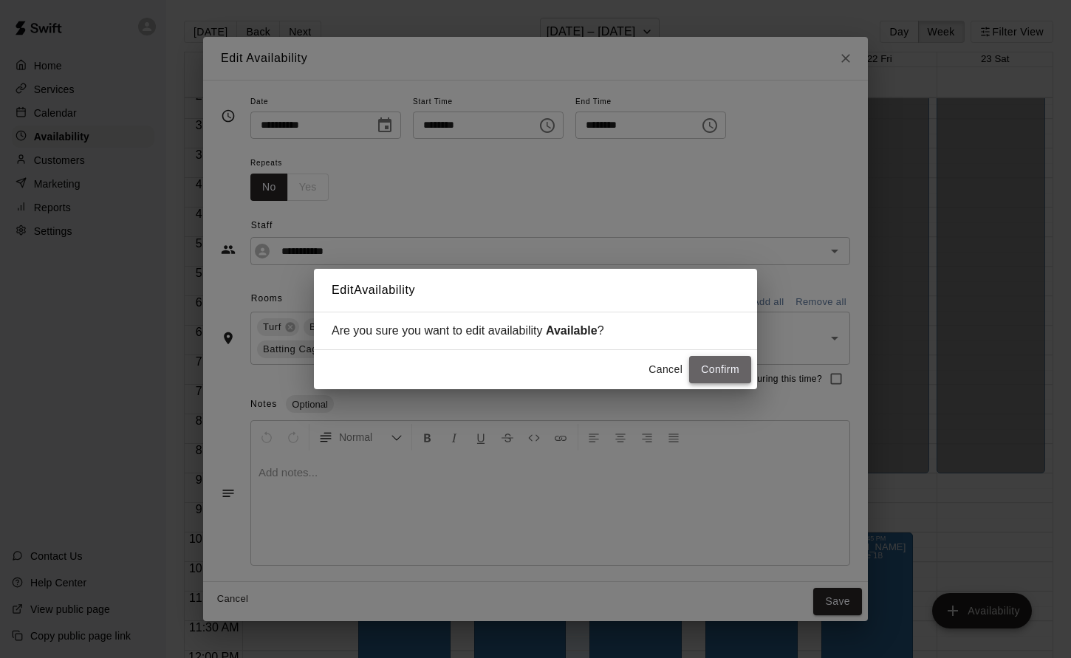
click at [726, 364] on button "Confirm" at bounding box center [720, 369] width 62 height 27
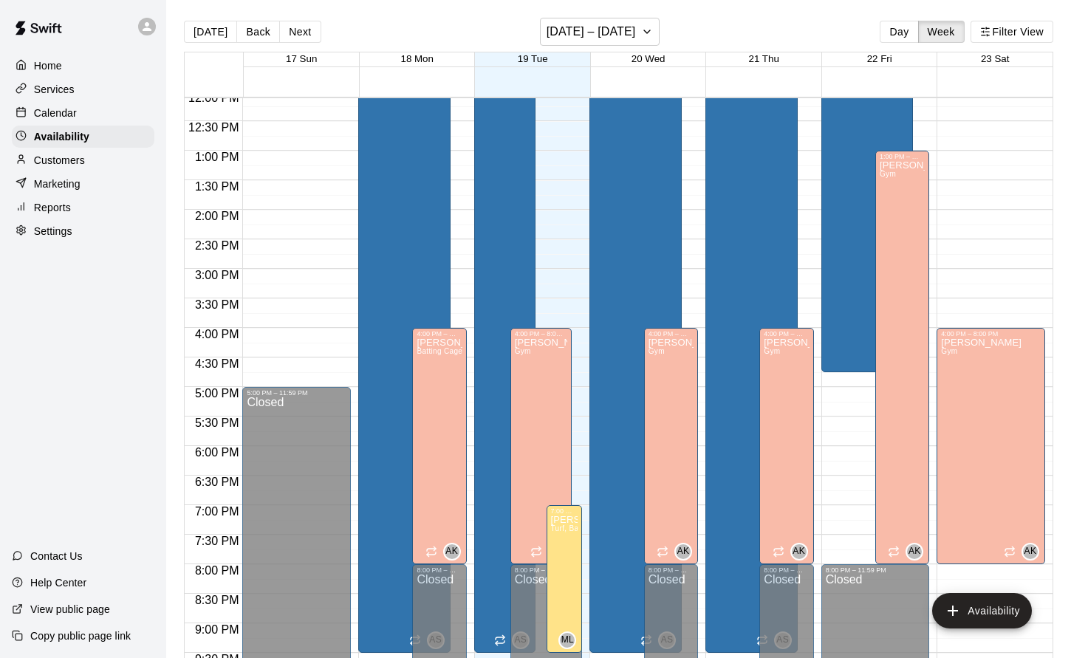
scroll to position [764, 0]
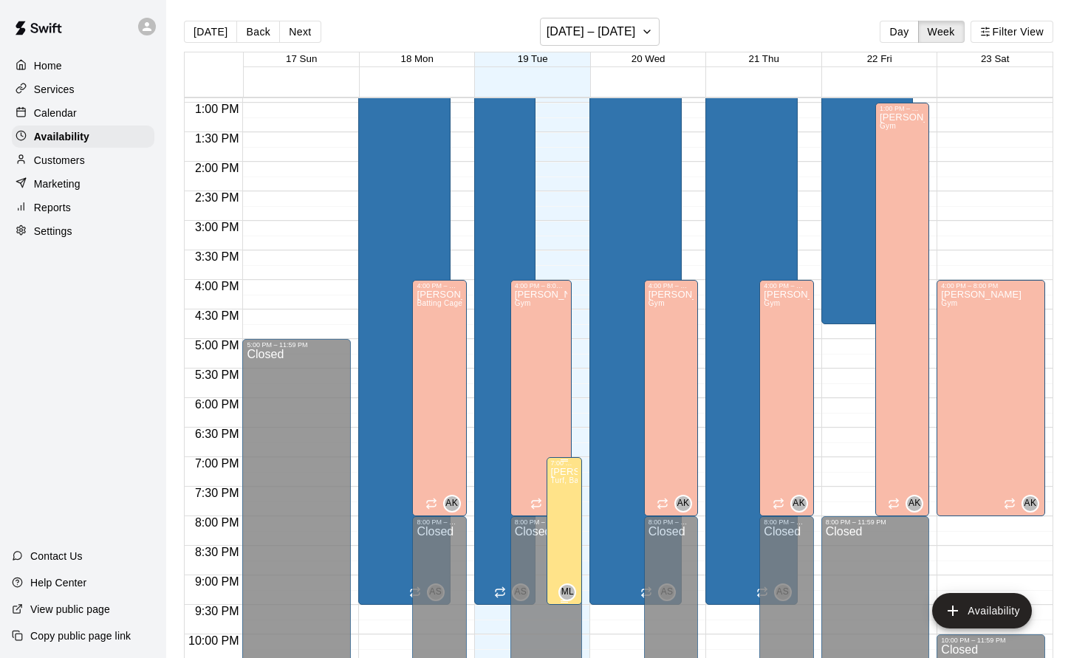
click at [562, 513] on icon "delete" at bounding box center [566, 518] width 10 height 13
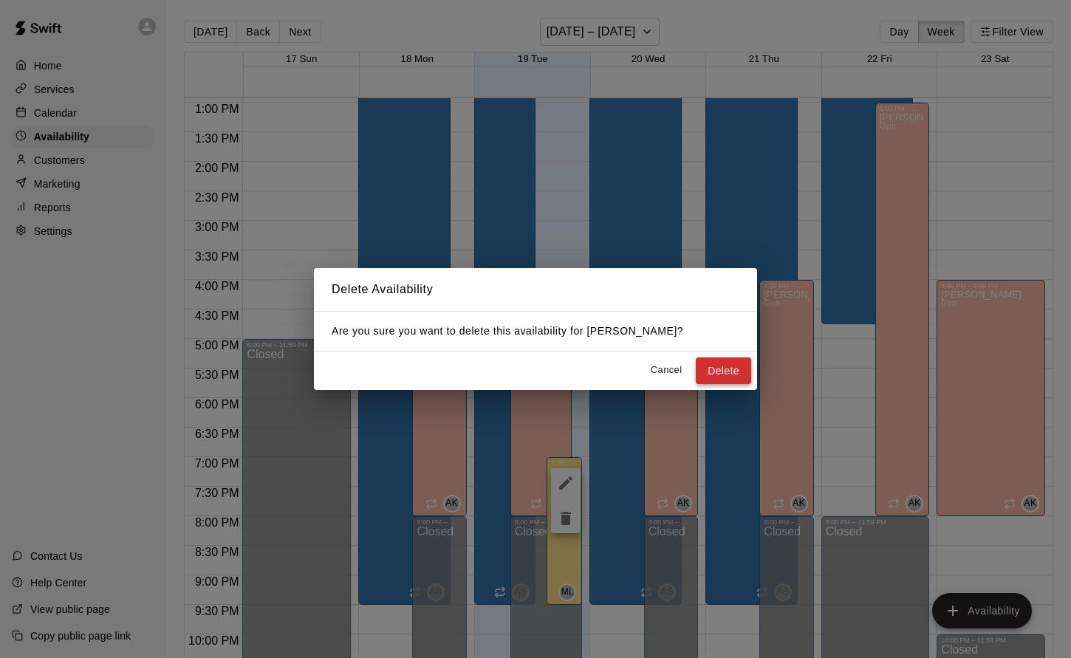
click at [711, 375] on button "Delete" at bounding box center [723, 371] width 55 height 27
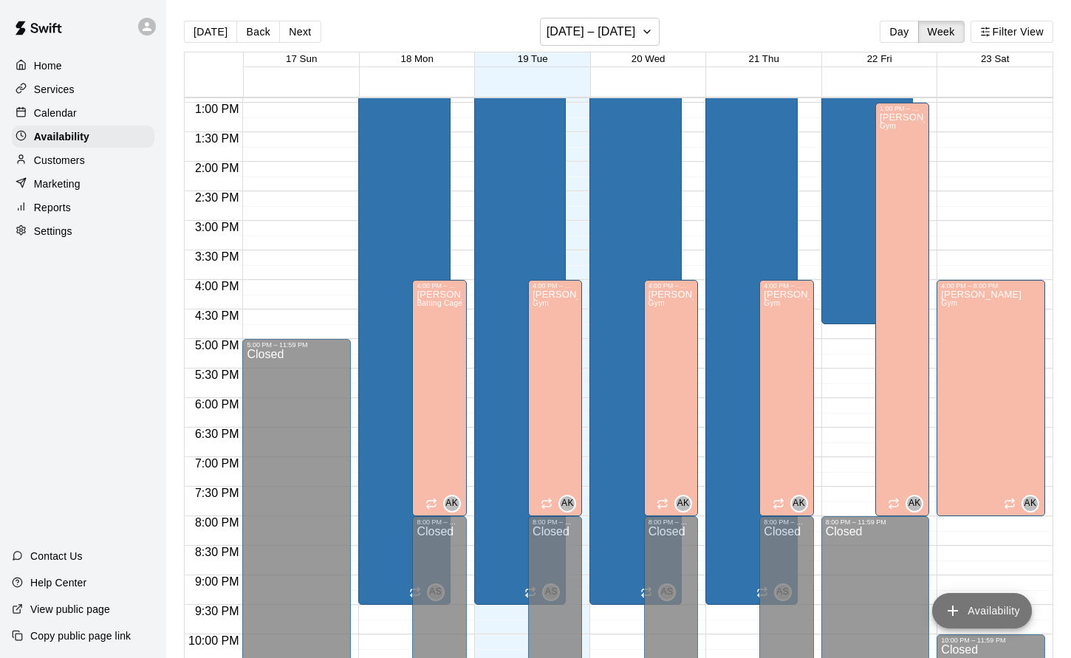
click at [990, 610] on button "Availability" at bounding box center [982, 610] width 100 height 35
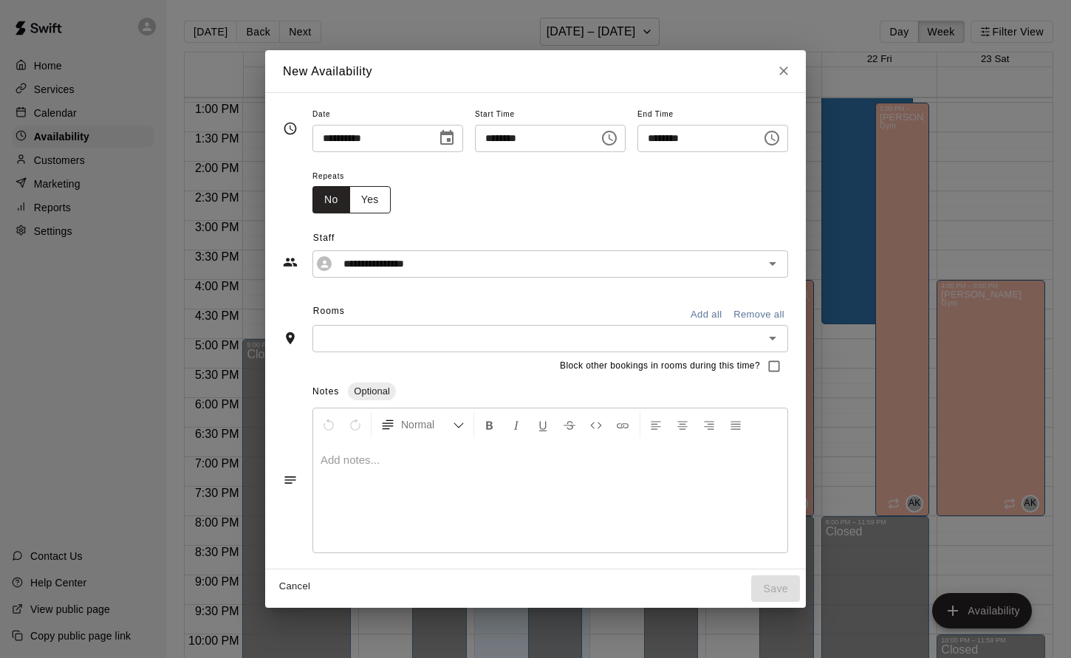
click at [349, 196] on button "Yes" at bounding box center [369, 199] width 41 height 27
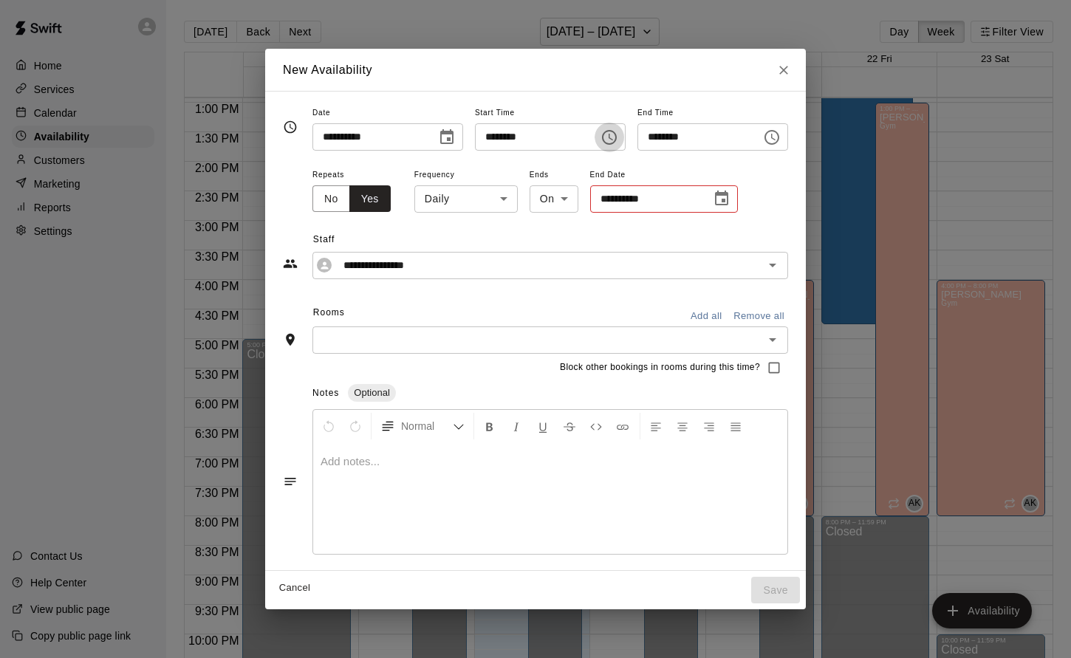
click at [613, 136] on icon "Choose time, selected time is 9:00 AM" at bounding box center [611, 137] width 4 height 7
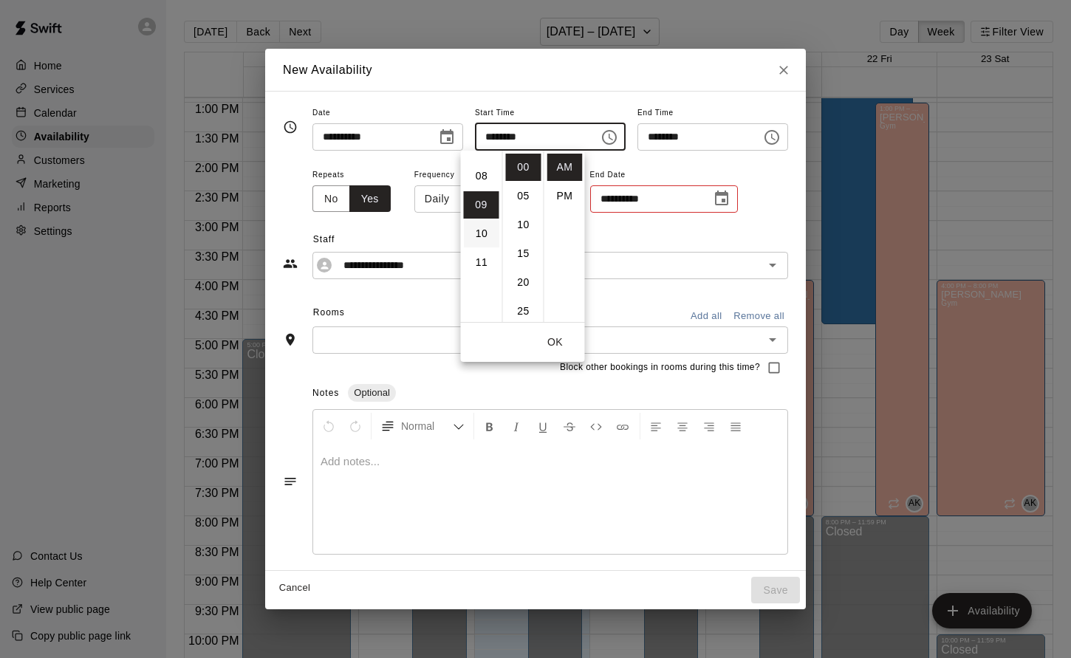
scroll to position [194, 0]
click at [482, 177] on li "07" at bounding box center [481, 175] width 35 height 27
click at [557, 188] on li "PM" at bounding box center [564, 195] width 35 height 27
type input "********"
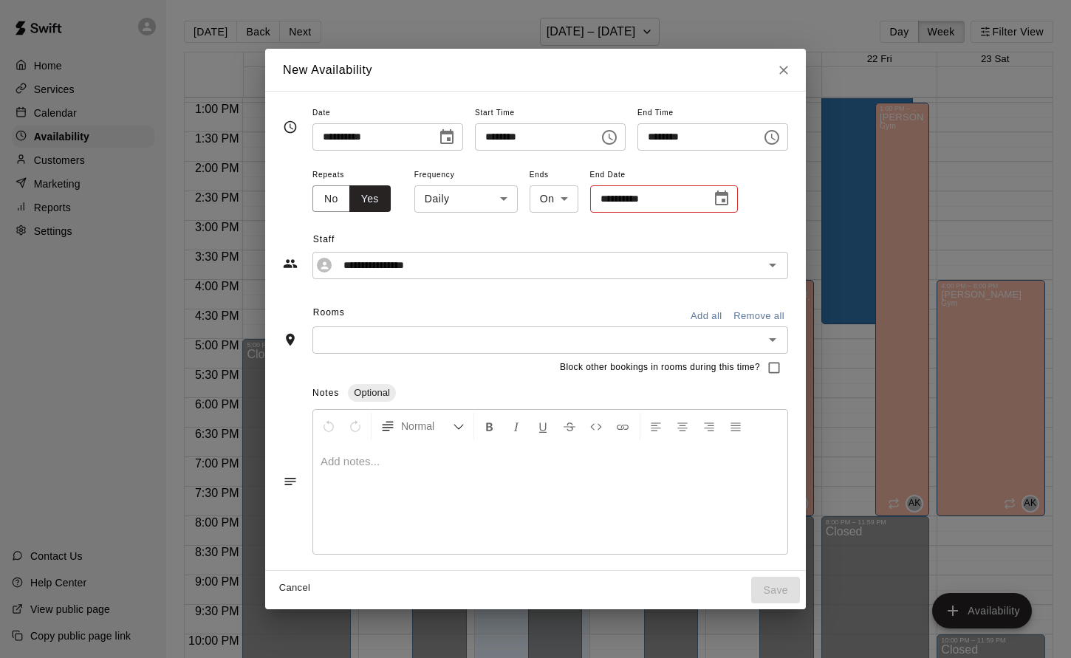
scroll to position [22, 0]
click at [779, 141] on icon "Choose time, selected time is 7:30 PM" at bounding box center [772, 137] width 15 height 15
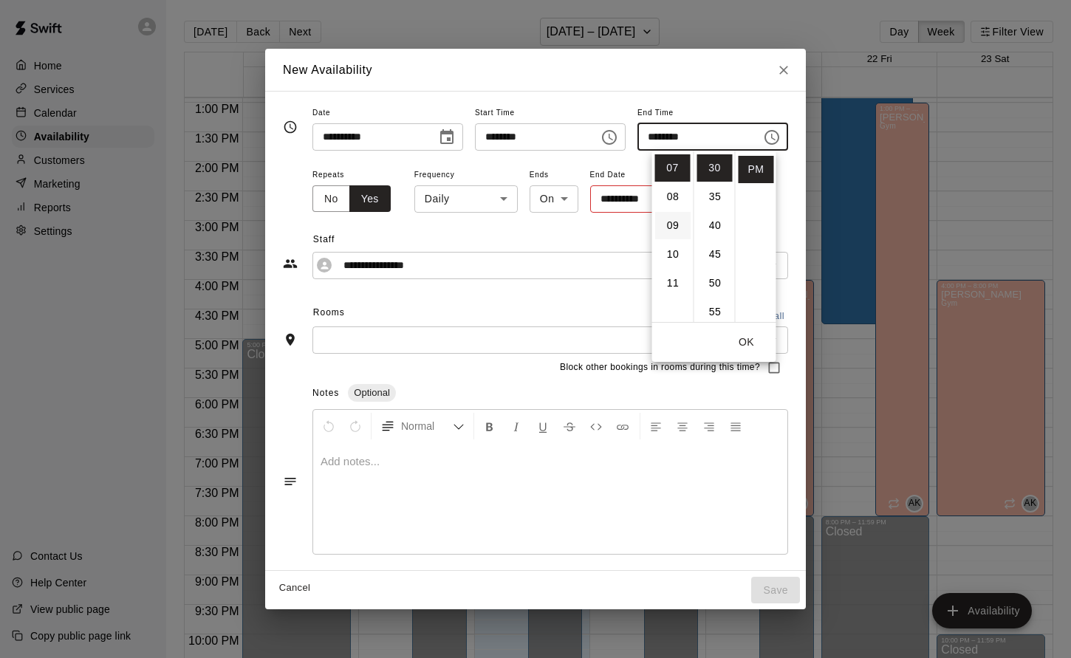
scroll to position [201, 0]
click at [674, 220] on li "09" at bounding box center [672, 225] width 35 height 27
type input "********"
click at [788, 195] on div "**********" at bounding box center [551, 191] width 476 height 50
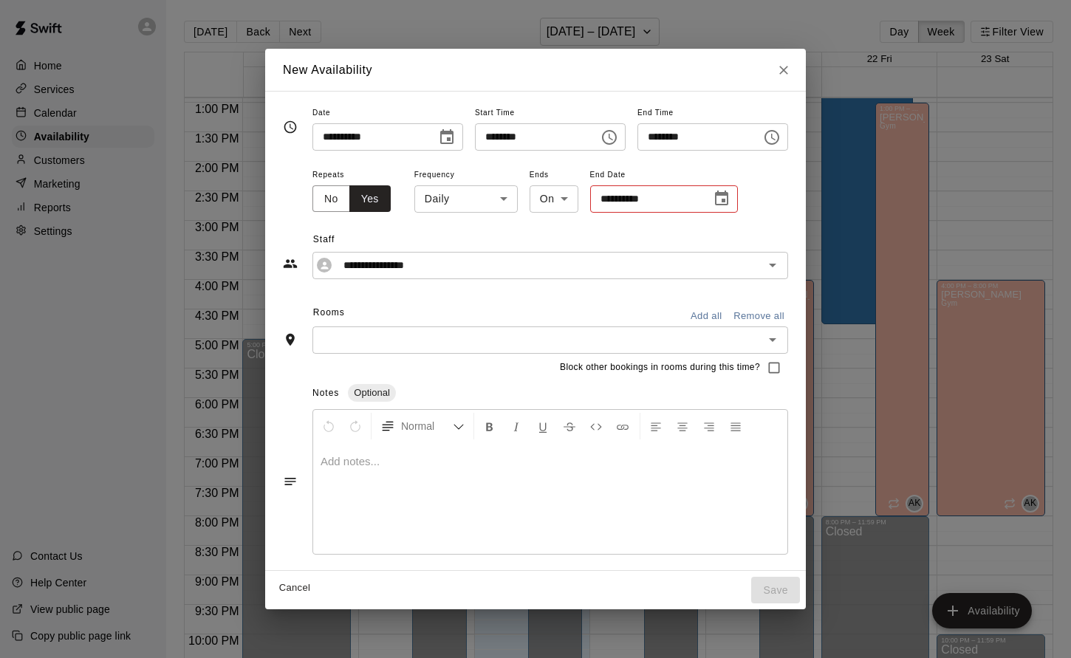
click at [523, 201] on body "Home Services Calendar Availability Customers Marketing Reports Settings Contac…" at bounding box center [535, 341] width 1071 height 682
click at [509, 232] on li "On" at bounding box center [510, 231] width 49 height 24
click at [713, 197] on icon "Choose date" at bounding box center [722, 199] width 18 height 18
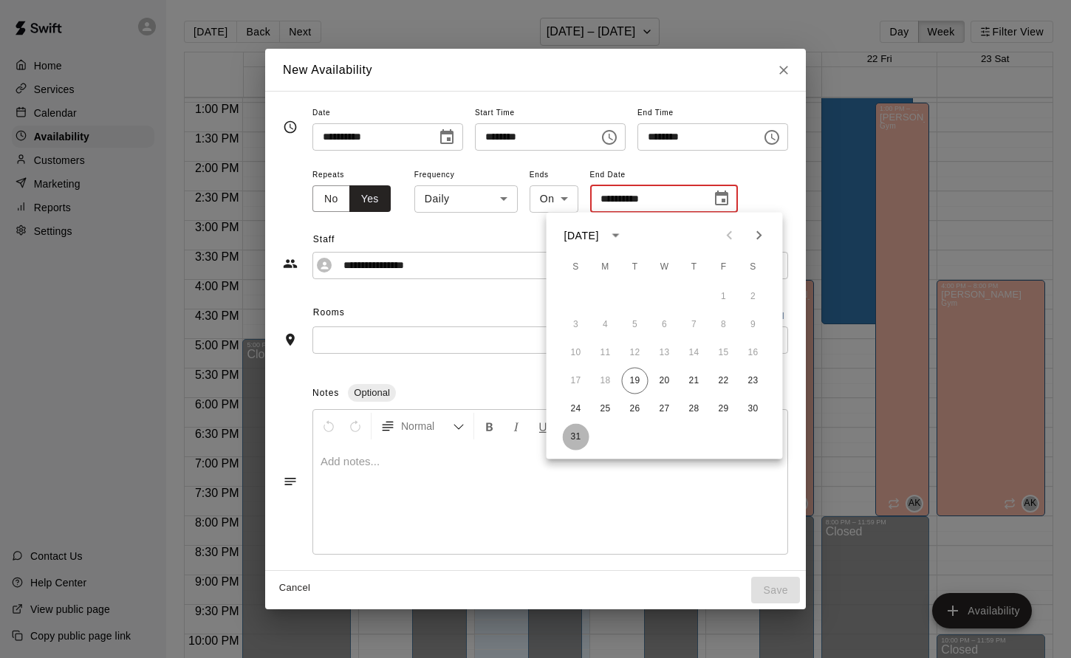
click at [578, 433] on button "31" at bounding box center [576, 437] width 27 height 27
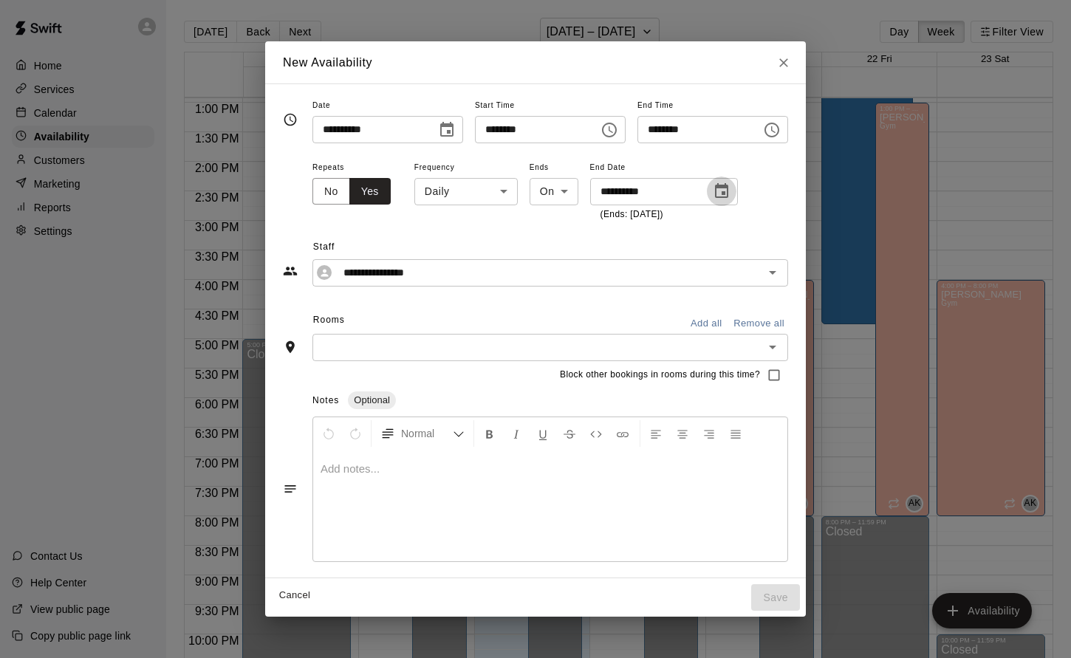
click at [713, 191] on icon "Choose date, selected date is Aug 31, 2025" at bounding box center [722, 191] width 18 height 18
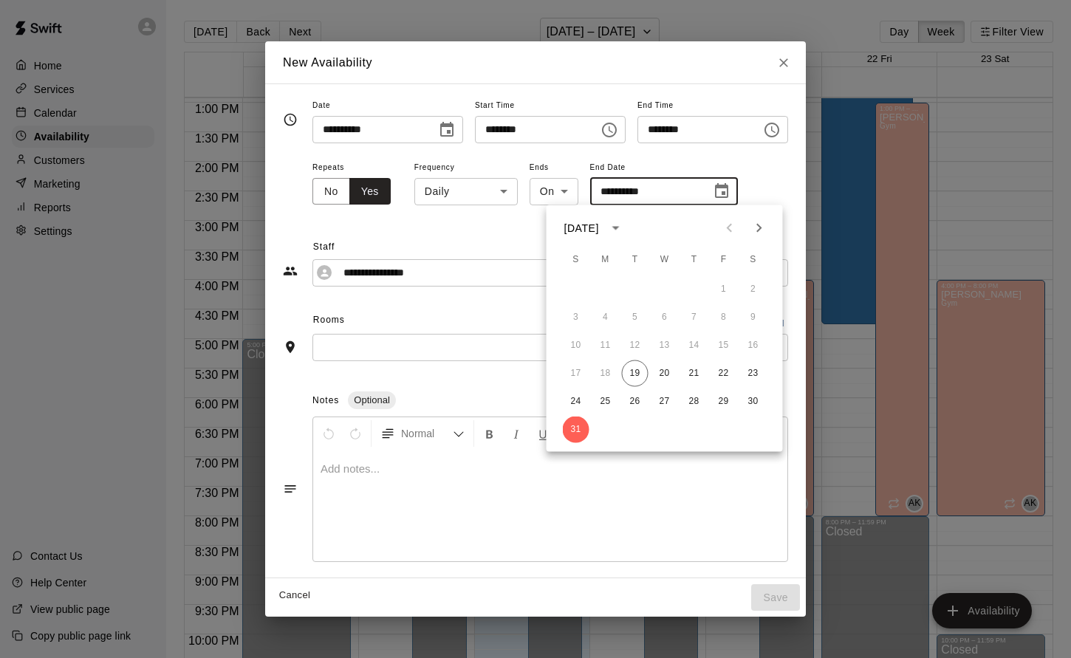
click at [755, 228] on icon "Next month" at bounding box center [760, 228] width 18 height 18
click at [644, 401] on button "30" at bounding box center [635, 402] width 27 height 27
type input "**********"
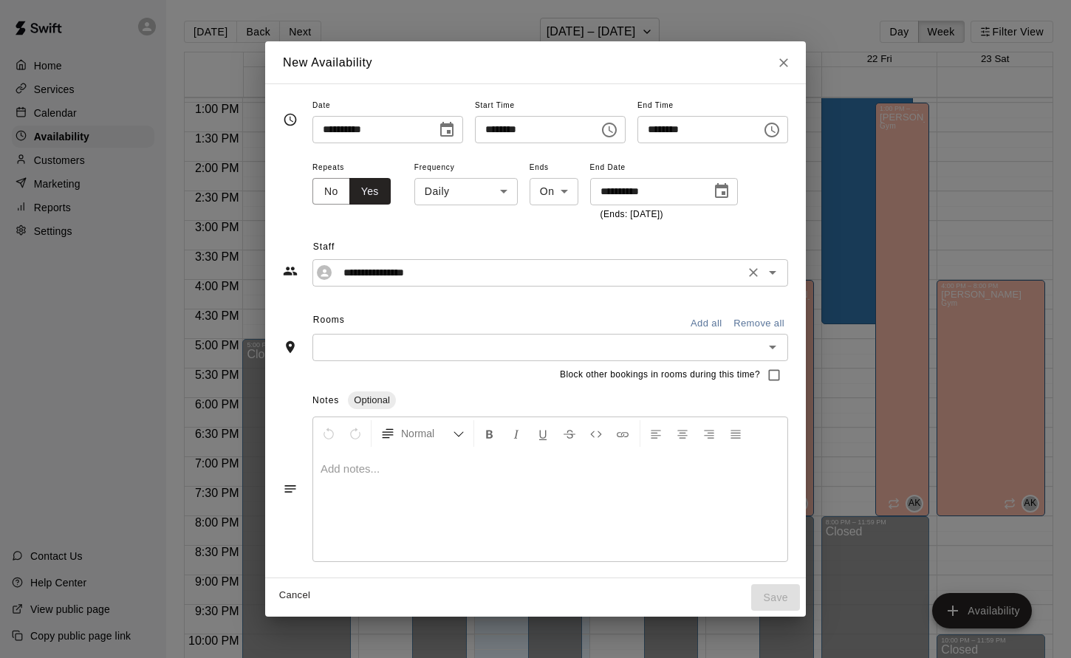
click at [782, 274] on icon "Open" at bounding box center [773, 273] width 18 height 18
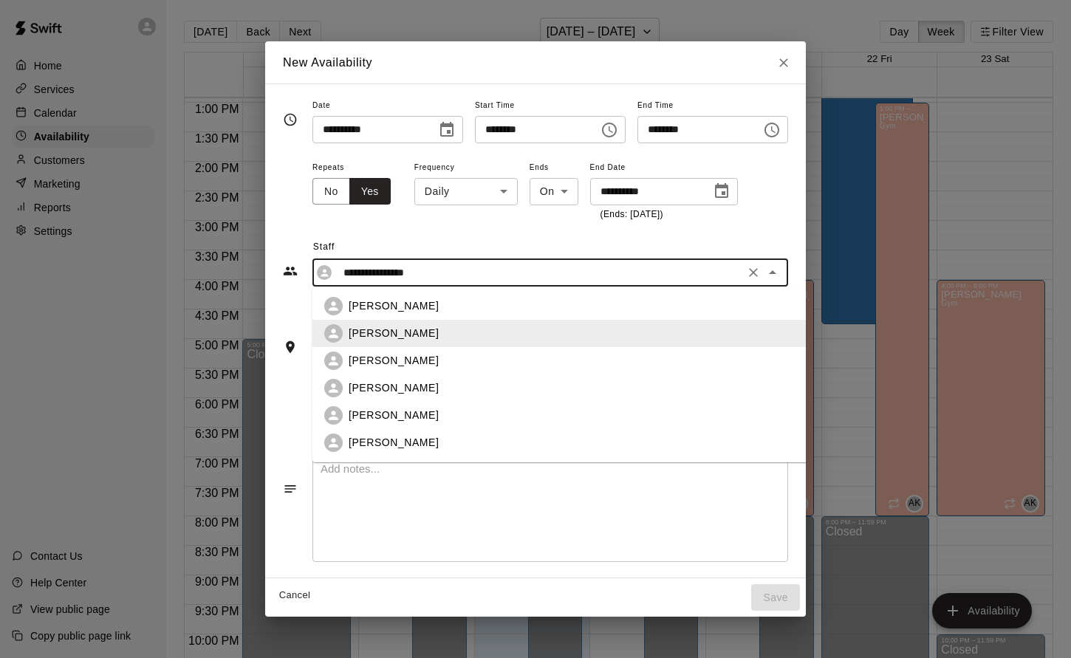
click at [383, 407] on div "[PERSON_NAME]" at bounding box center [593, 415] width 539 height 18
type input "**********"
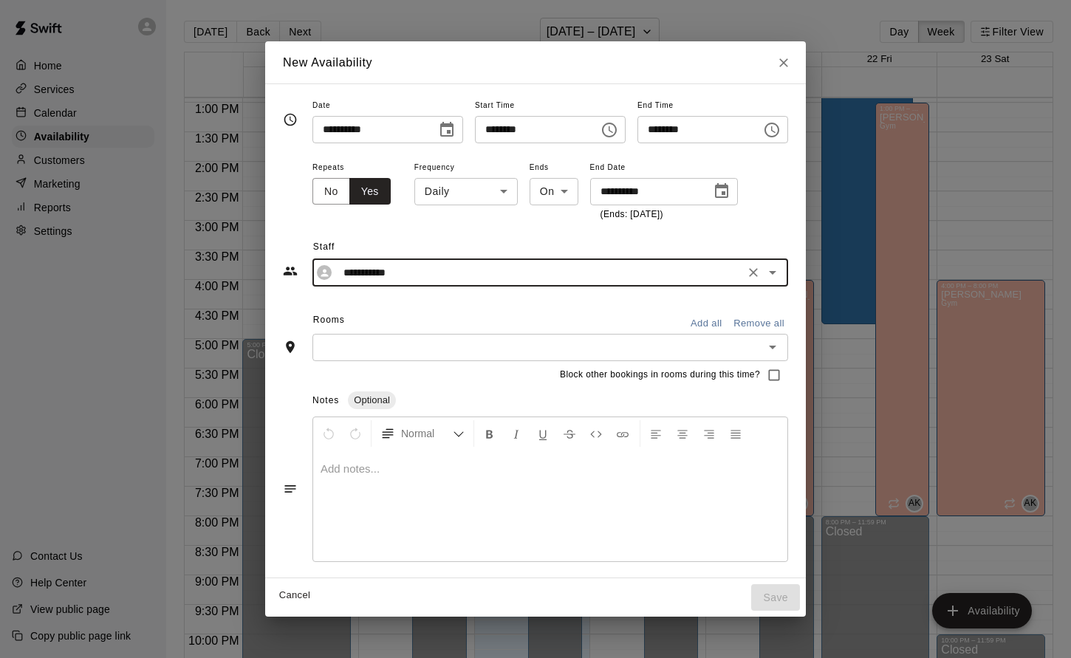
click at [457, 188] on body "Home Services Calendar Availability Customers Marketing Reports Settings Contac…" at bounding box center [535, 341] width 1071 height 682
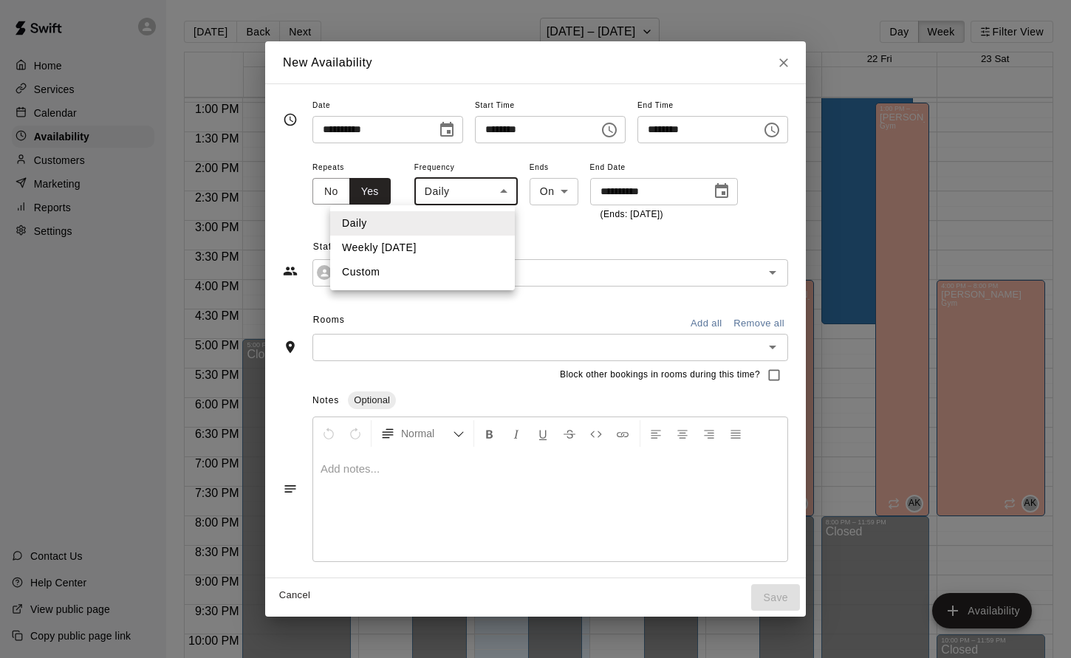
click at [366, 268] on li "Custom" at bounding box center [422, 272] width 185 height 24
type input "******"
